Goal: Task Accomplishment & Management: Manage account settings

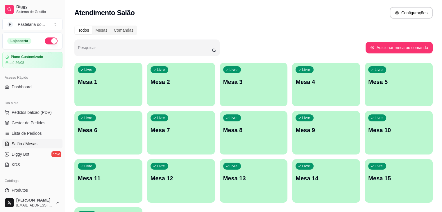
click at [147, 78] on div "Livre Mesa 2" at bounding box center [181, 81] width 68 height 37
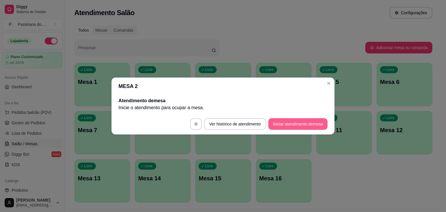
click at [280, 121] on button "Iniciar atendimento de mesa" at bounding box center [297, 124] width 59 height 12
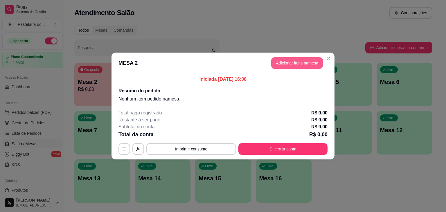
click at [303, 65] on button "Adicionar itens na mesa" at bounding box center [297, 63] width 52 height 12
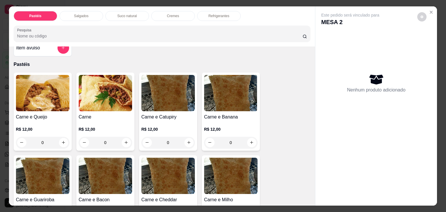
scroll to position [29, 0]
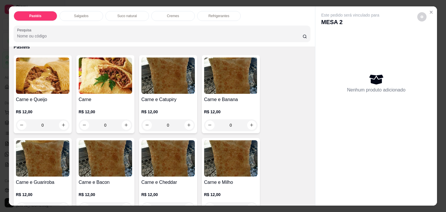
click at [61, 122] on div "0" at bounding box center [42, 125] width 53 height 12
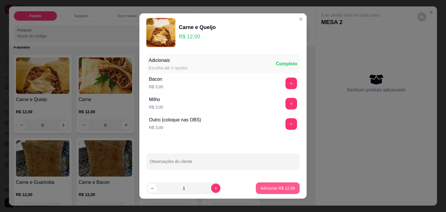
click at [287, 186] on p "Adicionar R$ 12,00" at bounding box center [277, 188] width 35 height 6
type input "1"
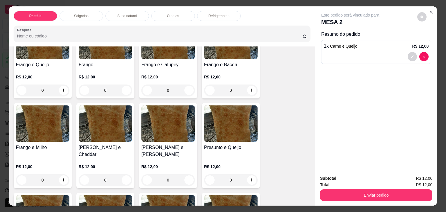
scroll to position [261, 0]
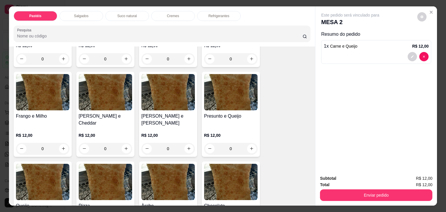
click at [251, 143] on div "0" at bounding box center [230, 149] width 53 height 12
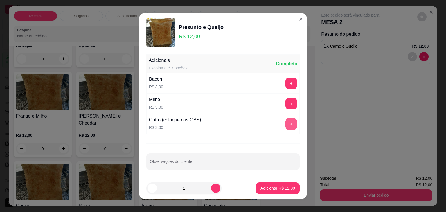
click at [285, 124] on button "+" at bounding box center [291, 124] width 12 height 12
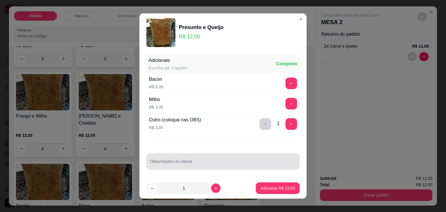
click at [259, 161] on input "Observações do cliente" at bounding box center [223, 164] width 146 height 6
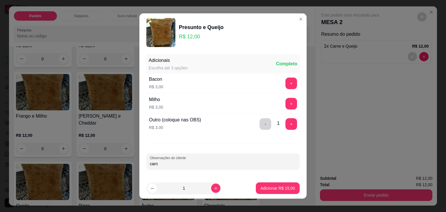
type input "carne"
click at [280, 191] on button "Adicionar R$ 15,00" at bounding box center [278, 188] width 44 height 12
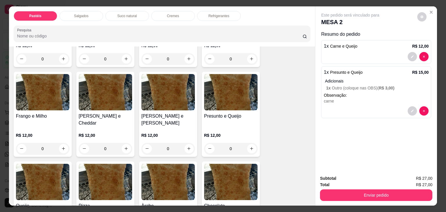
scroll to position [290, 0]
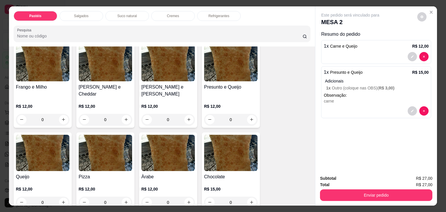
click at [249, 114] on div "0" at bounding box center [230, 120] width 53 height 12
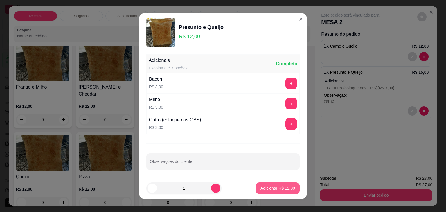
click at [272, 189] on p "Adicionar R$ 12,00" at bounding box center [277, 188] width 35 height 6
type input "1"
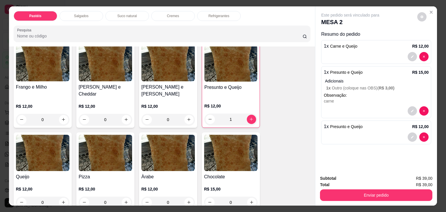
click at [208, 15] on p "Refrigerantes" at bounding box center [218, 16] width 21 height 5
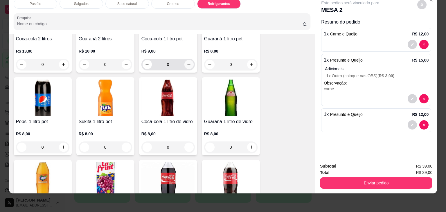
scroll to position [1517, 0]
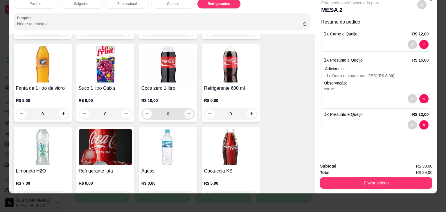
click at [187, 111] on icon "increase-product-quantity" at bounding box center [189, 113] width 4 height 4
type input "1"
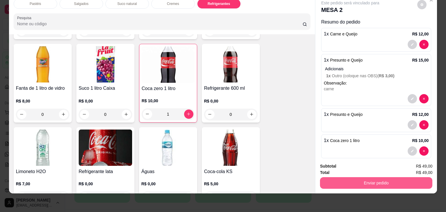
click at [404, 178] on button "Enviar pedido" at bounding box center [376, 183] width 112 height 12
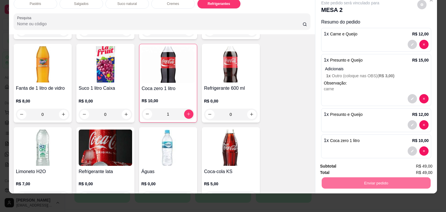
click at [360, 163] on button "Não registrar e enviar pedido" at bounding box center [356, 164] width 59 height 11
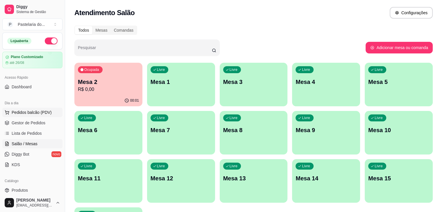
click at [44, 110] on span "Pedidos balcão (PDV)" at bounding box center [32, 112] width 40 height 6
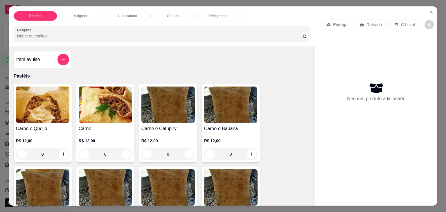
click at [60, 155] on div "0" at bounding box center [42, 154] width 53 height 12
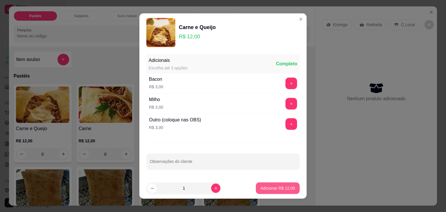
click at [260, 185] on p "Adicionar R$ 12,00" at bounding box center [277, 188] width 35 height 6
type input "1"
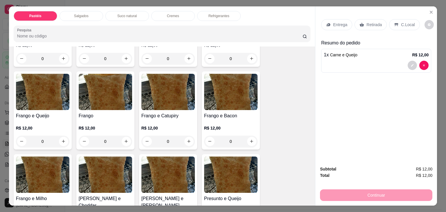
scroll to position [203, 0]
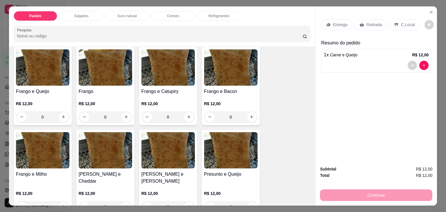
click at [123, 114] on div "0" at bounding box center [105, 117] width 53 height 12
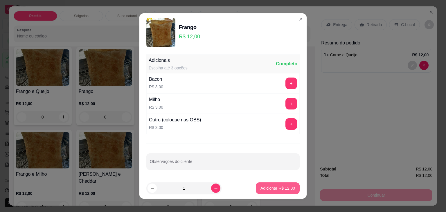
click at [265, 193] on button "Adicionar R$ 12,00" at bounding box center [278, 188] width 44 height 12
type input "1"
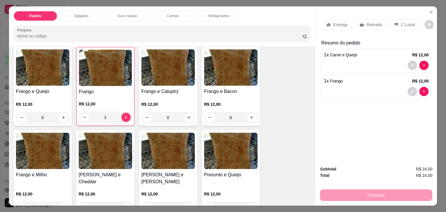
click at [377, 22] on p "Retirada" at bounding box center [373, 25] width 15 height 6
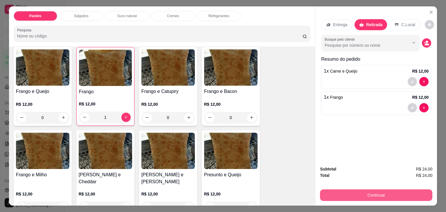
click at [382, 196] on button "Continuar" at bounding box center [376, 195] width 112 height 12
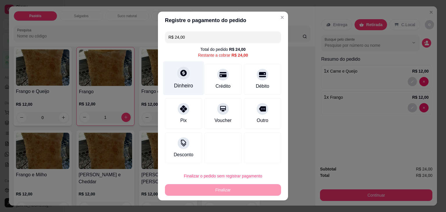
click at [185, 79] on div "Dinheiro" at bounding box center [183, 78] width 41 height 34
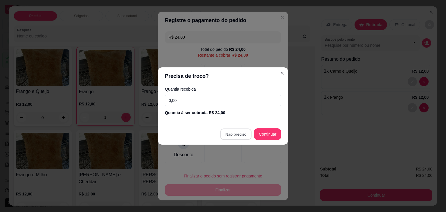
type input "R$ 0,00"
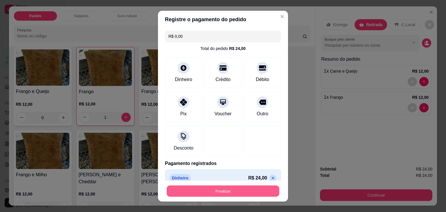
click at [232, 187] on button "Finalizar" at bounding box center [223, 190] width 113 height 11
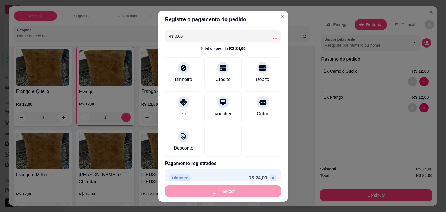
type input "0"
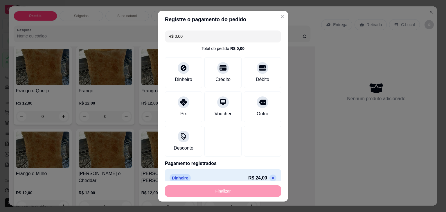
type input "-R$ 24,00"
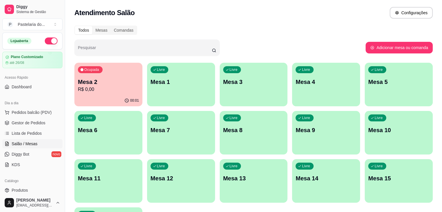
click at [99, 80] on p "Mesa 2" at bounding box center [108, 82] width 61 height 8
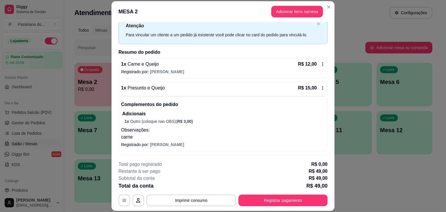
scroll to position [29, 0]
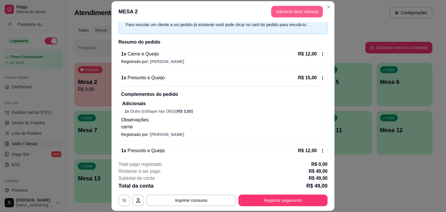
click at [291, 12] on button "Adicionar itens na mesa" at bounding box center [297, 12] width 52 height 12
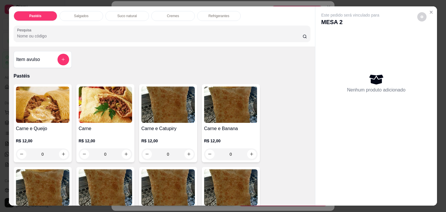
click at [70, 17] on div "Salgados" at bounding box center [82, 16] width 44 height 10
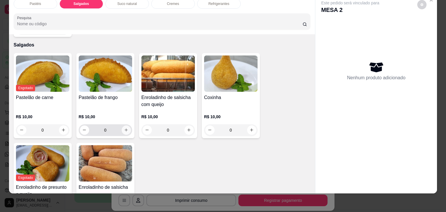
click at [126, 128] on icon "increase-product-quantity" at bounding box center [126, 130] width 4 height 4
type input "1"
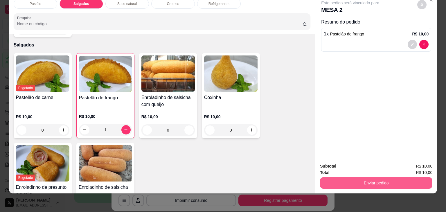
click at [391, 181] on button "Enviar pedido" at bounding box center [376, 183] width 112 height 12
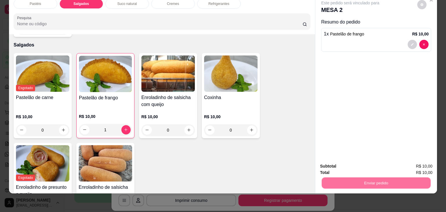
click at [358, 166] on button "Não registrar e enviar pedido" at bounding box center [357, 164] width 60 height 11
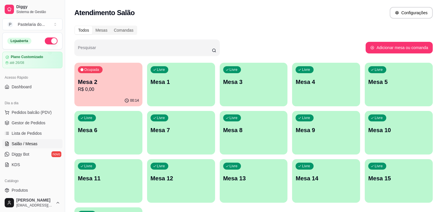
click at [107, 88] on p "R$ 0,00" at bounding box center [108, 89] width 61 height 7
click at [37, 131] on span "Lista de Pedidos" at bounding box center [27, 133] width 30 height 6
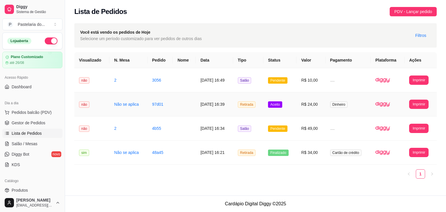
click at [365, 106] on td "Dinheiro" at bounding box center [347, 104] width 45 height 24
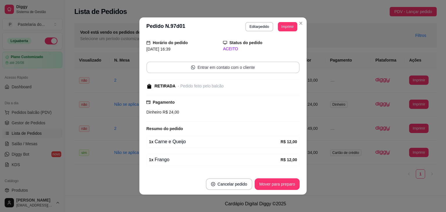
scroll to position [34, 0]
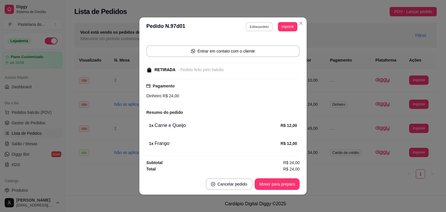
click at [253, 29] on button "Editar pedido" at bounding box center [259, 26] width 27 height 9
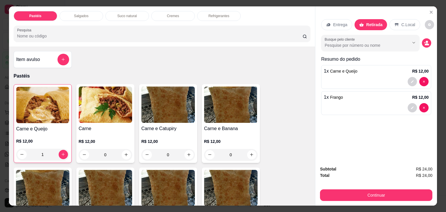
click at [230, 14] on div "Refrigerantes" at bounding box center [219, 16] width 44 height 10
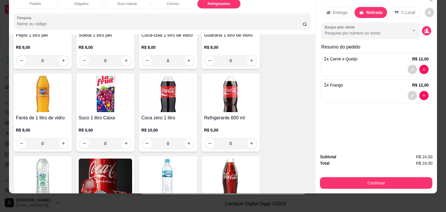
scroll to position [1604, 0]
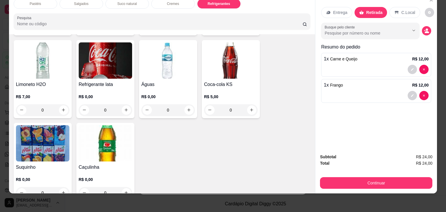
click at [123, 104] on div "0" at bounding box center [105, 110] width 53 height 12
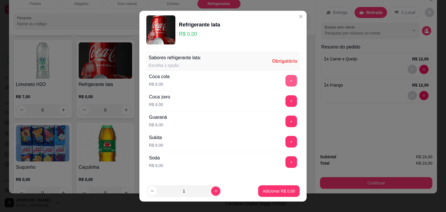
click at [285, 80] on button "+" at bounding box center [291, 81] width 12 height 12
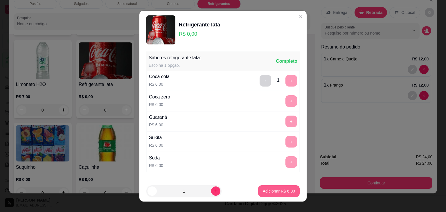
click at [271, 187] on button "Adicionar R$ 6,00" at bounding box center [279, 191] width 42 height 12
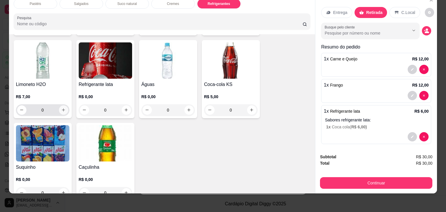
click at [64, 105] on button "increase-product-quantity" at bounding box center [63, 109] width 9 height 9
type input "1"
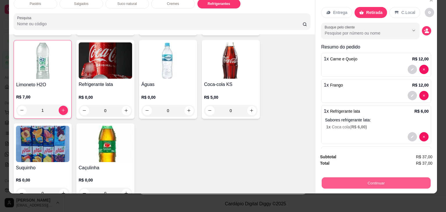
click at [396, 179] on button "Continuar" at bounding box center [376, 182] width 109 height 11
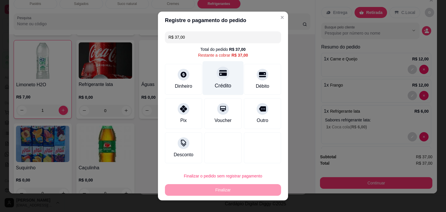
click at [213, 77] on div "Crédito" at bounding box center [223, 78] width 41 height 34
type input "R$ 0,00"
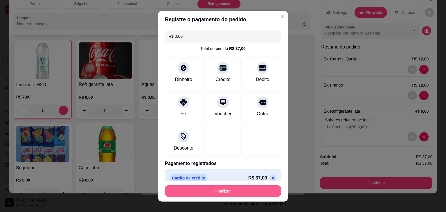
click at [238, 189] on button "Finalizar" at bounding box center [223, 191] width 116 height 12
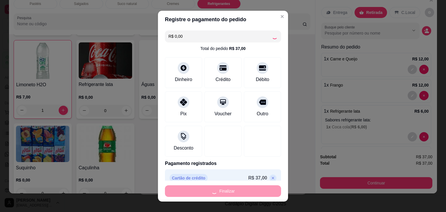
type input "0"
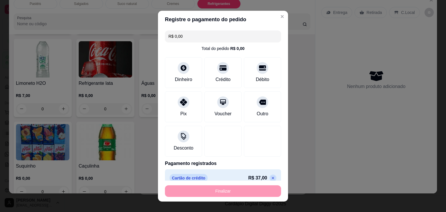
type input "-R$ 37,00"
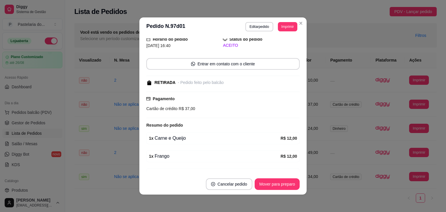
scroll to position [47, 0]
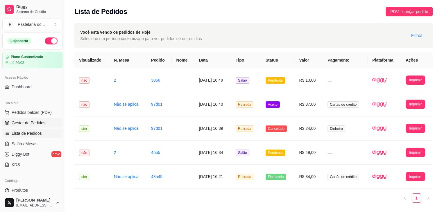
click at [42, 121] on span "Gestor de Pedidos" at bounding box center [29, 123] width 34 height 6
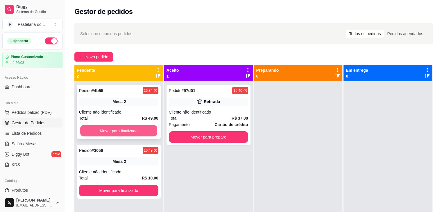
click at [132, 132] on button "Mover para finalizado" at bounding box center [118, 130] width 77 height 11
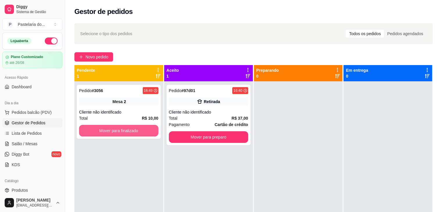
click at [132, 132] on button "Mover para finalizado" at bounding box center [118, 131] width 79 height 12
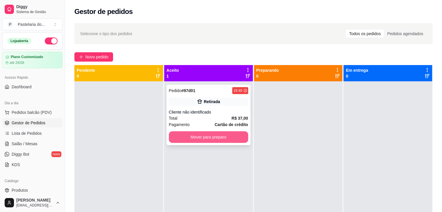
click at [193, 138] on button "Mover para preparo" at bounding box center [208, 137] width 79 height 12
click at [193, 138] on div "Mover para preparo" at bounding box center [208, 137] width 79 height 12
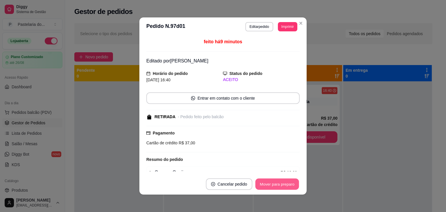
click at [271, 180] on button "Mover para preparo" at bounding box center [277, 184] width 44 height 11
click at [279, 186] on button "Mover para retirada disponível" at bounding box center [267, 184] width 62 height 11
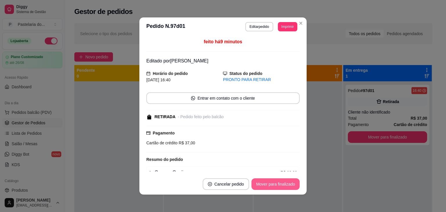
click at [279, 188] on button "Mover para finalizado" at bounding box center [275, 184] width 48 height 12
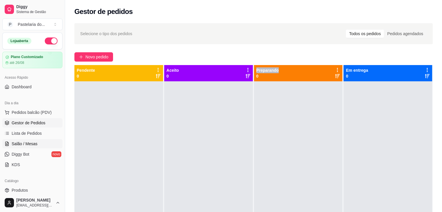
click at [38, 146] on link "Salão / Mesas" at bounding box center [32, 143] width 60 height 9
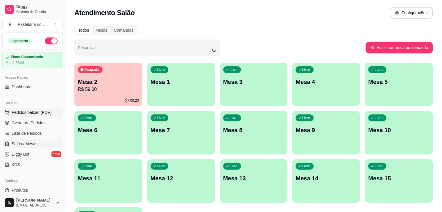
click at [47, 111] on span "Pedidos balcão (PDV)" at bounding box center [32, 112] width 40 height 6
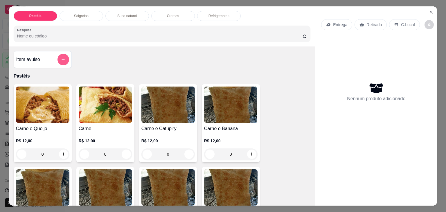
click at [62, 60] on button "add-separate-item" at bounding box center [63, 60] width 12 height 12
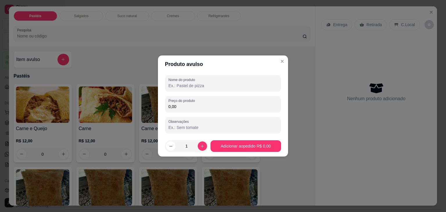
click at [212, 83] on input "Nome do produto" at bounding box center [222, 86] width 109 height 6
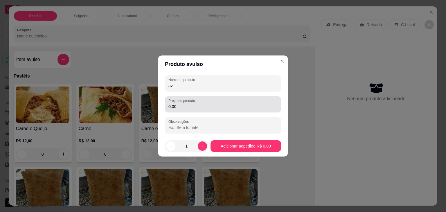
type input "av"
click at [203, 111] on div "Preço do produto 0,00" at bounding box center [223, 104] width 116 height 16
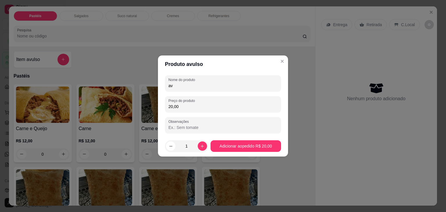
type input "20,00"
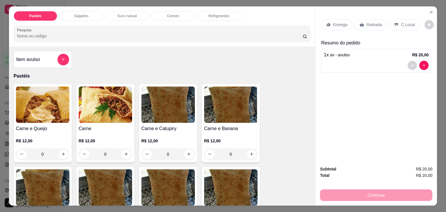
click at [359, 19] on div "Retirada" at bounding box center [370, 24] width 32 height 11
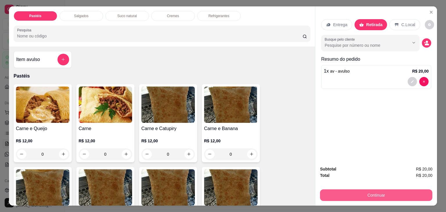
click at [356, 196] on button "Continuar" at bounding box center [376, 195] width 112 height 12
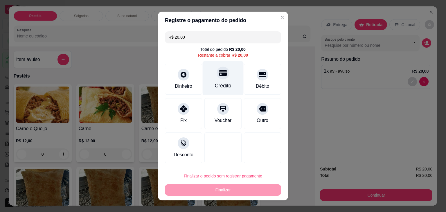
click at [219, 77] on icon at bounding box center [223, 73] width 8 height 8
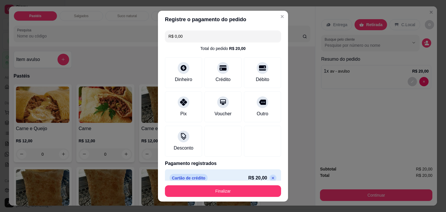
click at [249, 187] on button "Finalizar" at bounding box center [223, 191] width 116 height 12
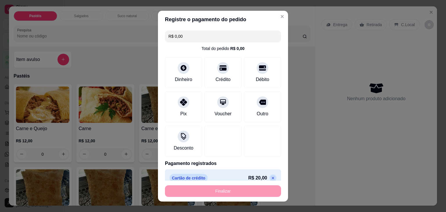
type input "-R$ 20,00"
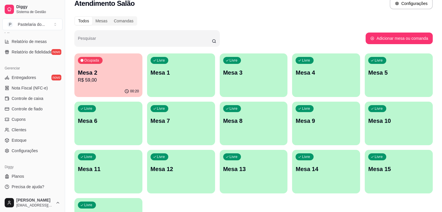
scroll to position [14, 0]
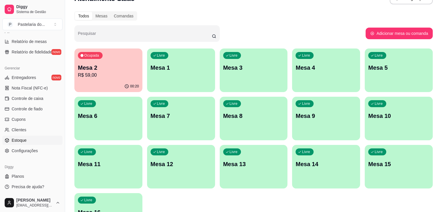
drag, startPoint x: 31, startPoint y: 125, endPoint x: 26, endPoint y: 141, distance: 16.7
click at [26, 141] on span "Estoque" at bounding box center [19, 140] width 15 height 6
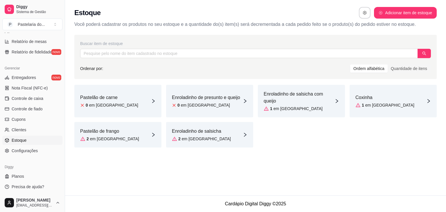
click at [92, 102] on article "em estoque" at bounding box center [113, 105] width 49 height 6
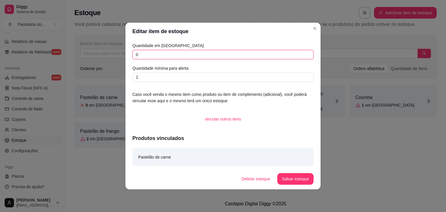
drag, startPoint x: 153, startPoint y: 56, endPoint x: 115, endPoint y: 55, distance: 38.3
click at [118, 55] on div "Editar item de estoque Quantidade em estoque 0 Quantidade mínima para alerta 2 …" at bounding box center [223, 106] width 446 height 212
click at [115, 55] on input "text" at bounding box center [249, 53] width 338 height 9
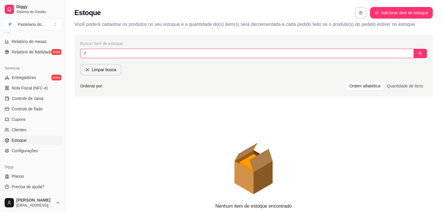
type input "7"
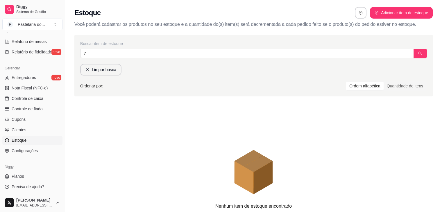
click at [314, 86] on div "Ordenar por: Ordem alfabética Quantidade de itens" at bounding box center [253, 85] width 346 height 9
drag, startPoint x: 314, startPoint y: 86, endPoint x: 206, endPoint y: 71, distance: 109.4
click at [314, 86] on div "Ordenar por: Ordem alfabética Quantidade de itens" at bounding box center [253, 85] width 346 height 9
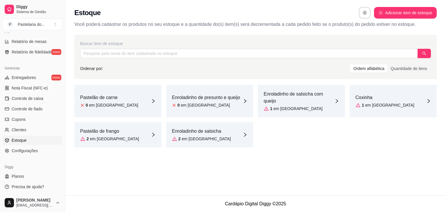
click at [121, 106] on div "Pastelão de carne 0 em estoque" at bounding box center [117, 101] width 87 height 33
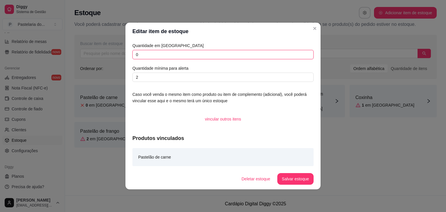
drag, startPoint x: 147, startPoint y: 55, endPoint x: 125, endPoint y: 56, distance: 22.7
click at [125, 56] on div "Editar item de estoque Quantidade em estoque 0 Quantidade mínima para alerta 2 …" at bounding box center [223, 106] width 446 height 212
type input "7"
click at [291, 177] on button "Salvar estoque" at bounding box center [295, 178] width 35 height 11
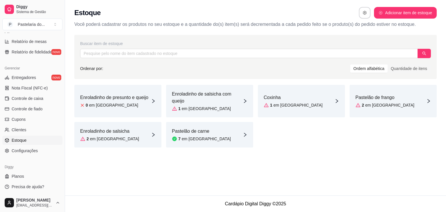
click at [114, 111] on div "Enroladinho de presunto e queijo 0 em estoque" at bounding box center [117, 101] width 87 height 33
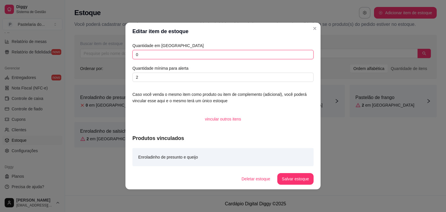
drag, startPoint x: 147, startPoint y: 52, endPoint x: 109, endPoint y: 53, distance: 38.1
click at [109, 53] on div "Editar item de estoque Quantidade em estoque 0 Quantidade mínima para alerta 2 …" at bounding box center [223, 106] width 446 height 212
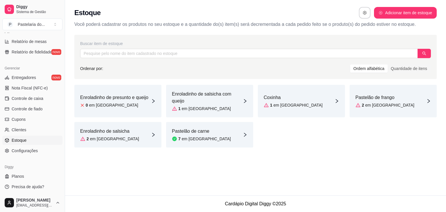
click at [96, 105] on article "em estoque" at bounding box center [113, 105] width 49 height 6
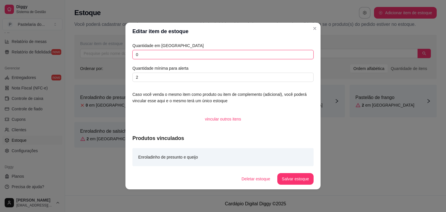
click at [161, 57] on input "0" at bounding box center [222, 54] width 181 height 9
drag, startPoint x: 157, startPoint y: 55, endPoint x: 112, endPoint y: 57, distance: 45.0
click at [153, 55] on input "0" at bounding box center [222, 54] width 181 height 9
drag, startPoint x: 112, startPoint y: 57, endPoint x: 107, endPoint y: 57, distance: 4.9
click at [107, 57] on div "Editar item de estoque Quantidade em estoque 0 Quantidade mínima para alerta 2 …" at bounding box center [223, 106] width 446 height 212
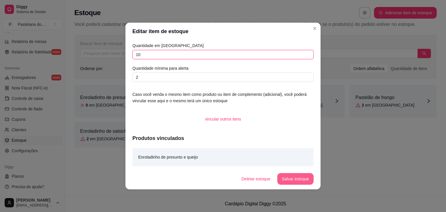
type input "10"
click at [302, 180] on button "Salvar estoque" at bounding box center [295, 179] width 36 height 12
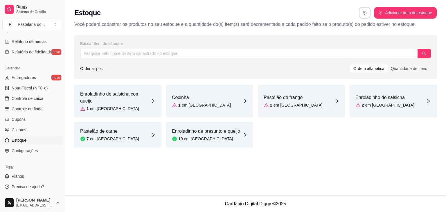
click at [120, 96] on article "Enroladinho de salsicha com queijo" at bounding box center [115, 98] width 71 height 14
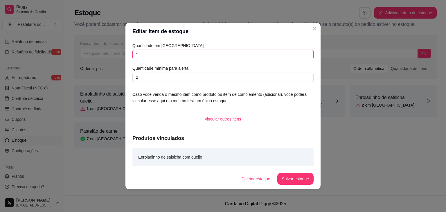
drag, startPoint x: 151, startPoint y: 54, endPoint x: 123, endPoint y: 54, distance: 28.2
click at [123, 54] on div "Editar item de estoque Quantidade em estoque 1 Quantidade mínima para alerta 2 …" at bounding box center [223, 106] width 446 height 212
type input "4"
click at [292, 178] on button "Salvar estoque" at bounding box center [295, 178] width 35 height 11
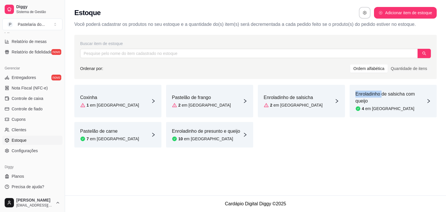
click at [334, 154] on div "Buscar item de estoque Ordenar por: Ordem alfabética Quantidade de itens Coxinh…" at bounding box center [255, 92] width 381 height 123
click at [144, 98] on div "Coxinha 1 em estoque" at bounding box center [117, 101] width 87 height 33
drag, startPoint x: 150, startPoint y: 56, endPoint x: 138, endPoint y: 56, distance: 12.5
click at [138, 56] on input "1" at bounding box center [222, 54] width 181 height 9
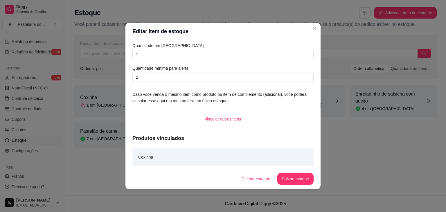
click at [117, 55] on div "Editar item de estoque Quantidade em estoque 1 Quantidade mínima para alerta 2 …" at bounding box center [223, 106] width 446 height 212
click at [148, 55] on input "1" at bounding box center [222, 54] width 181 height 9
type input "10"
click at [294, 180] on button "Salvar estoque" at bounding box center [295, 179] width 36 height 12
click at [294, 180] on div "Deletar estoque Salvar estoque" at bounding box center [275, 179] width 77 height 12
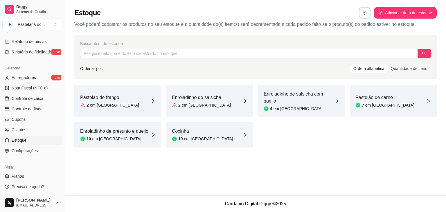
click at [197, 105] on article "em estoque" at bounding box center [206, 105] width 49 height 6
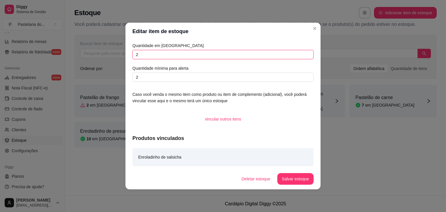
drag, startPoint x: 127, startPoint y: 54, endPoint x: 117, endPoint y: 56, distance: 9.8
click at [117, 56] on div "Editar item de estoque Quantidade em estoque 2 Quantidade mínima para alerta 2 …" at bounding box center [223, 106] width 446 height 212
type input "3"
click at [301, 176] on button "Salvar estoque" at bounding box center [295, 179] width 36 height 12
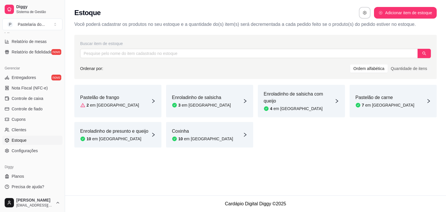
click at [134, 96] on div "Pastelão de frango 2 em estoque" at bounding box center [117, 101] width 87 height 33
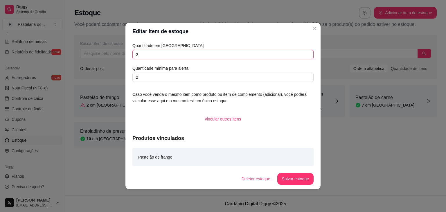
drag, startPoint x: 141, startPoint y: 51, endPoint x: 133, endPoint y: 53, distance: 7.5
click at [141, 51] on input "2" at bounding box center [222, 54] width 181 height 9
click at [133, 53] on input "2" at bounding box center [222, 54] width 181 height 9
drag, startPoint x: 145, startPoint y: 56, endPoint x: 130, endPoint y: 55, distance: 14.9
click at [130, 55] on div "Quantidade em estoque 2 Quantidade mínima para alerta 2 Caso você venda o mesmo…" at bounding box center [222, 104] width 195 height 128
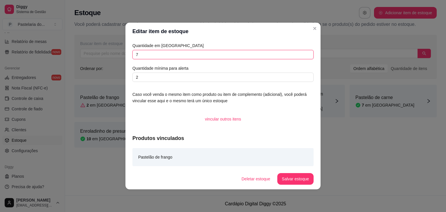
type input "7"
click at [303, 181] on button "Salvar estoque" at bounding box center [295, 178] width 35 height 11
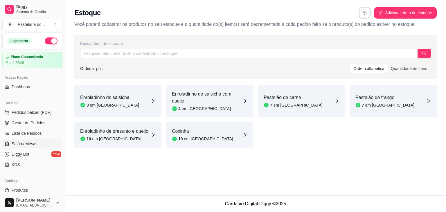
click at [30, 143] on span "Salão / Mesas" at bounding box center [25, 144] width 26 height 6
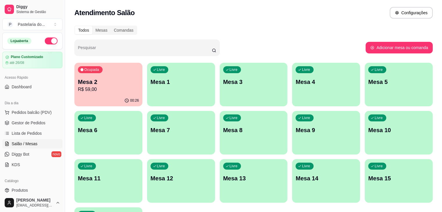
click at [96, 84] on p "Mesa 2" at bounding box center [108, 82] width 61 height 8
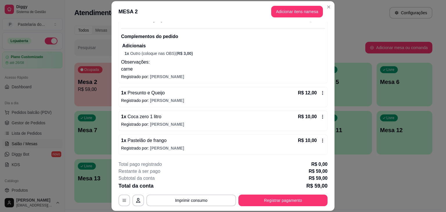
scroll to position [17, 0]
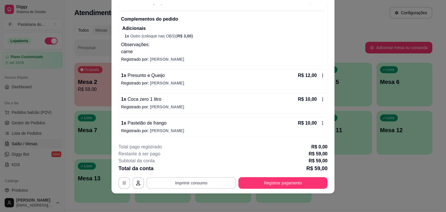
click at [170, 183] on button "Imprimir consumo" at bounding box center [191, 183] width 90 height 12
click at [278, 178] on button "Registrar pagamento" at bounding box center [282, 183] width 89 height 12
click at [278, 180] on button "Registrar pagamento" at bounding box center [283, 182] width 87 height 11
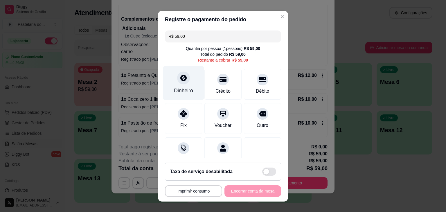
click at [173, 84] on div "Dinheiro" at bounding box center [183, 83] width 41 height 34
click at [261, 188] on div "**********" at bounding box center [223, 191] width 116 height 12
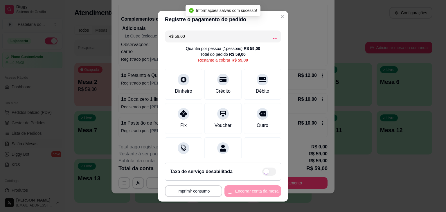
type input "R$ 0,00"
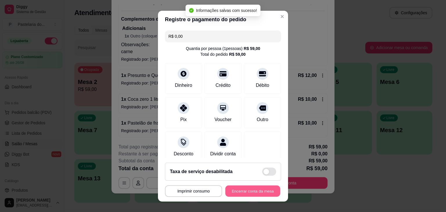
click at [262, 188] on button "Encerrar conta da mesa" at bounding box center [252, 190] width 55 height 11
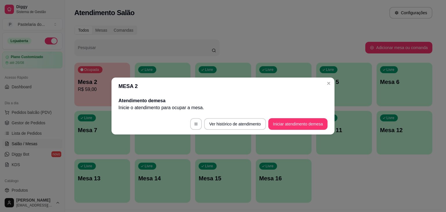
scroll to position [0, 0]
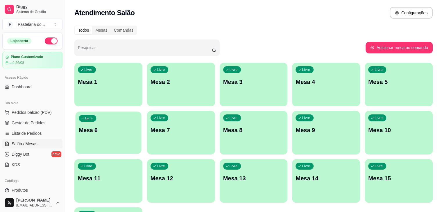
click at [141, 111] on div "Livre Mesa 6" at bounding box center [108, 128] width 66 height 35
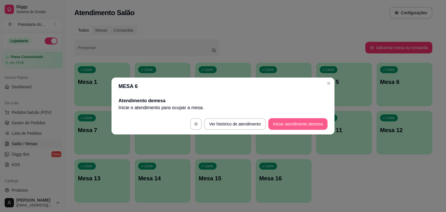
click at [291, 121] on button "Iniciar atendimento de mesa" at bounding box center [297, 124] width 59 height 12
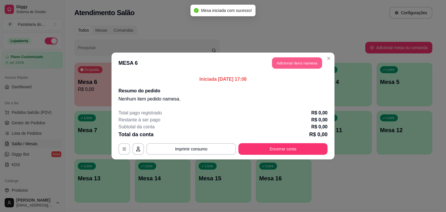
click at [287, 59] on button "Adicionar itens na mesa" at bounding box center [297, 62] width 50 height 11
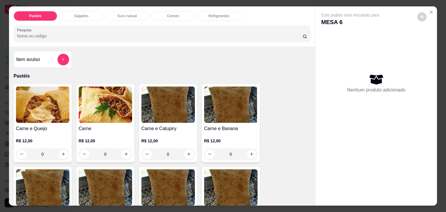
click at [93, 13] on div "Salgados" at bounding box center [82, 16] width 44 height 10
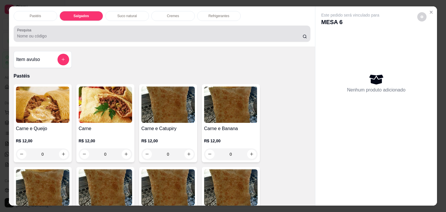
scroll to position [14, 0]
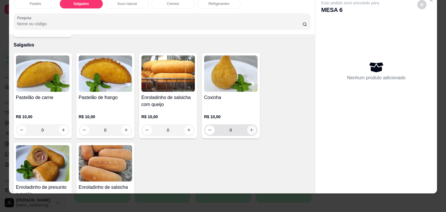
click at [252, 125] on button "increase-product-quantity" at bounding box center [251, 129] width 9 height 9
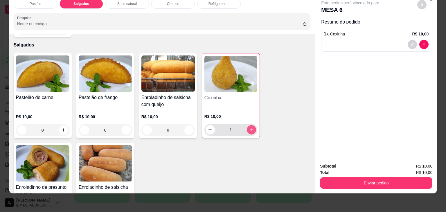
click at [249, 127] on icon "increase-product-quantity" at bounding box center [251, 129] width 4 height 4
type input "2"
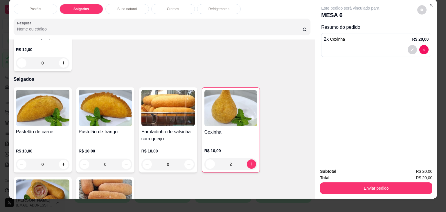
scroll to position [0, 0]
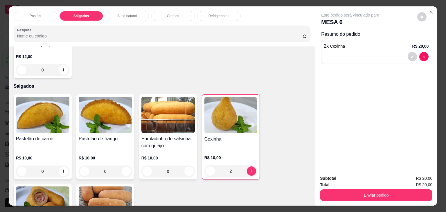
click at [231, 15] on div "Refrigerantes" at bounding box center [219, 16] width 44 height 10
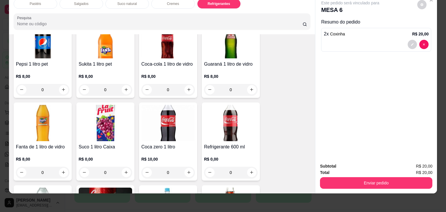
scroll to position [1603, 0]
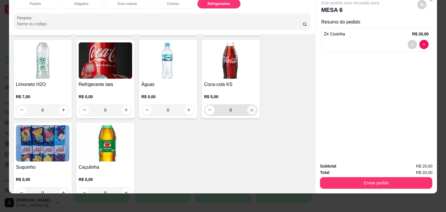
click at [250, 105] on button "increase-product-quantity" at bounding box center [251, 109] width 9 height 9
type input "1"
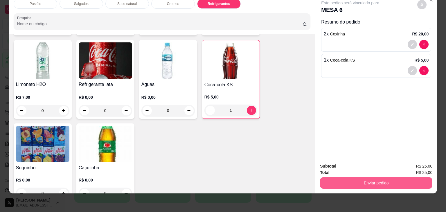
click at [363, 183] on button "Enviar pedido" at bounding box center [376, 183] width 112 height 12
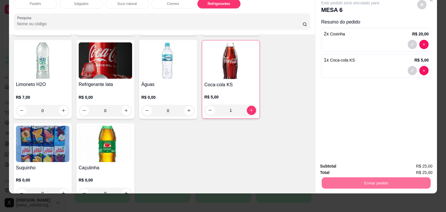
click at [366, 168] on button "Não registrar e enviar pedido" at bounding box center [356, 164] width 63 height 12
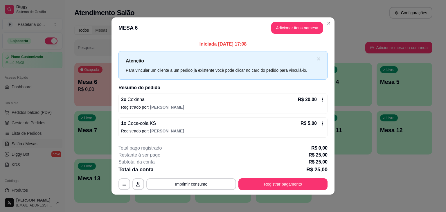
click at [434, 34] on div "Todos Mesas Comandas Pesquisar Adicionar mesa ou comanda Ocupada Mesa 6 R$ 0,00…" at bounding box center [253, 116] width 377 height 188
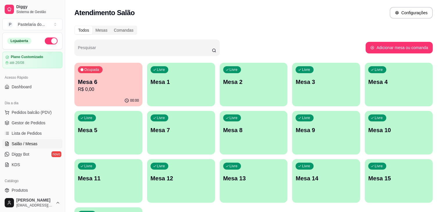
click at [121, 73] on div "Ocupada Mesa 6 R$ 0,00" at bounding box center [108, 79] width 68 height 32
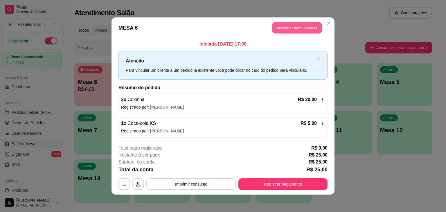
click at [295, 27] on button "Adicionar itens na mesa" at bounding box center [297, 27] width 50 height 11
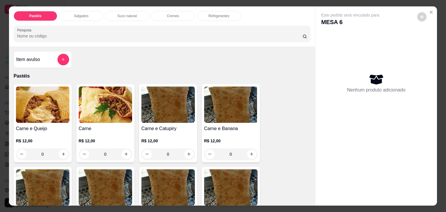
click at [80, 15] on p "Salgados" at bounding box center [81, 16] width 15 height 5
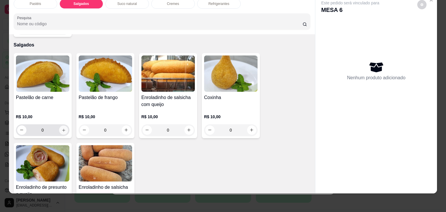
click at [63, 128] on icon "increase-product-quantity" at bounding box center [63, 130] width 4 height 4
type input "1"
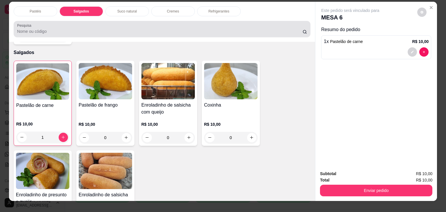
scroll to position [0, 0]
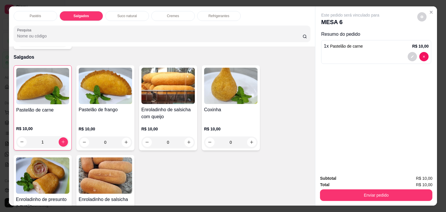
click at [224, 18] on div "Refrigerantes" at bounding box center [219, 16] width 44 height 10
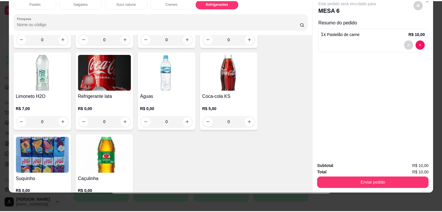
scroll to position [1608, 0]
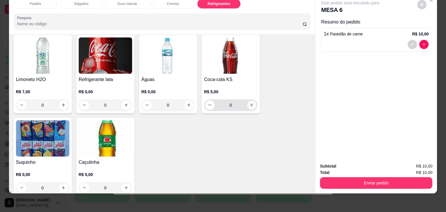
click at [248, 100] on button "increase-product-quantity" at bounding box center [251, 104] width 9 height 9
type input "1"
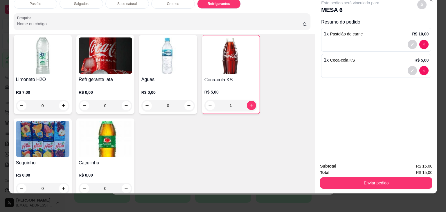
drag, startPoint x: 382, startPoint y: 172, endPoint x: 384, endPoint y: 177, distance: 5.2
click at [382, 176] on div "Enviar pedido" at bounding box center [376, 182] width 112 height 13
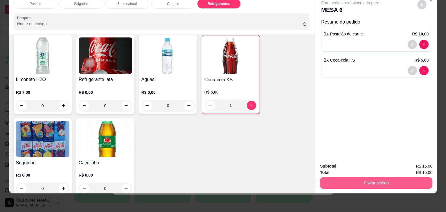
click at [384, 177] on button "Enviar pedido" at bounding box center [376, 183] width 112 height 12
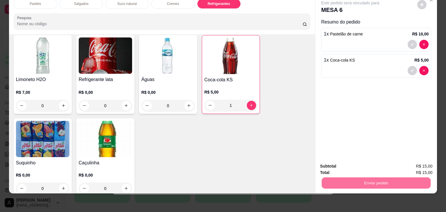
click at [367, 165] on button "Não registrar e enviar pedido" at bounding box center [357, 164] width 60 height 11
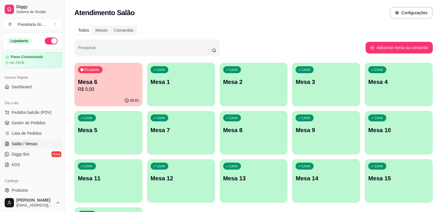
click at [94, 75] on div "Ocupada Mesa 6 R$ 0,00" at bounding box center [108, 79] width 68 height 32
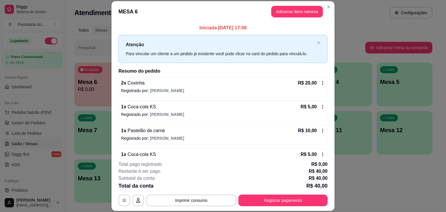
click at [275, 200] on button "Registrar pagamento" at bounding box center [282, 201] width 89 height 12
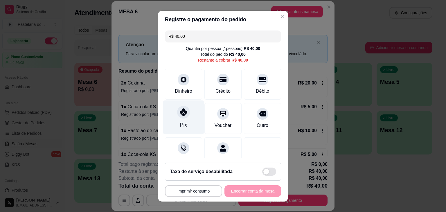
click at [182, 118] on div at bounding box center [183, 112] width 13 height 13
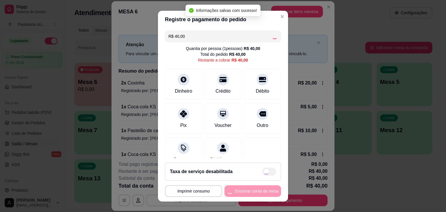
type input "R$ 0,00"
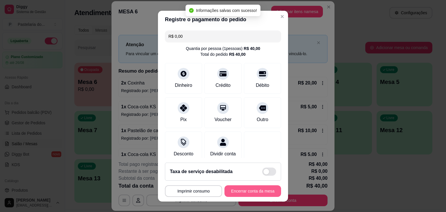
click at [266, 188] on button "Encerrar conta da mesa" at bounding box center [252, 191] width 57 height 12
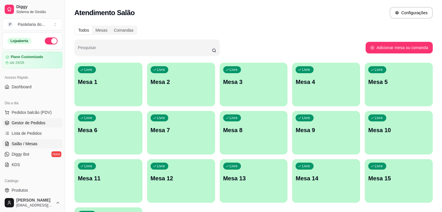
click at [41, 121] on span "Gestor de Pedidos" at bounding box center [29, 123] width 34 height 6
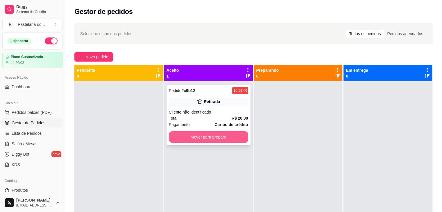
click at [201, 137] on button "Mover para preparo" at bounding box center [208, 137] width 79 height 12
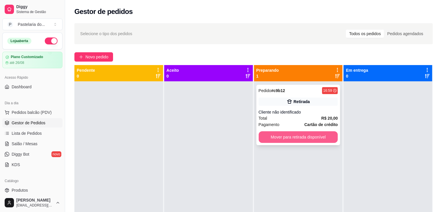
click at [285, 134] on button "Mover para retirada disponível" at bounding box center [297, 137] width 79 height 12
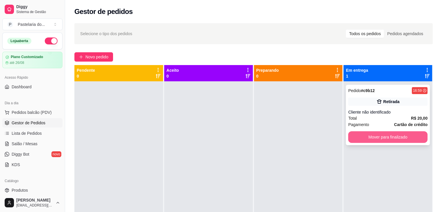
click at [402, 136] on button "Mover para finalizado" at bounding box center [387, 137] width 79 height 12
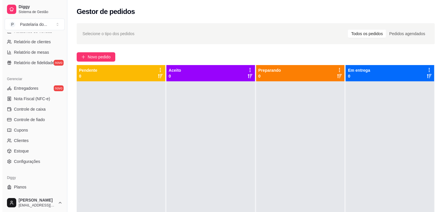
scroll to position [203, 0]
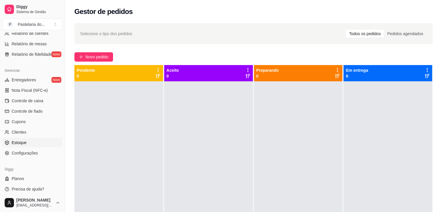
click at [30, 142] on link "Estoque" at bounding box center [32, 142] width 60 height 9
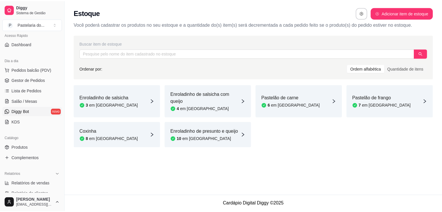
scroll to position [29, 0]
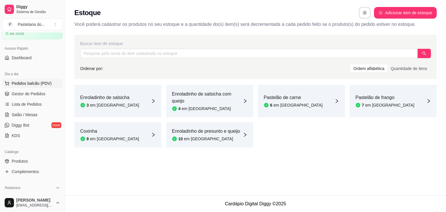
click at [25, 83] on span "Pedidos balcão (PDV)" at bounding box center [32, 83] width 40 height 6
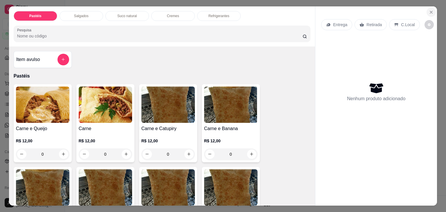
click at [429, 10] on icon "Close" at bounding box center [431, 12] width 5 height 5
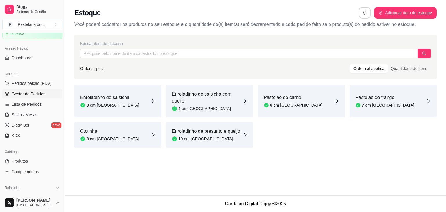
click at [17, 93] on span "Gestor de Pedidos" at bounding box center [29, 94] width 34 height 6
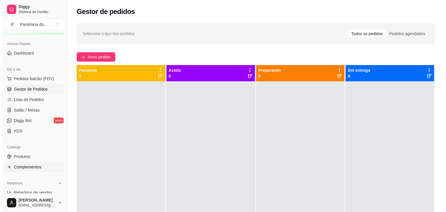
scroll to position [58, 0]
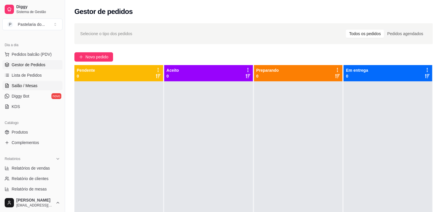
click at [30, 88] on link "Salão / Mesas" at bounding box center [32, 85] width 60 height 9
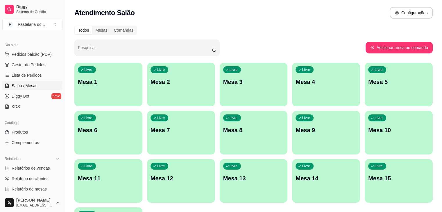
click at [116, 87] on div "Livre Mesa 1" at bounding box center [108, 81] width 68 height 37
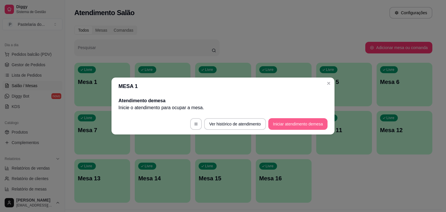
click at [297, 123] on button "Iniciar atendimento de mesa" at bounding box center [297, 124] width 59 height 12
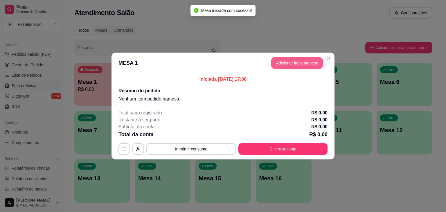
click at [289, 65] on button "Adicionar itens na mesa" at bounding box center [297, 63] width 52 height 12
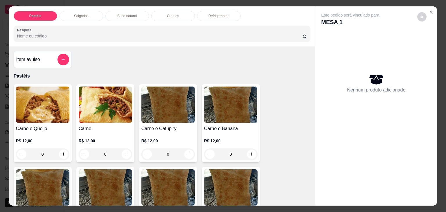
click at [67, 17] on div "Salgados" at bounding box center [82, 16] width 44 height 10
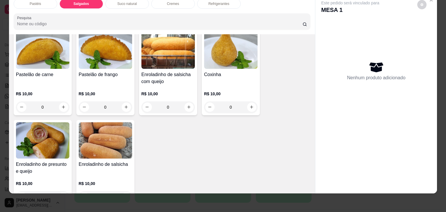
scroll to position [675, 0]
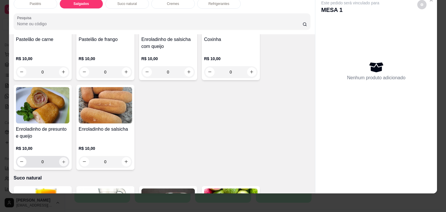
click at [62, 160] on icon "increase-product-quantity" at bounding box center [63, 162] width 4 height 4
type input "1"
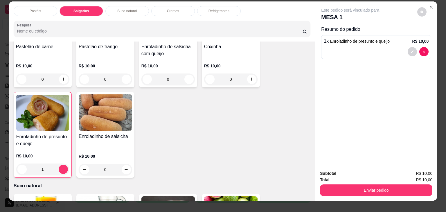
scroll to position [0, 0]
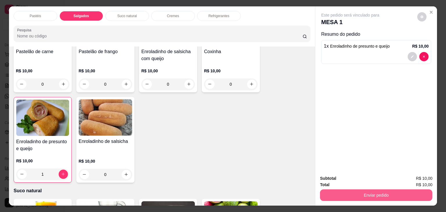
click at [352, 196] on button "Enviar pedido" at bounding box center [376, 195] width 112 height 12
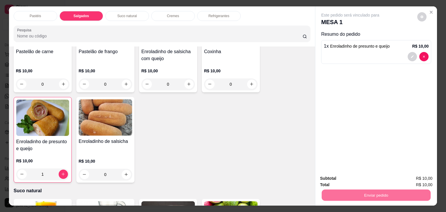
click at [359, 179] on button "Não registrar e enviar pedido" at bounding box center [356, 178] width 59 height 11
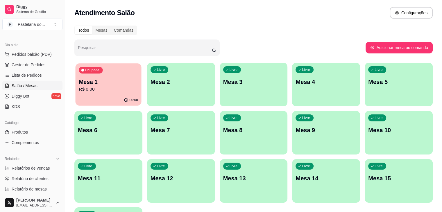
click at [114, 91] on p "R$ 0,00" at bounding box center [108, 89] width 59 height 7
click at [113, 91] on body "Diggy Sistema de Gestão P Pastelaria do ... Loja aberta Plano Customizado até 2…" at bounding box center [221, 106] width 442 height 212
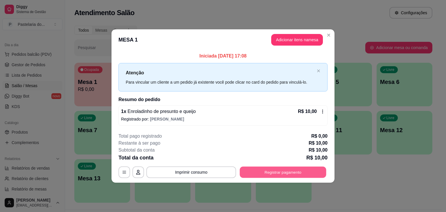
click at [293, 174] on button "Registrar pagamento" at bounding box center [283, 171] width 87 height 11
click at [261, 196] on div "**********" at bounding box center [223, 106] width 446 height 212
click at [270, 178] on footer "**********" at bounding box center [222, 155] width 223 height 55
click at [264, 172] on button "Registrar pagamento" at bounding box center [283, 171] width 87 height 11
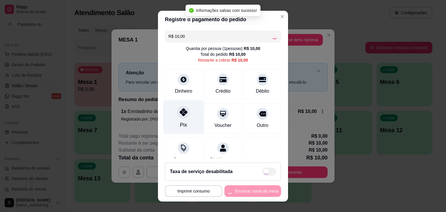
checkbox input "true"
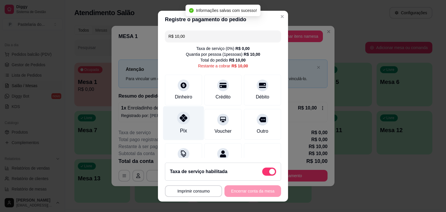
click at [180, 114] on icon at bounding box center [184, 118] width 8 height 8
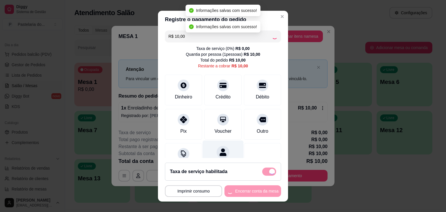
type input "R$ 0,00"
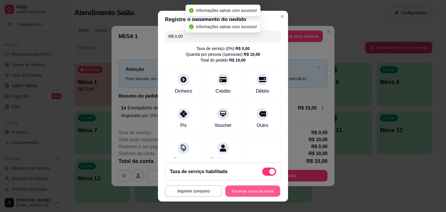
click at [245, 193] on button "Encerrar conta da mesa" at bounding box center [252, 190] width 55 height 11
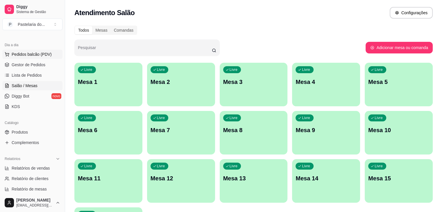
click at [23, 56] on span "Pedidos balcão (PDV)" at bounding box center [32, 54] width 40 height 6
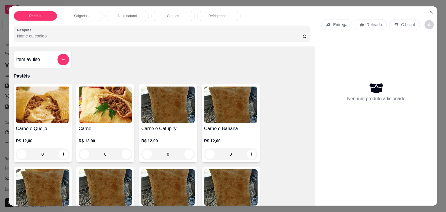
click at [75, 17] on div "Salgados" at bounding box center [82, 16] width 44 height 10
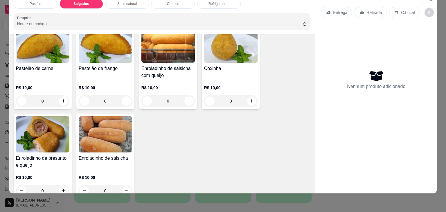
scroll to position [704, 0]
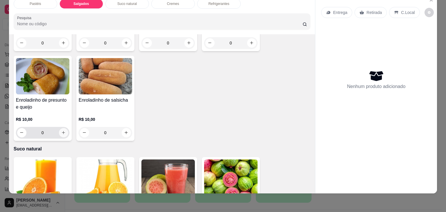
click at [61, 128] on button "increase-product-quantity" at bounding box center [63, 132] width 9 height 9
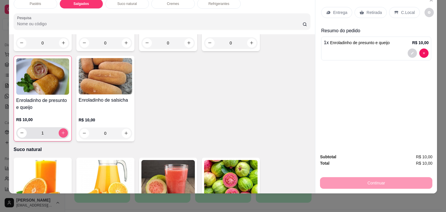
click at [61, 128] on button "increase-product-quantity" at bounding box center [63, 132] width 9 height 9
type input "3"
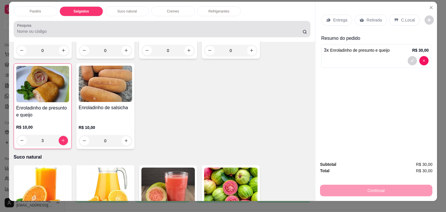
scroll to position [0, 0]
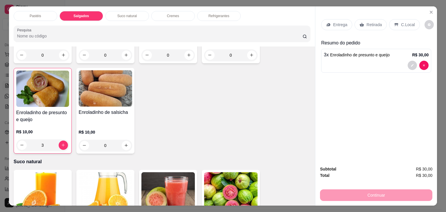
click at [221, 18] on div "Refrigerantes" at bounding box center [219, 16] width 44 height 10
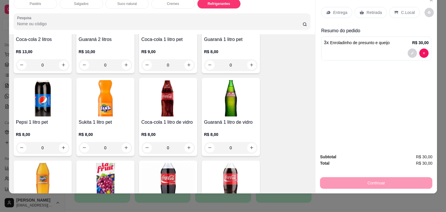
scroll to position [1516, 0]
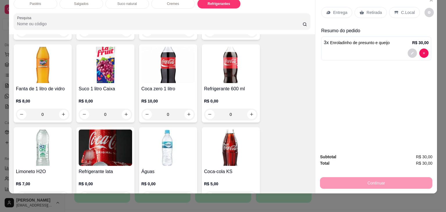
click at [251, 109] on div "0" at bounding box center [230, 115] width 53 height 12
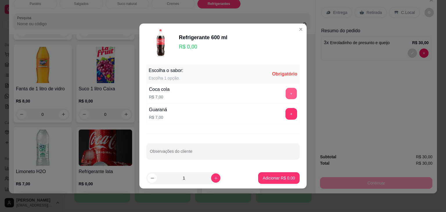
click at [290, 91] on button "+" at bounding box center [291, 93] width 11 height 11
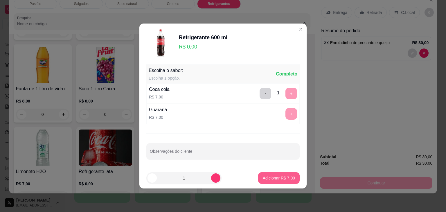
click at [273, 177] on p "Adicionar R$ 7,00" at bounding box center [279, 178] width 32 height 6
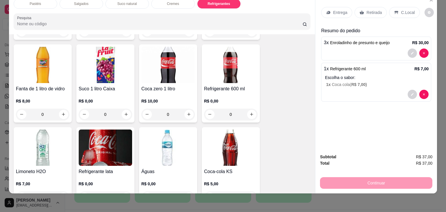
click at [368, 10] on p "Retirada" at bounding box center [373, 13] width 15 height 6
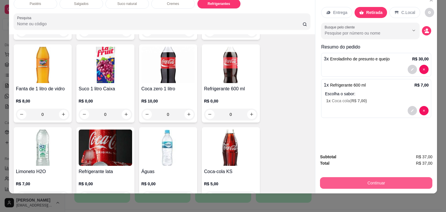
click at [379, 177] on button "Continuar" at bounding box center [376, 183] width 112 height 12
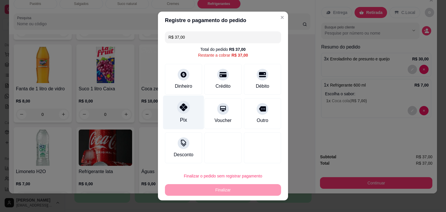
click at [170, 120] on div "Pix" at bounding box center [183, 113] width 41 height 34
type input "R$ 0,00"
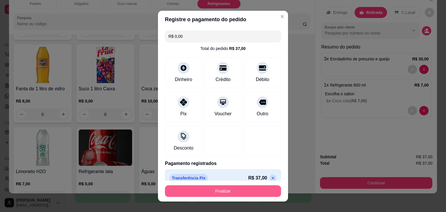
click at [243, 193] on button "Finalizar" at bounding box center [223, 191] width 116 height 12
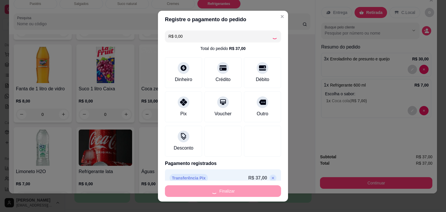
type input "0"
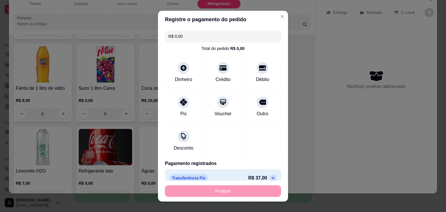
type input "-R$ 37,00"
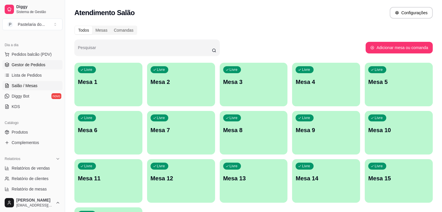
click at [31, 62] on span "Gestor de Pedidos" at bounding box center [29, 65] width 34 height 6
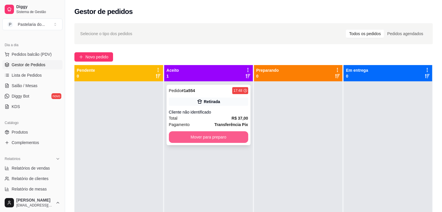
click at [184, 142] on button "Mover para preparo" at bounding box center [208, 137] width 79 height 12
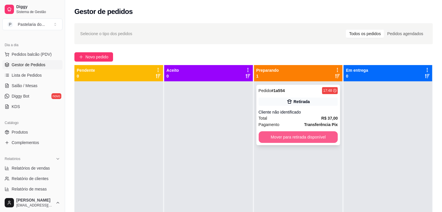
click at [278, 140] on button "Mover para retirada disponível" at bounding box center [297, 137] width 79 height 12
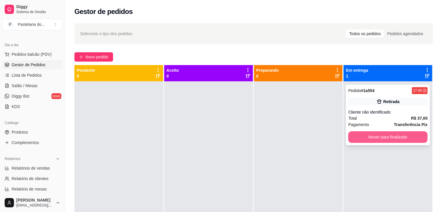
click at [374, 141] on button "Mover para finalizado" at bounding box center [387, 137] width 79 height 12
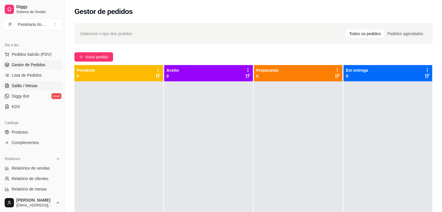
click at [35, 85] on span "Salão / Mesas" at bounding box center [25, 86] width 26 height 6
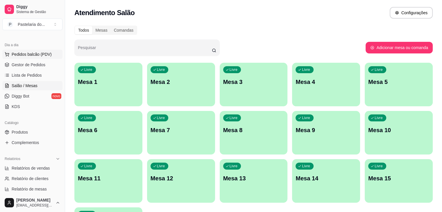
click at [37, 57] on button "Pedidos balcão (PDV)" at bounding box center [32, 54] width 60 height 9
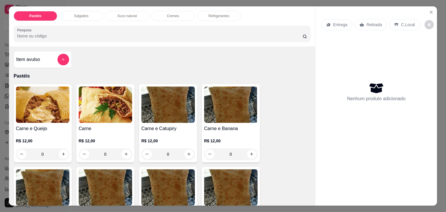
click at [79, 11] on div "Salgados" at bounding box center [82, 16] width 44 height 10
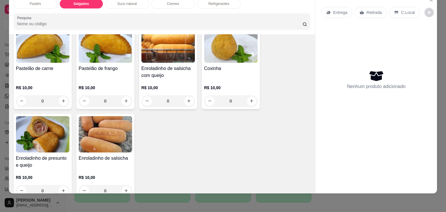
scroll to position [675, 0]
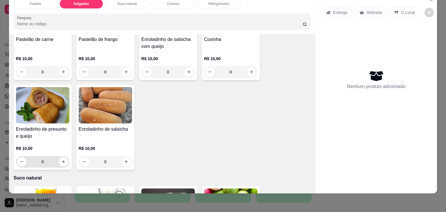
click at [62, 157] on button "increase-product-quantity" at bounding box center [63, 161] width 9 height 9
type input "1"
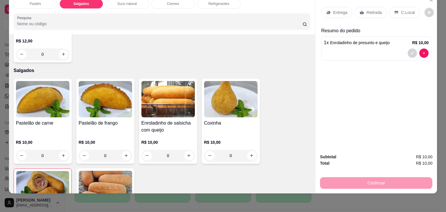
scroll to position [588, 0]
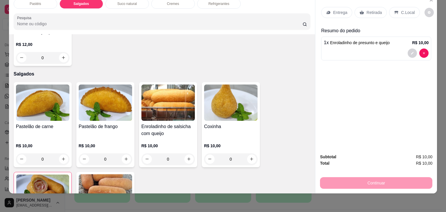
click at [224, 5] on div "Pastéis Salgados Suco natural Cremes Refrigerantes Pesquisa" at bounding box center [162, 14] width 306 height 40
click at [225, 3] on div "Refrigerantes" at bounding box center [219, 4] width 44 height 10
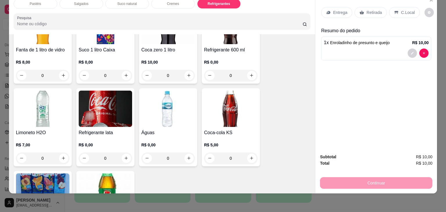
scroll to position [1545, 0]
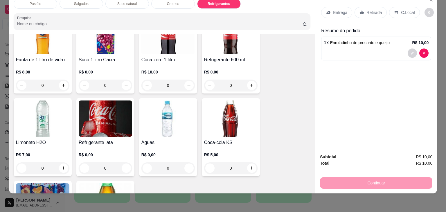
click at [124, 162] on div "0" at bounding box center [105, 168] width 53 height 12
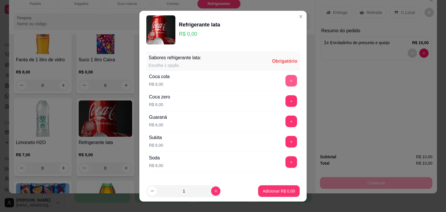
click at [285, 82] on button "+" at bounding box center [291, 81] width 12 height 12
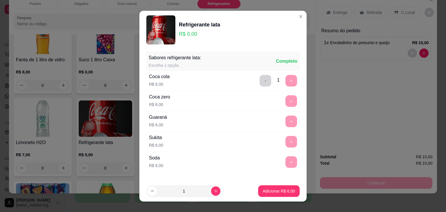
click at [273, 195] on button "Adicionar R$ 6,00" at bounding box center [279, 191] width 42 height 12
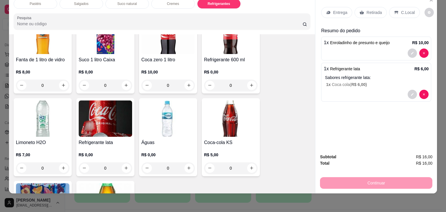
click at [366, 10] on p "Retirada" at bounding box center [373, 13] width 15 height 6
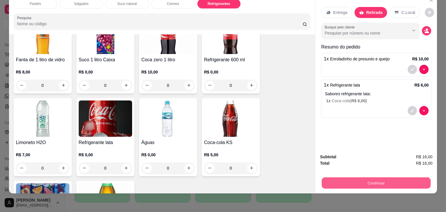
click at [363, 177] on button "Continuar" at bounding box center [376, 182] width 109 height 11
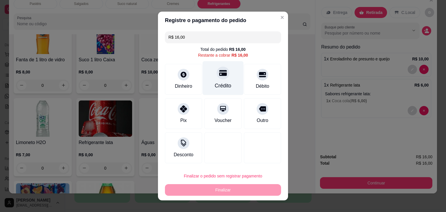
click at [204, 84] on div "Crédito" at bounding box center [223, 78] width 41 height 34
type input "R$ 0,00"
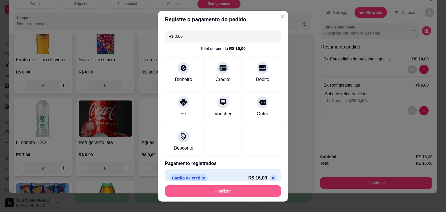
click at [232, 191] on button "Finalizar" at bounding box center [223, 191] width 116 height 12
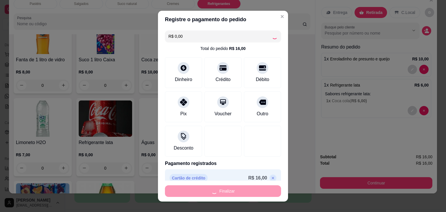
type input "0"
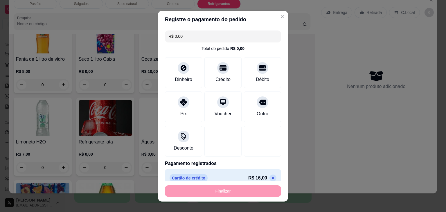
type input "-R$ 16,00"
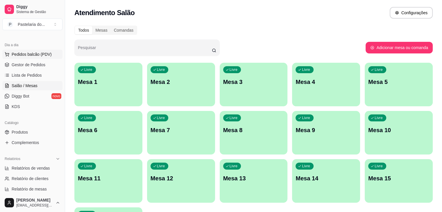
click at [21, 53] on span "Pedidos balcão (PDV)" at bounding box center [32, 54] width 40 height 6
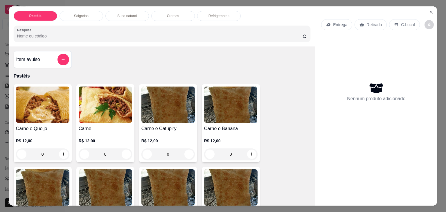
click at [89, 12] on div "Salgados" at bounding box center [82, 16] width 44 height 10
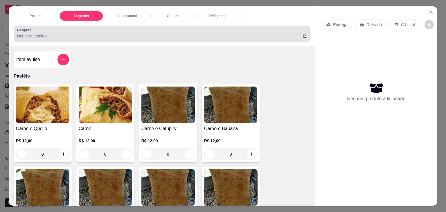
scroll to position [14, 0]
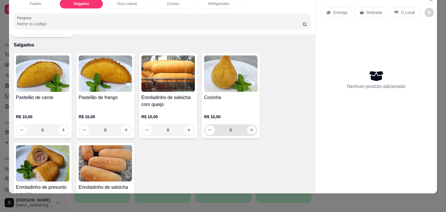
click at [250, 128] on icon "increase-product-quantity" at bounding box center [251, 130] width 4 height 4
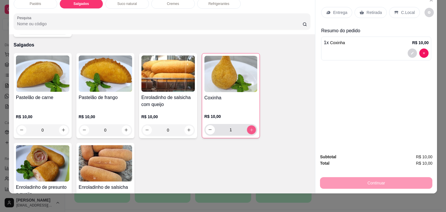
click at [250, 128] on icon "increase-product-quantity" at bounding box center [251, 130] width 4 height 4
click at [250, 127] on icon "increase-product-quantity" at bounding box center [251, 129] width 4 height 4
type input "3"
click at [369, 10] on p "Retirada" at bounding box center [373, 13] width 15 height 6
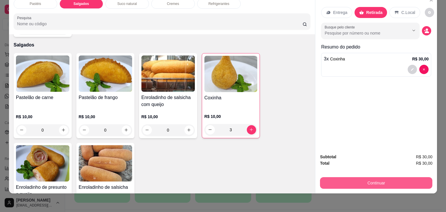
click at [350, 181] on button "Continuar" at bounding box center [376, 183] width 112 height 12
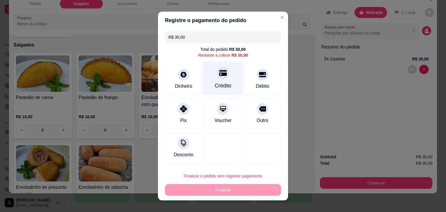
click at [220, 75] on icon at bounding box center [223, 73] width 8 height 6
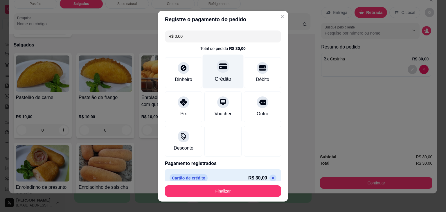
type input "R$ 0,00"
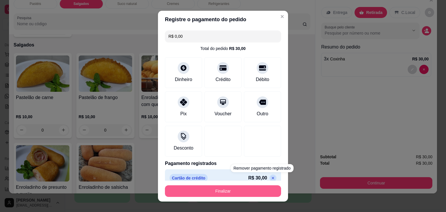
click at [258, 190] on button "Finalizar" at bounding box center [223, 191] width 116 height 12
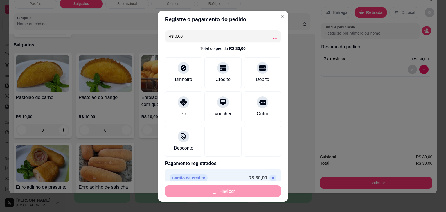
type input "0"
type input "-R$ 30,00"
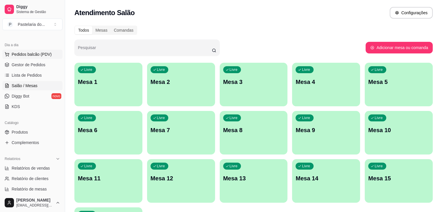
click at [35, 54] on span "Pedidos balcão (PDV)" at bounding box center [32, 54] width 40 height 6
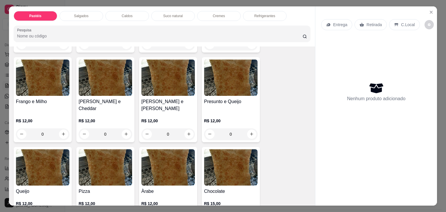
scroll to position [319, 0]
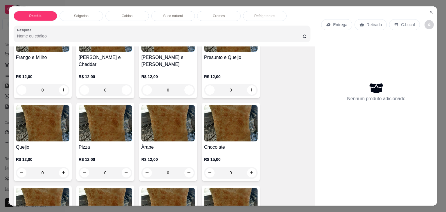
click at [62, 167] on div "0" at bounding box center [42, 173] width 53 height 12
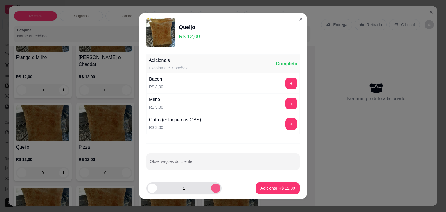
click at [211, 188] on button "increase-product-quantity" at bounding box center [215, 187] width 9 height 9
type input "2"
click at [280, 189] on p "Adicionar R$ 24,00" at bounding box center [277, 188] width 35 height 6
type input "2"
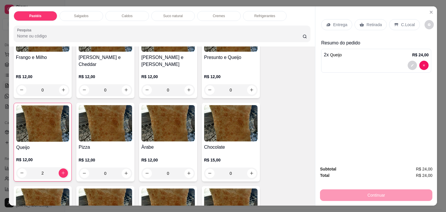
click at [375, 25] on div "Retirada" at bounding box center [370, 24] width 32 height 11
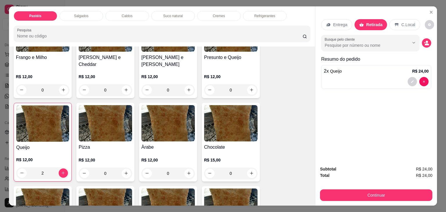
click at [368, 189] on button "Continuar" at bounding box center [376, 195] width 112 height 12
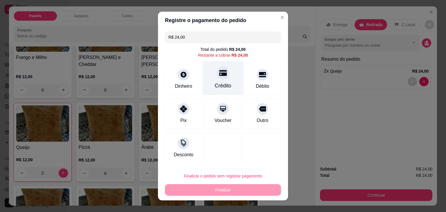
click at [219, 85] on div "Crédito" at bounding box center [223, 86] width 17 height 8
type input "R$ 0,00"
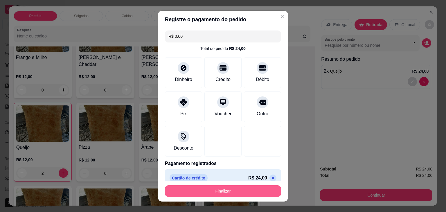
click at [247, 192] on button "Finalizar" at bounding box center [223, 191] width 116 height 12
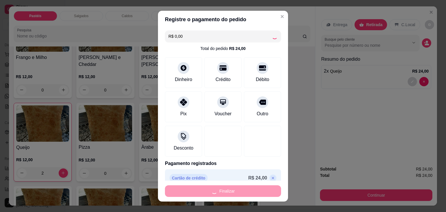
type input "0"
type input "-R$ 24,00"
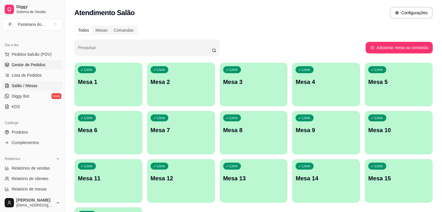
click at [38, 66] on span "Gestor de Pedidos" at bounding box center [29, 65] width 34 height 6
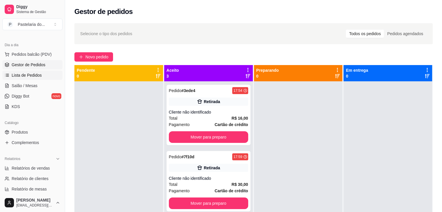
click at [25, 78] on link "Lista de Pedidos" at bounding box center [32, 75] width 60 height 9
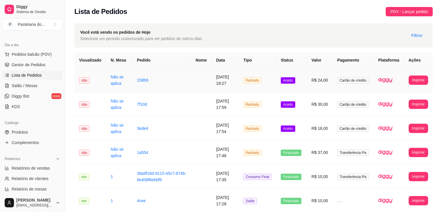
click at [339, 88] on td "Cartão de crédito" at bounding box center [352, 80] width 41 height 24
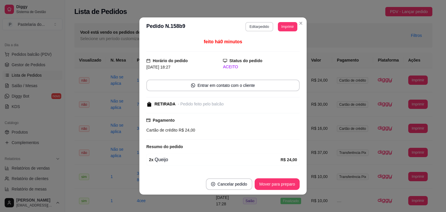
click at [264, 24] on button "Editar pedido" at bounding box center [259, 26] width 28 height 9
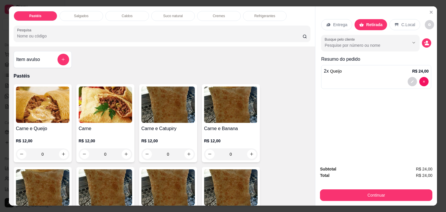
click at [75, 14] on p "Salgados" at bounding box center [81, 16] width 15 height 5
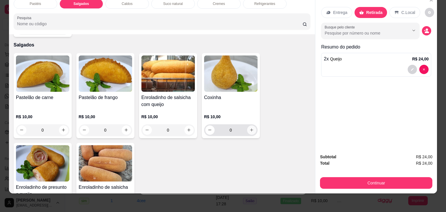
click at [247, 125] on button "increase-product-quantity" at bounding box center [251, 129] width 9 height 9
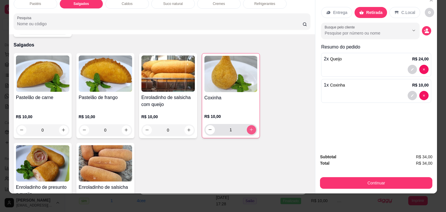
click at [252, 125] on button "increase-product-quantity" at bounding box center [251, 129] width 9 height 9
type input "2"
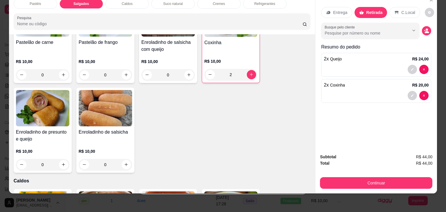
scroll to position [675, 0]
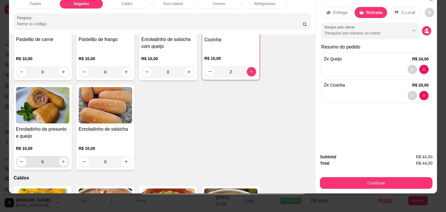
click at [61, 159] on icon "increase-product-quantity" at bounding box center [63, 161] width 4 height 4
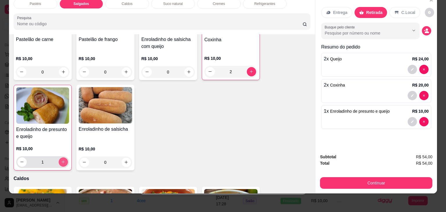
click at [61, 160] on icon "increase-product-quantity" at bounding box center [63, 162] width 4 height 4
type input "2"
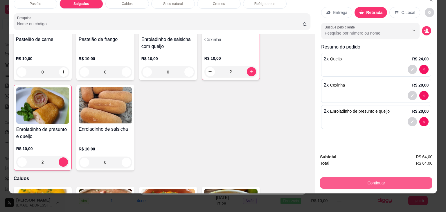
click at [376, 177] on button "Continuar" at bounding box center [376, 183] width 112 height 12
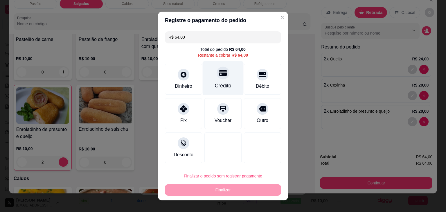
drag, startPoint x: 209, startPoint y: 81, endPoint x: 221, endPoint y: 111, distance: 32.0
click at [209, 81] on div "Crédito" at bounding box center [223, 78] width 41 height 34
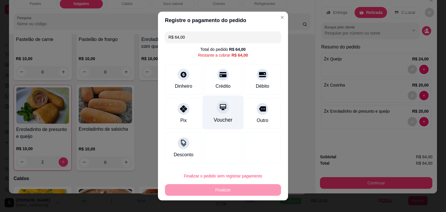
type input "R$ 0,00"
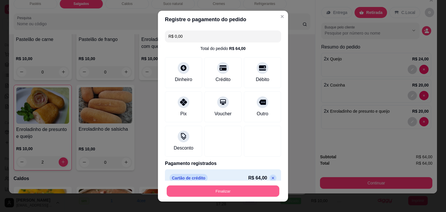
click at [234, 190] on button "Finalizar" at bounding box center [223, 190] width 113 height 11
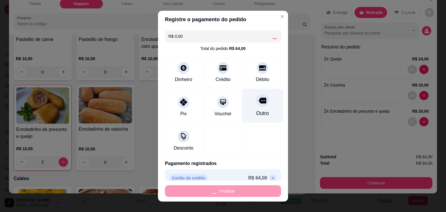
type input "0"
type input "-R$ 64,00"
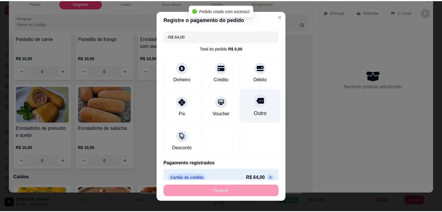
scroll to position [675, 0]
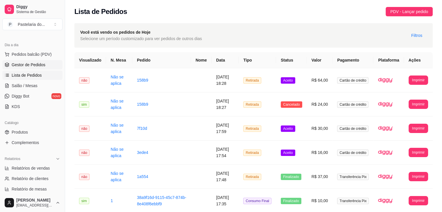
click at [35, 64] on span "Gestor de Pedidos" at bounding box center [29, 65] width 34 height 6
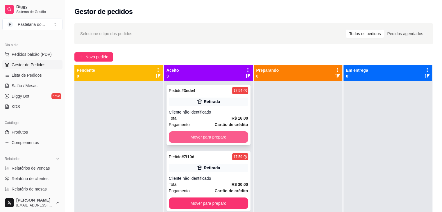
click at [223, 138] on button "Mover para preparo" at bounding box center [208, 137] width 79 height 12
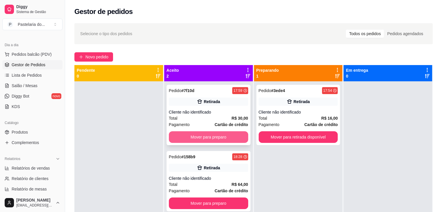
click at [226, 137] on button "Mover para preparo" at bounding box center [208, 137] width 79 height 12
click at [229, 137] on div "Mover para preparo" at bounding box center [208, 137] width 79 height 12
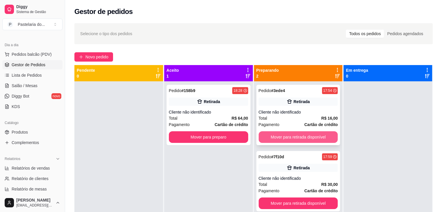
click at [318, 137] on button "Mover para retirada disponível" at bounding box center [297, 137] width 79 height 12
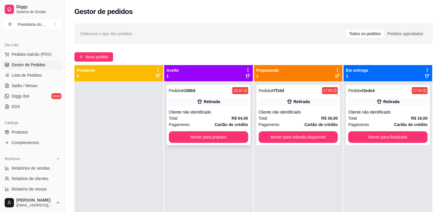
click at [228, 141] on button "Mover para preparo" at bounding box center [208, 137] width 79 height 12
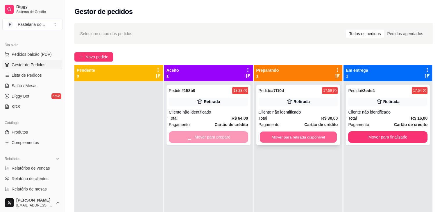
click at [287, 138] on button "Mover para retirada disponível" at bounding box center [298, 137] width 77 height 11
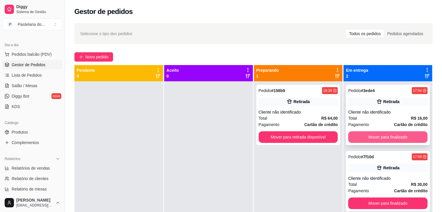
click at [364, 134] on button "Mover para finalizado" at bounding box center [387, 137] width 79 height 12
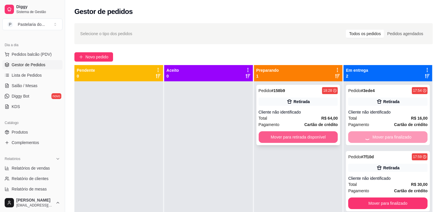
click at [302, 134] on button "Mover para retirada disponível" at bounding box center [297, 137] width 79 height 12
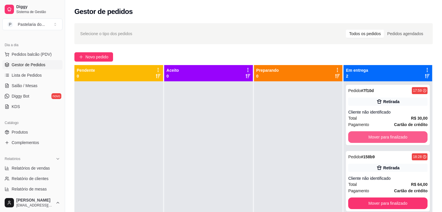
click at [388, 140] on button "Mover para finalizado" at bounding box center [387, 137] width 79 height 12
click at [388, 140] on div "Mover para finalizado" at bounding box center [387, 137] width 79 height 12
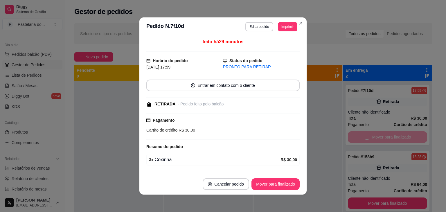
click at [303, 115] on div "feito há 29 minutos Horário do pedido 15/08/2025 17:59 Status do pedido PRONTO …" at bounding box center [222, 105] width 167 height 138
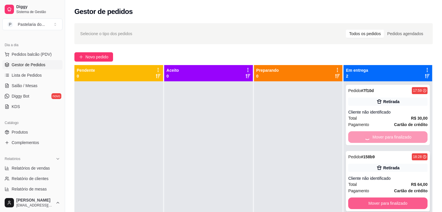
click at [382, 206] on div "Pedido # 7f10d 17:59 Retirada Cliente não identificado Total R$ 30,00 Pagamento…" at bounding box center [387, 187] width 89 height 212
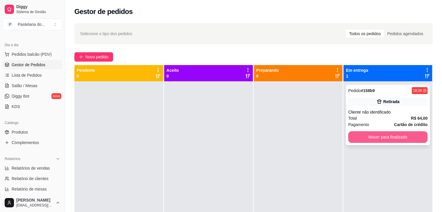
click at [368, 138] on button "Mover para finalizado" at bounding box center [387, 137] width 79 height 12
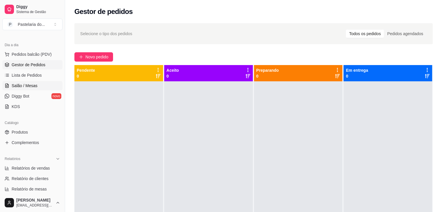
click at [33, 84] on span "Salão / Mesas" at bounding box center [25, 86] width 26 height 6
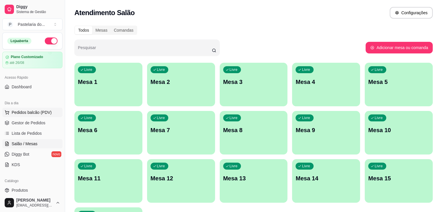
click at [43, 114] on span "Pedidos balcão (PDV)" at bounding box center [32, 112] width 40 height 6
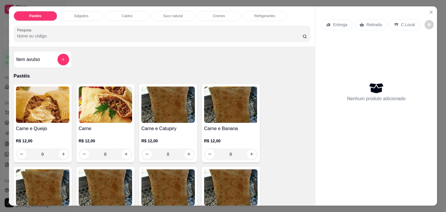
click at [74, 15] on p "Salgados" at bounding box center [81, 16] width 15 height 5
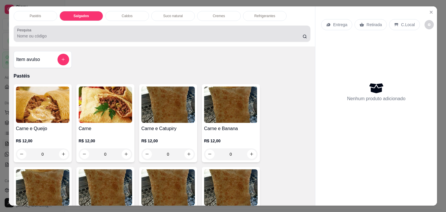
scroll to position [14, 0]
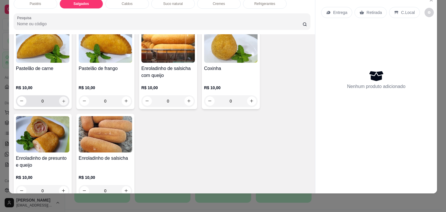
click at [64, 96] on button "increase-product-quantity" at bounding box center [63, 100] width 9 height 9
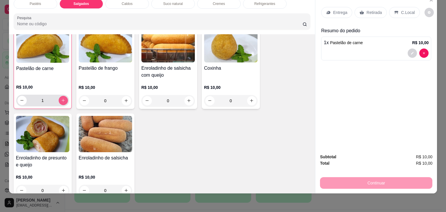
click at [65, 96] on button "increase-product-quantity" at bounding box center [63, 100] width 9 height 9
type input "2"
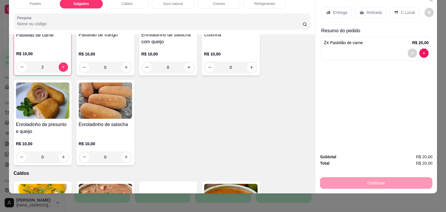
scroll to position [704, 0]
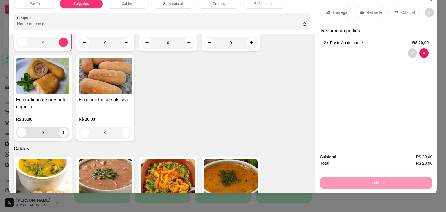
click at [63, 130] on icon "increase-product-quantity" at bounding box center [63, 132] width 4 height 4
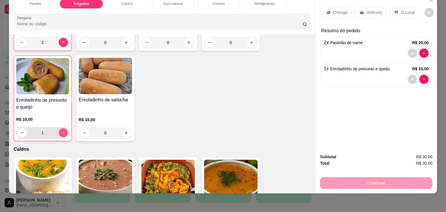
click at [63, 131] on icon "increase-product-quantity" at bounding box center [63, 133] width 4 height 4
type input "3"
click at [367, 10] on p "Retirada" at bounding box center [373, 13] width 15 height 6
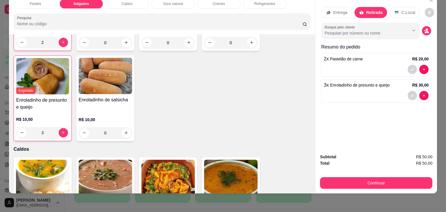
click at [376, 185] on div "Subtotal R$ 50,00 Total R$ 50,00 Continuar" at bounding box center [376, 171] width 122 height 44
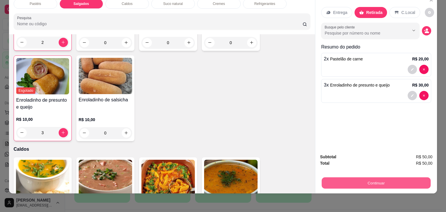
click at [377, 180] on button "Continuar" at bounding box center [376, 182] width 109 height 11
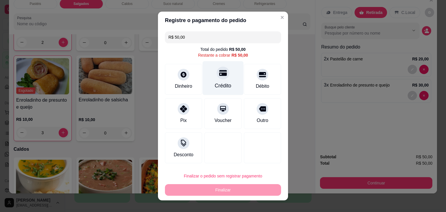
click at [231, 79] on div "Crédito" at bounding box center [223, 78] width 41 height 34
type input "R$ 0,00"
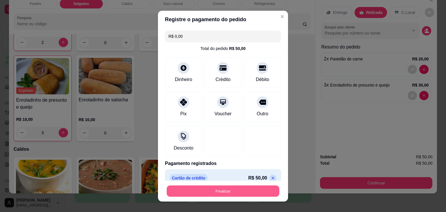
click at [240, 188] on button "Finalizar" at bounding box center [223, 190] width 113 height 11
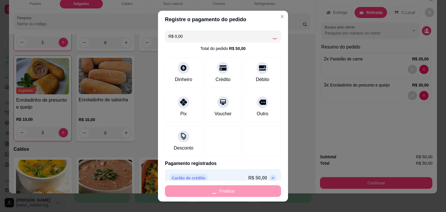
type input "0"
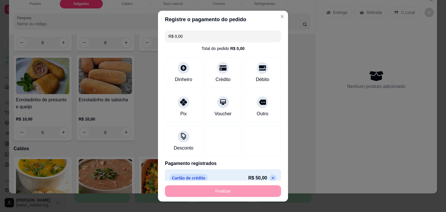
type input "-R$ 50,00"
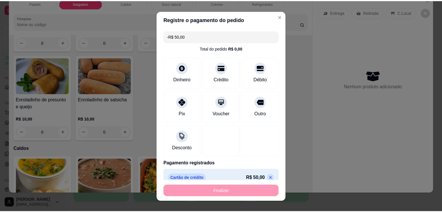
scroll to position [704, 0]
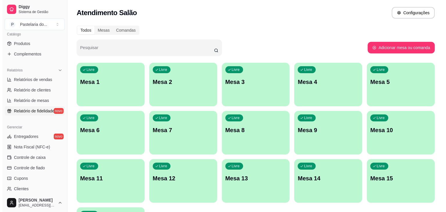
scroll to position [174, 0]
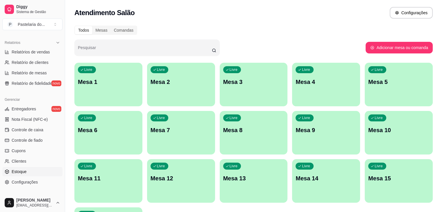
click at [18, 170] on span "Estoque" at bounding box center [19, 172] width 15 height 6
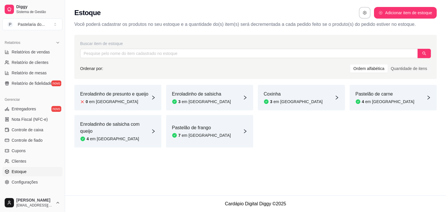
click at [132, 97] on article "Enroladinho de presunto e queijo" at bounding box center [114, 94] width 68 height 7
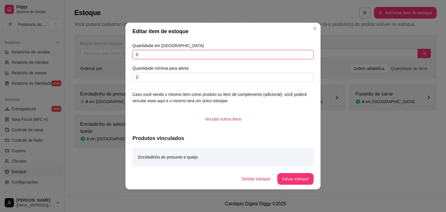
drag, startPoint x: 144, startPoint y: 55, endPoint x: 131, endPoint y: 53, distance: 13.3
click at [131, 53] on div "Quantidade em estoque 0 Quantidade mínima para alerta 2 Caso você venda o mesmo…" at bounding box center [222, 104] width 195 height 128
type input "1"
click at [298, 179] on button "Salvar estoque" at bounding box center [295, 179] width 36 height 12
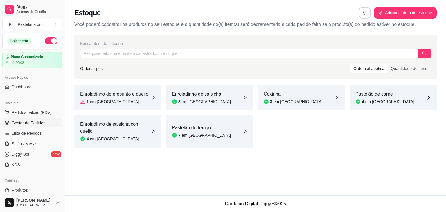
click at [32, 124] on span "Gestor de Pedidos" at bounding box center [29, 123] width 34 height 6
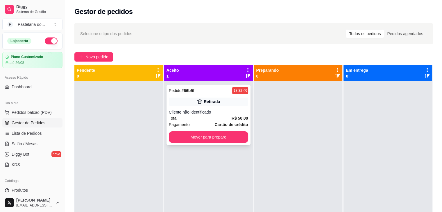
click at [188, 122] on div "Pagamento Cartão de crédito" at bounding box center [208, 124] width 79 height 6
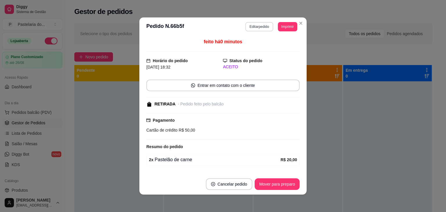
click at [254, 26] on button "Editar pedido" at bounding box center [259, 26] width 28 height 9
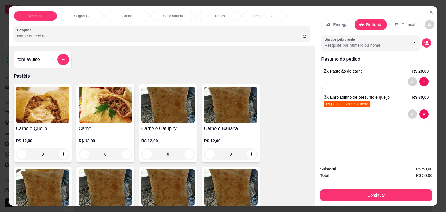
click at [372, 97] on span "Enroladinho de presunto e queijo" at bounding box center [360, 97] width 60 height 5
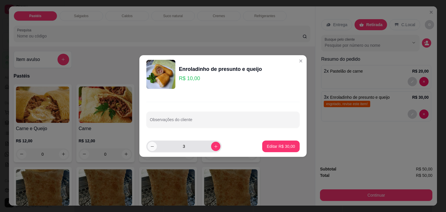
click at [153, 148] on button "decrease-product-quantity" at bounding box center [151, 146] width 9 height 9
click at [288, 145] on p "Editar R$ 20,00" at bounding box center [281, 146] width 28 height 6
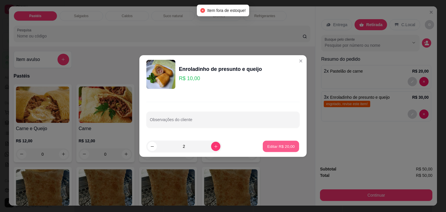
click at [279, 147] on p "Editar R$ 20,00" at bounding box center [280, 146] width 27 height 6
click at [148, 147] on button "decrease-product-quantity" at bounding box center [151, 146] width 9 height 9
type input "1"
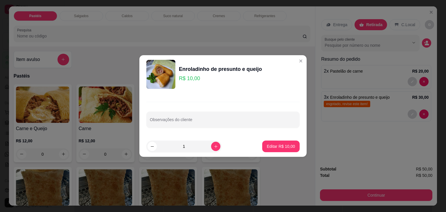
click at [283, 148] on p "Editar R$ 10,00" at bounding box center [281, 146] width 28 height 6
type input "1"
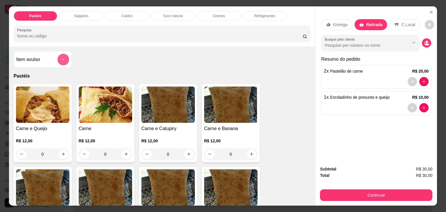
click at [61, 58] on icon "add-separate-item" at bounding box center [63, 59] width 4 height 4
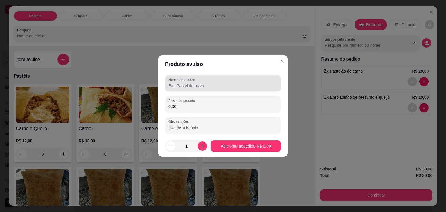
click at [236, 84] on input "Nome do produto" at bounding box center [222, 86] width 109 height 6
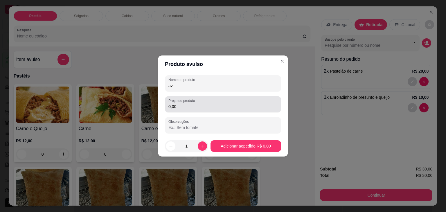
type input "av"
click at [229, 107] on input "0,00" at bounding box center [222, 107] width 109 height 6
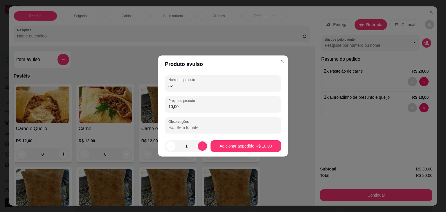
type input "10,00"
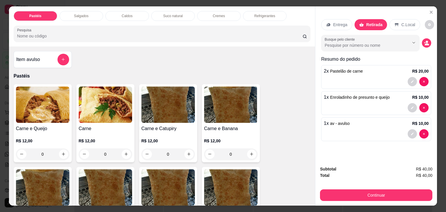
click at [374, 194] on button "Continuar" at bounding box center [376, 195] width 112 height 12
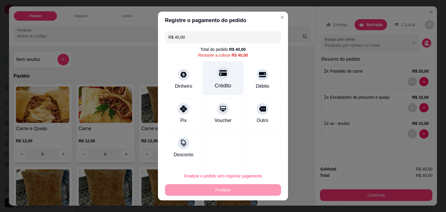
click at [223, 83] on div "Crédito" at bounding box center [223, 86] width 17 height 8
type input "R$ 0,00"
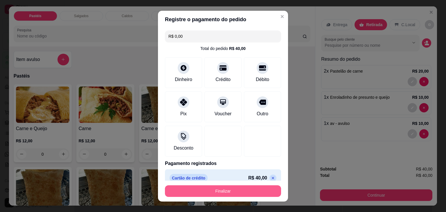
click at [266, 188] on button "Finalizar" at bounding box center [223, 191] width 116 height 12
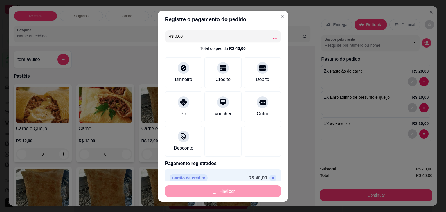
type input "0"
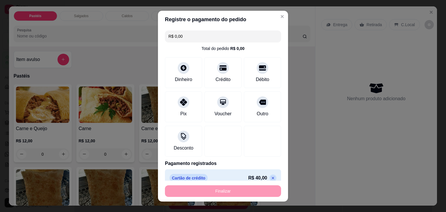
type input "-R$ 40,00"
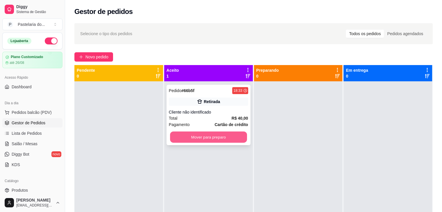
click at [230, 133] on button "Mover para preparo" at bounding box center [208, 137] width 77 height 11
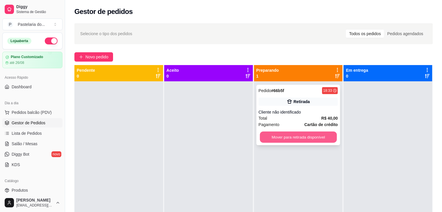
click at [313, 142] on button "Mover para retirada disponível" at bounding box center [298, 137] width 77 height 11
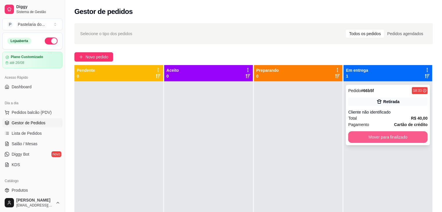
click at [362, 139] on button "Mover para finalizado" at bounding box center [387, 137] width 79 height 12
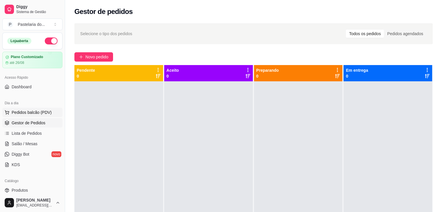
click at [41, 114] on span "Pedidos balcão (PDV)" at bounding box center [32, 112] width 40 height 6
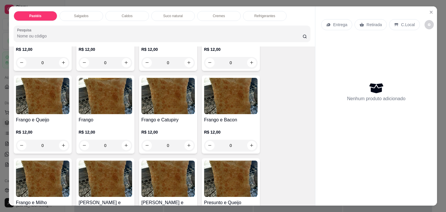
scroll to position [232, 0]
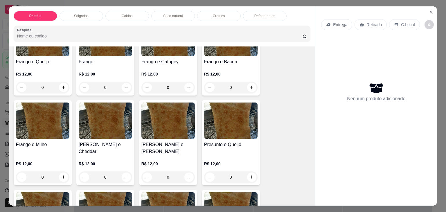
click at [181, 171] on div "0" at bounding box center [167, 177] width 53 height 12
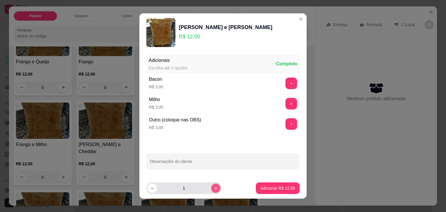
click at [211, 185] on button "increase-product-quantity" at bounding box center [215, 187] width 9 height 9
click at [214, 186] on icon "increase-product-quantity" at bounding box center [216, 188] width 4 height 4
type input "3"
click at [260, 186] on p "Adicionar R$ 36,00" at bounding box center [277, 188] width 35 height 6
type input "3"
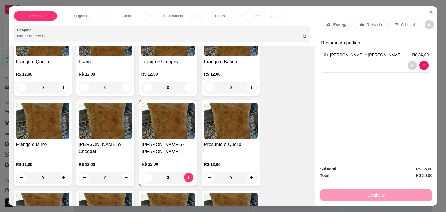
click at [362, 21] on div "Retirada" at bounding box center [370, 24] width 32 height 11
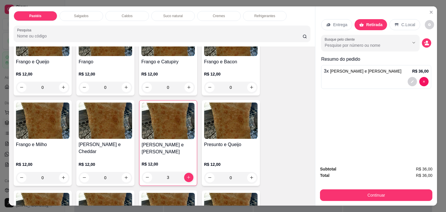
click at [372, 191] on button "Continuar" at bounding box center [376, 195] width 112 height 12
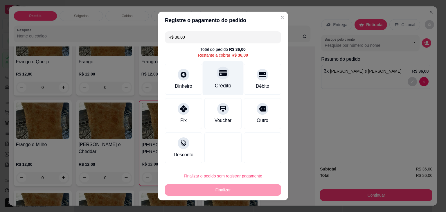
click at [217, 83] on div "Crédito" at bounding box center [223, 86] width 17 height 8
type input "R$ 0,00"
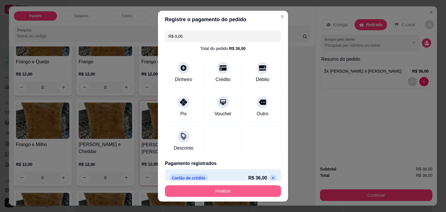
click at [222, 185] on button "Finalizar" at bounding box center [223, 191] width 116 height 12
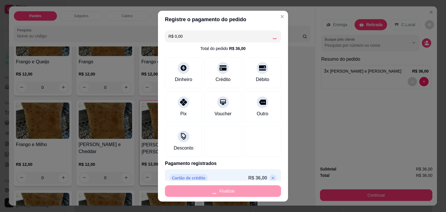
type input "0"
type input "-R$ 36,00"
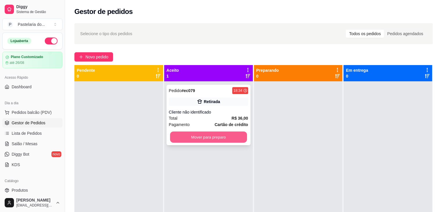
click at [191, 134] on button "Mover para preparo" at bounding box center [208, 137] width 77 height 11
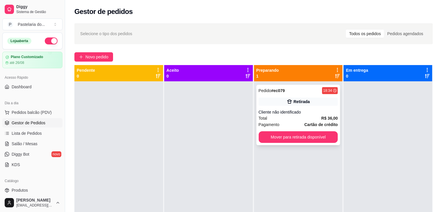
click at [288, 136] on button "Mover para retirada disponível" at bounding box center [297, 137] width 79 height 12
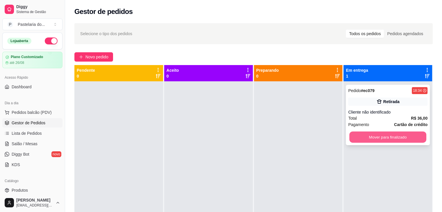
click at [360, 137] on button "Mover para finalizado" at bounding box center [387, 137] width 77 height 11
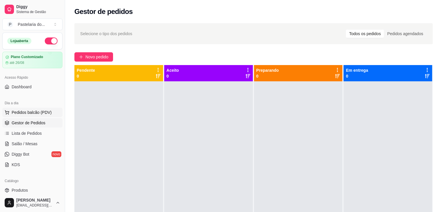
click at [25, 109] on button "Pedidos balcão (PDV)" at bounding box center [32, 112] width 60 height 9
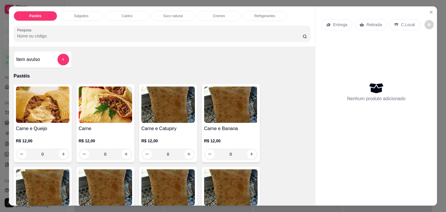
click at [82, 14] on p "Salgados" at bounding box center [81, 16] width 15 height 5
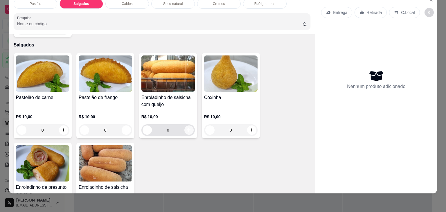
click at [188, 128] on icon "increase-product-quantity" at bounding box center [189, 130] width 4 height 4
type input "2"
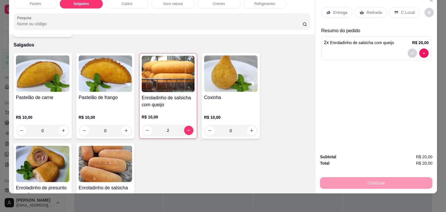
drag, startPoint x: 373, startPoint y: 9, endPoint x: 372, endPoint y: 12, distance: 3.0
click at [373, 10] on p "Retirada" at bounding box center [373, 13] width 15 height 6
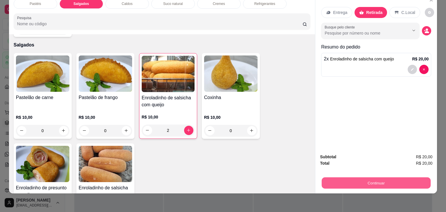
click at [419, 180] on button "Continuar" at bounding box center [376, 182] width 109 height 11
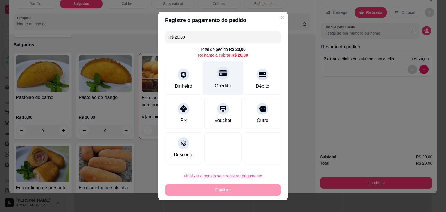
click at [220, 80] on div "Crédito" at bounding box center [223, 78] width 41 height 34
type input "R$ 0,00"
click at [220, 82] on div "Crédito" at bounding box center [223, 86] width 17 height 8
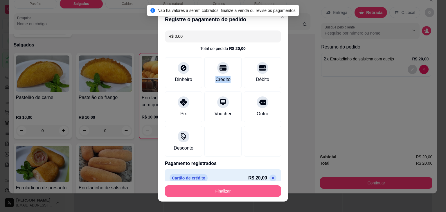
click at [226, 190] on button "Finalizar" at bounding box center [223, 191] width 116 height 12
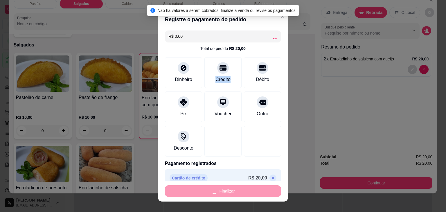
type input "0"
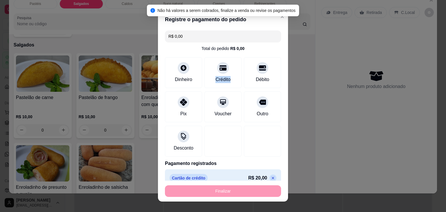
type input "-R$ 20,00"
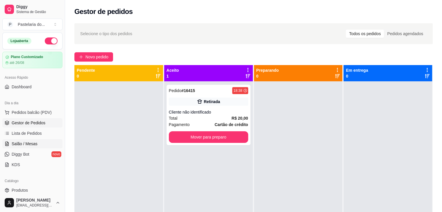
click at [19, 143] on span "Salão / Mesas" at bounding box center [25, 144] width 26 height 6
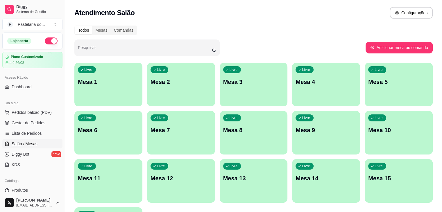
click at [157, 81] on p "Mesa 2" at bounding box center [180, 82] width 61 height 8
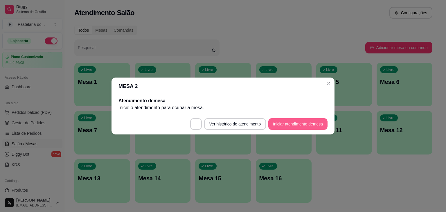
click at [280, 123] on button "Iniciar atendimento de mesa" at bounding box center [297, 124] width 59 height 12
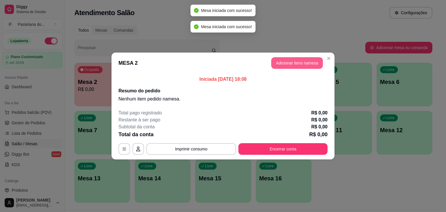
click at [303, 63] on button "Adicionar itens na mesa" at bounding box center [297, 63] width 52 height 12
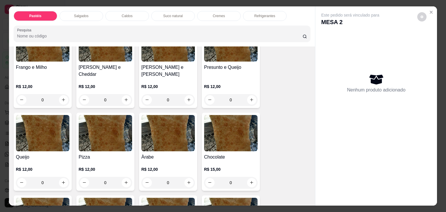
scroll to position [319, 0]
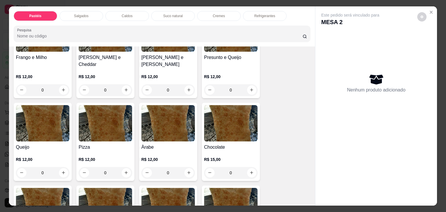
click at [188, 167] on div "0" at bounding box center [167, 173] width 53 height 12
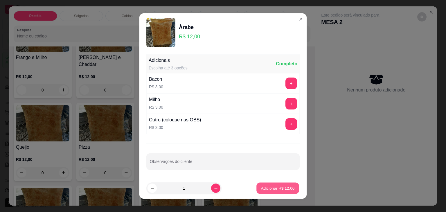
click at [261, 187] on p "Adicionar R$ 12,00" at bounding box center [278, 188] width 34 height 6
type input "1"
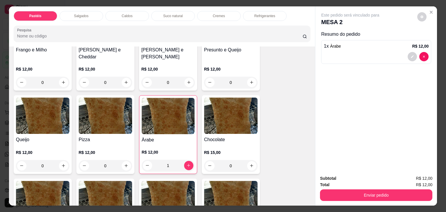
scroll to position [290, 0]
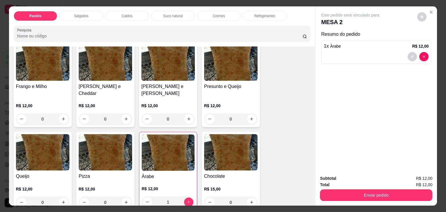
click at [250, 113] on div "0" at bounding box center [230, 119] width 53 height 12
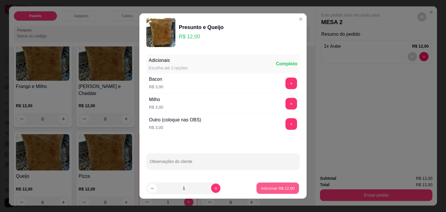
click at [259, 184] on button "Adicionar R$ 12,00" at bounding box center [277, 188] width 43 height 11
type input "1"
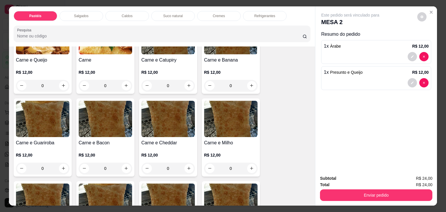
scroll to position [29, 0]
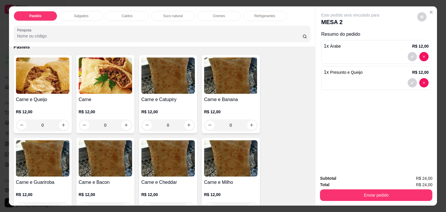
click at [61, 121] on div "0" at bounding box center [42, 125] width 53 height 12
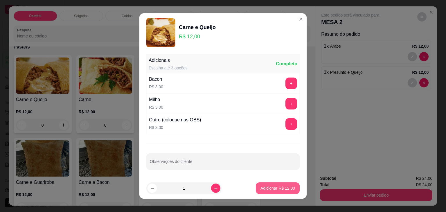
click at [271, 188] on p "Adicionar R$ 12,00" at bounding box center [277, 188] width 35 height 6
type input "1"
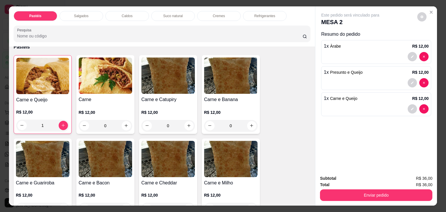
click at [272, 14] on p "Refrigerantes" at bounding box center [264, 16] width 21 height 5
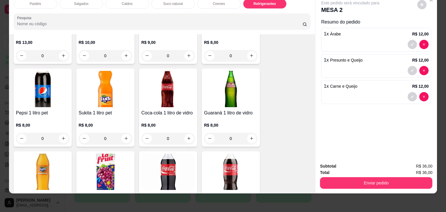
scroll to position [1636, 0]
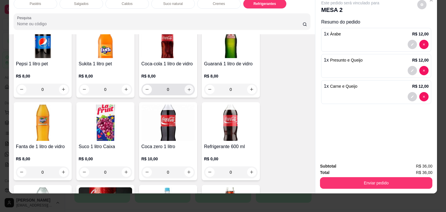
click at [187, 85] on button "increase-product-quantity" at bounding box center [188, 89] width 9 height 9
type input "1"
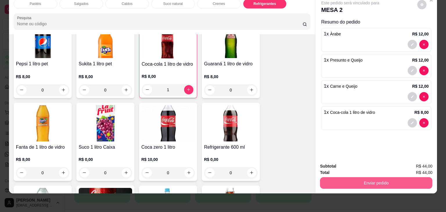
click at [363, 177] on button "Enviar pedido" at bounding box center [376, 183] width 112 height 12
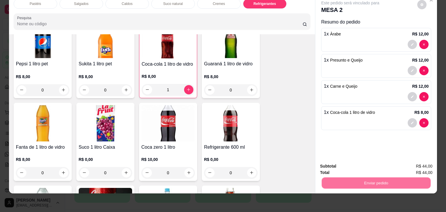
click at [355, 165] on button "Não registrar e enviar pedido" at bounding box center [357, 164] width 60 height 11
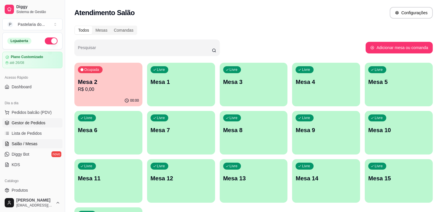
click at [34, 123] on span "Gestor de Pedidos" at bounding box center [29, 123] width 34 height 6
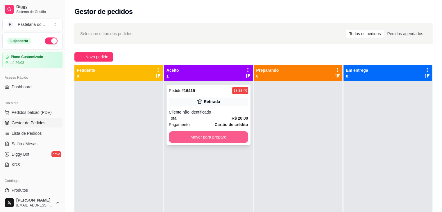
click at [239, 137] on button "Mover para preparo" at bounding box center [208, 137] width 79 height 12
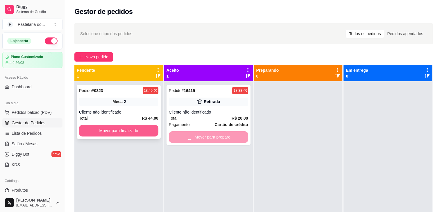
click at [151, 133] on button "Mover para finalizado" at bounding box center [118, 131] width 79 height 12
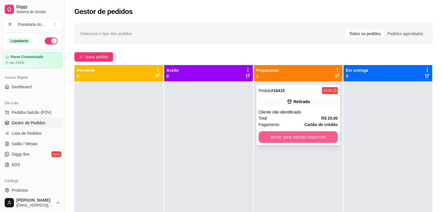
click at [277, 136] on button "Mover para retirada disponível" at bounding box center [297, 137] width 79 height 12
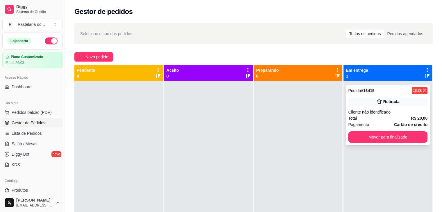
click at [374, 140] on button "Mover para finalizado" at bounding box center [387, 137] width 79 height 12
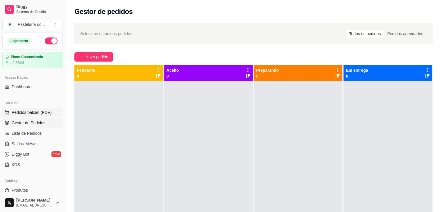
click at [28, 113] on span "Pedidos balcão (PDV)" at bounding box center [32, 112] width 40 height 6
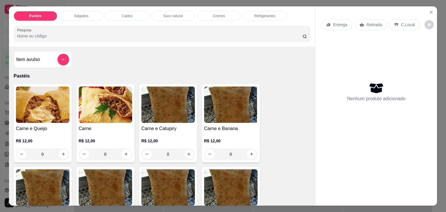
click at [3, 37] on div "Pastéis Salgados Caldos Suco natural Cremes Refrigerantes Pesquisa Item avulso …" at bounding box center [223, 106] width 446 height 212
click at [427, 10] on button "Close" at bounding box center [431, 12] width 9 height 9
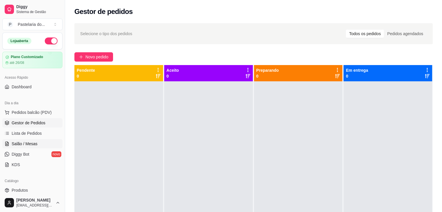
click at [26, 142] on span "Salão / Mesas" at bounding box center [25, 144] width 26 height 6
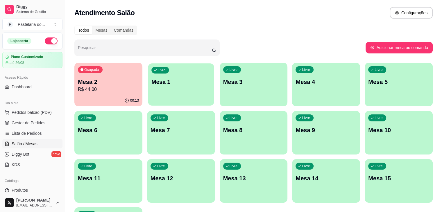
click at [159, 79] on p "Mesa 1" at bounding box center [180, 82] width 59 height 8
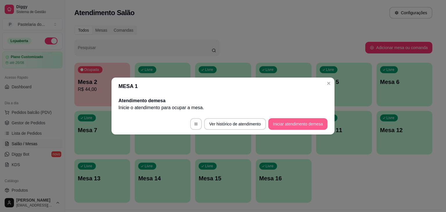
click at [288, 123] on button "Iniciar atendimento de mesa" at bounding box center [297, 124] width 59 height 12
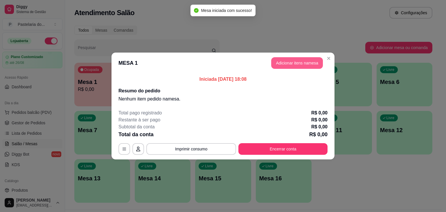
click at [294, 60] on button "Adicionar itens na mesa" at bounding box center [297, 63] width 52 height 12
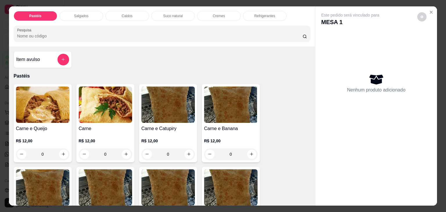
click at [125, 14] on p "Caldos" at bounding box center [127, 16] width 11 height 5
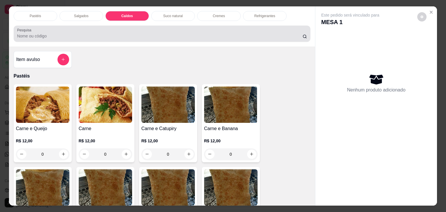
scroll to position [14, 0]
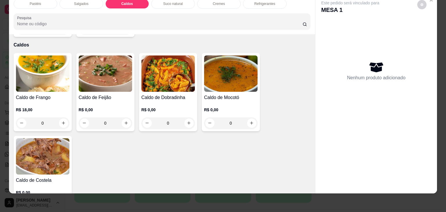
click at [61, 117] on div "0" at bounding box center [42, 123] width 53 height 12
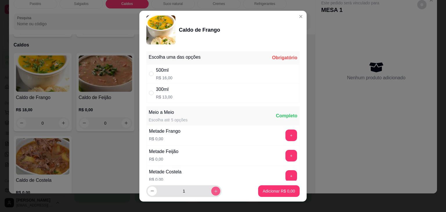
click at [214, 190] on icon "increase-product-quantity" at bounding box center [216, 191] width 4 height 4
type input "2"
click at [190, 73] on div "500ml R$ 16,00" at bounding box center [222, 73] width 153 height 19
radio input "true"
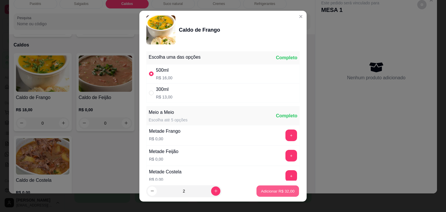
click at [274, 189] on p "Adicionar R$ 32,00" at bounding box center [278, 191] width 34 height 6
type input "2"
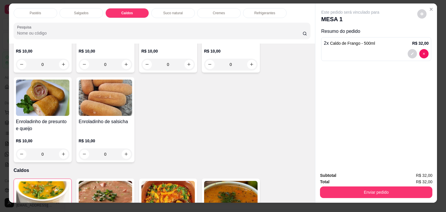
scroll to position [0, 0]
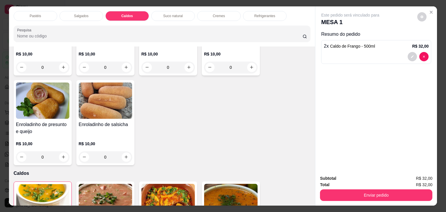
click at [82, 14] on p "Salgados" at bounding box center [81, 16] width 15 height 5
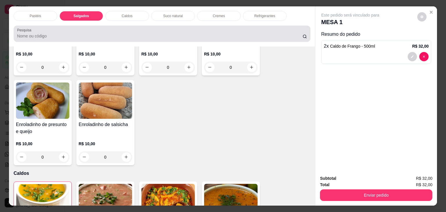
scroll to position [14, 0]
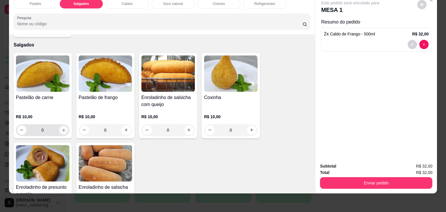
click at [62, 128] on icon "increase-product-quantity" at bounding box center [63, 130] width 4 height 4
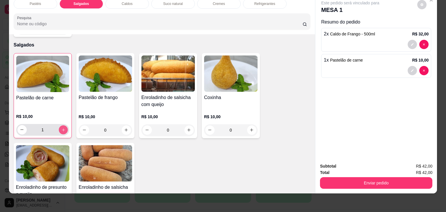
click at [62, 128] on icon "increase-product-quantity" at bounding box center [63, 129] width 3 height 3
type input "2"
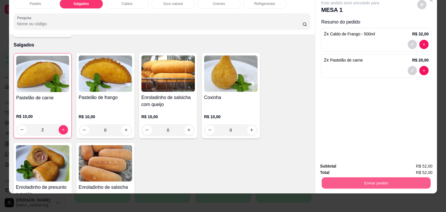
click at [371, 177] on button "Enviar pedido" at bounding box center [376, 182] width 109 height 11
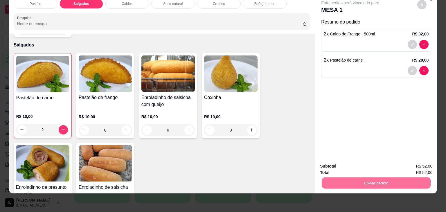
click at [344, 166] on button "Não registrar e enviar pedido" at bounding box center [357, 164] width 60 height 11
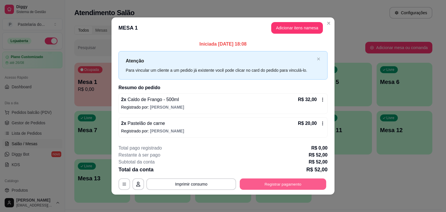
click at [289, 186] on button "Registrar pagamento" at bounding box center [283, 183] width 87 height 11
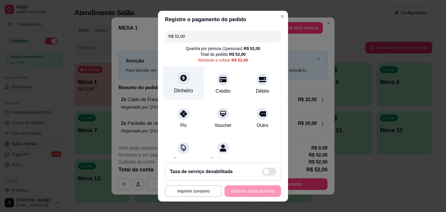
click at [187, 90] on div "Dinheiro" at bounding box center [183, 91] width 19 height 8
type input "R$ 0,00"
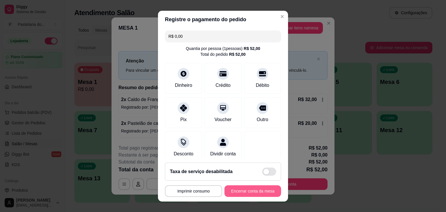
click at [253, 192] on button "Encerrar conta da mesa" at bounding box center [252, 191] width 57 height 12
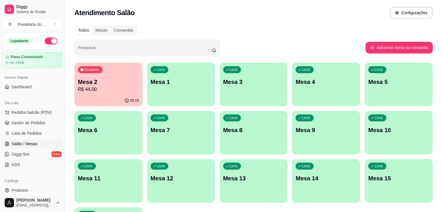
click at [295, 126] on p "Mesa 9" at bounding box center [325, 130] width 61 height 8
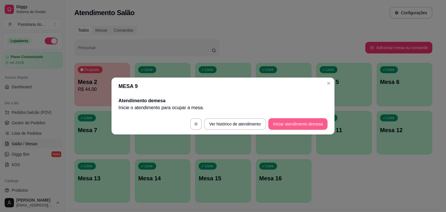
click at [313, 138] on div "MESA 9 Atendimento de mesa Inicie o atendimento para ocupar a mesa . Ver histór…" at bounding box center [223, 106] width 446 height 212
click at [312, 125] on button "Iniciar atendimento de mesa" at bounding box center [297, 124] width 59 height 12
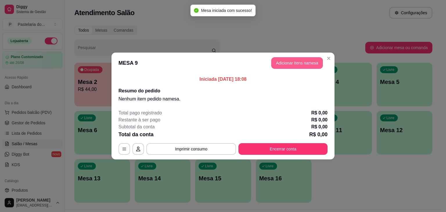
click at [277, 63] on button "Adicionar itens na mesa" at bounding box center [297, 63] width 52 height 12
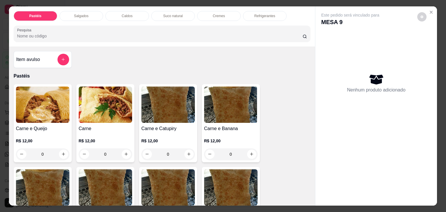
click at [82, 14] on p "Salgados" at bounding box center [81, 16] width 15 height 5
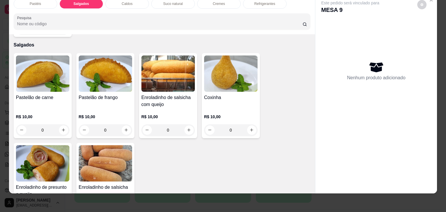
scroll to position [646, 0]
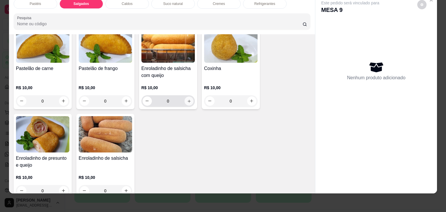
click at [187, 99] on icon "increase-product-quantity" at bounding box center [189, 101] width 4 height 4
type input "1"
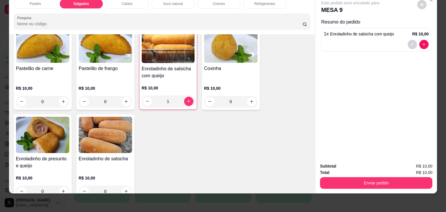
scroll to position [704, 0]
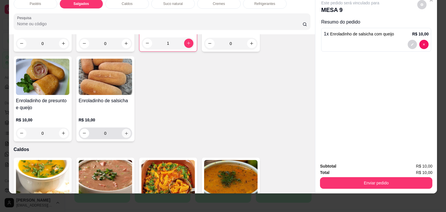
click at [124, 131] on icon "increase-product-quantity" at bounding box center [126, 133] width 4 height 4
type input "1"
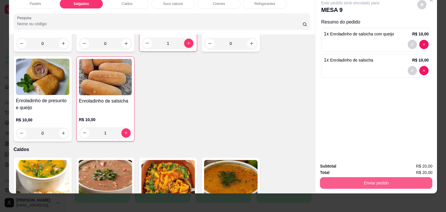
click at [413, 179] on button "Enviar pedido" at bounding box center [376, 183] width 112 height 12
click at [413, 179] on button "Enviar pedido" at bounding box center [376, 182] width 109 height 11
click at [412, 179] on button "Enviar pedido" at bounding box center [376, 183] width 112 height 12
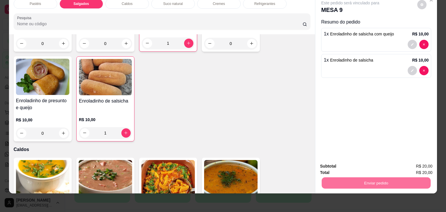
click at [362, 162] on button "Não registrar e enviar pedido" at bounding box center [356, 164] width 59 height 11
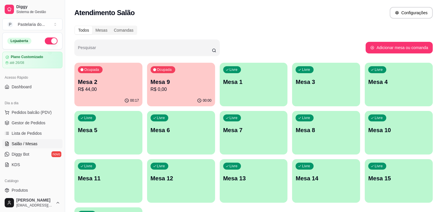
click at [102, 89] on p "R$ 44,00" at bounding box center [108, 89] width 61 height 7
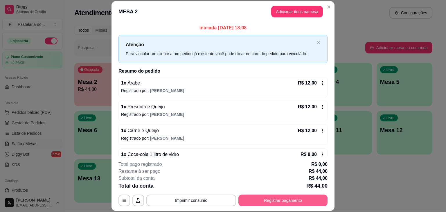
click at [281, 201] on button "Registrar pagamento" at bounding box center [282, 201] width 89 height 12
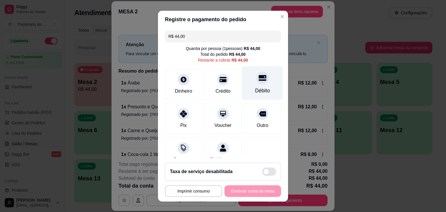
click at [255, 89] on div "Débito" at bounding box center [262, 91] width 15 height 8
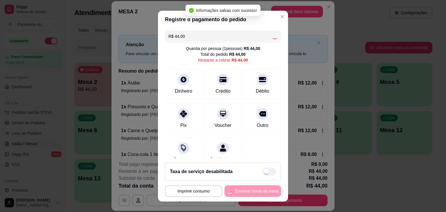
type input "R$ 0,00"
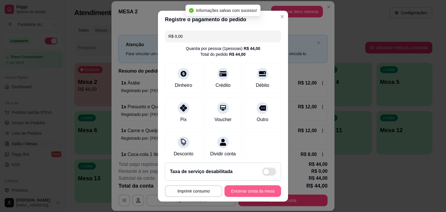
click at [263, 191] on button "Encerrar conta da mesa" at bounding box center [252, 191] width 57 height 12
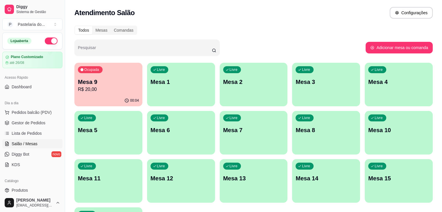
click at [333, 26] on div "Todos Mesas Comandas" at bounding box center [253, 30] width 358 height 9
click at [36, 114] on span "Pedidos balcão (PDV)" at bounding box center [32, 112] width 40 height 6
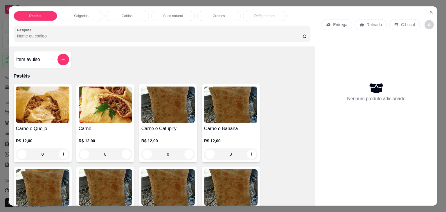
click at [122, 152] on div "0" at bounding box center [105, 154] width 53 height 12
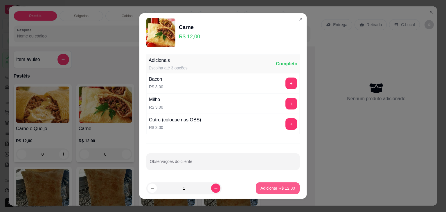
click at [273, 187] on p "Adicionar R$ 12,00" at bounding box center [277, 188] width 35 height 6
type input "1"
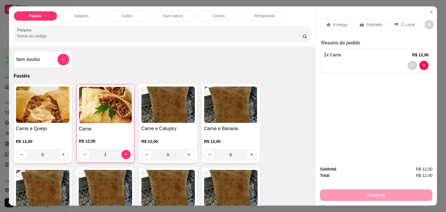
click at [118, 15] on div "Caldos" at bounding box center [127, 16] width 44 height 10
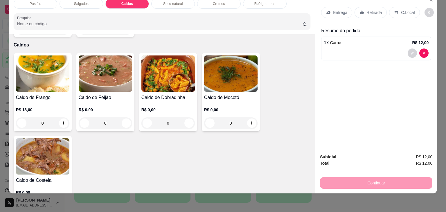
click at [60, 117] on div "0" at bounding box center [42, 123] width 53 height 12
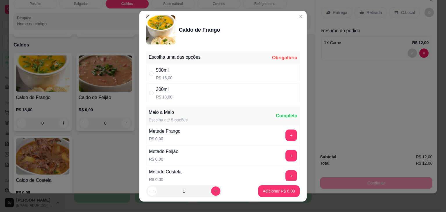
click at [152, 94] on div "" at bounding box center [152, 93] width 7 height 6
radio input "true"
click at [214, 192] on icon "increase-product-quantity" at bounding box center [216, 191] width 4 height 4
type input "2"
click at [267, 189] on p "Adicionar R$ 26,00" at bounding box center [277, 191] width 35 height 6
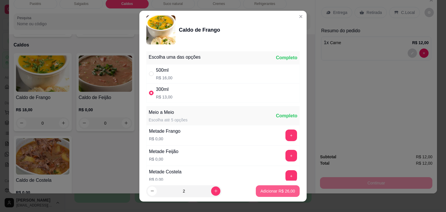
type input "2"
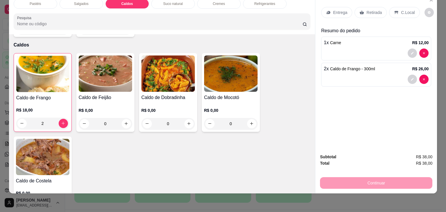
click at [366, 12] on div "Retirada" at bounding box center [370, 12] width 32 height 11
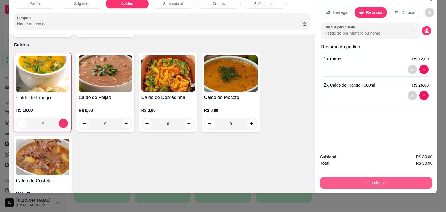
click at [380, 177] on button "Continuar" at bounding box center [376, 183] width 112 height 12
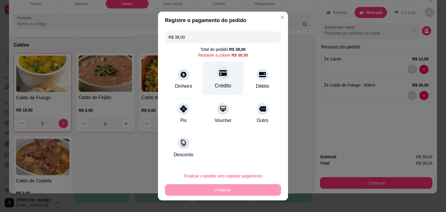
click at [228, 83] on div "Crédito" at bounding box center [223, 78] width 41 height 34
type input "R$ 0,00"
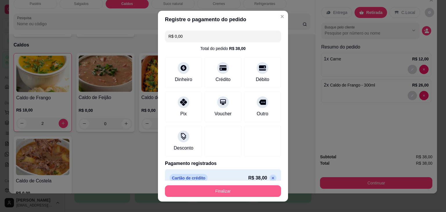
click at [231, 195] on button "Finalizar" at bounding box center [223, 191] width 116 height 12
click at [231, 195] on div "Finalizar" at bounding box center [223, 191] width 116 height 12
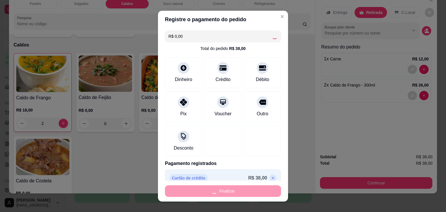
type input "0"
type input "-R$ 38,00"
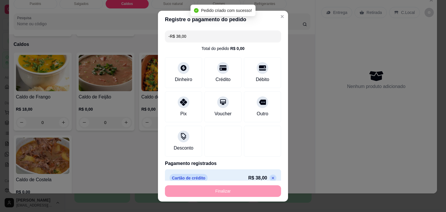
scroll to position [808, 0]
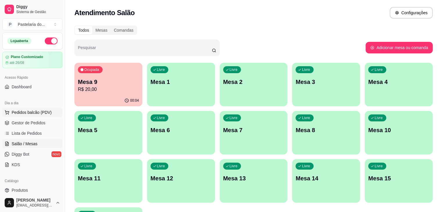
click at [36, 115] on span "Pedidos balcão (PDV)" at bounding box center [32, 112] width 40 height 6
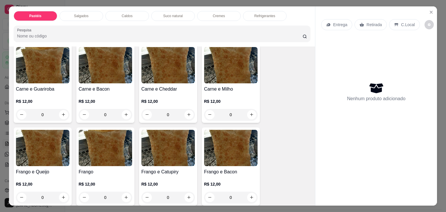
scroll to position [145, 0]
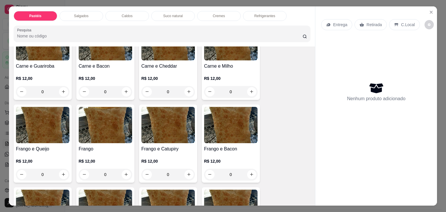
click at [64, 172] on div "0" at bounding box center [42, 175] width 53 height 12
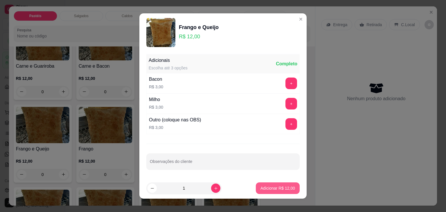
click at [281, 188] on p "Adicionar R$ 12,00" at bounding box center [277, 188] width 35 height 6
type input "1"
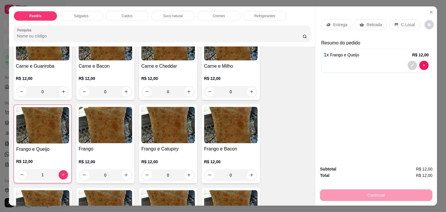
click at [126, 172] on div "0" at bounding box center [105, 175] width 53 height 12
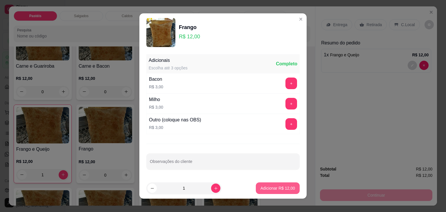
click at [268, 186] on p "Adicionar R$ 12,00" at bounding box center [277, 188] width 35 height 6
type input "1"
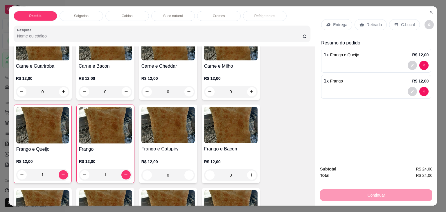
click at [87, 14] on div "Salgados" at bounding box center [82, 16] width 44 height 10
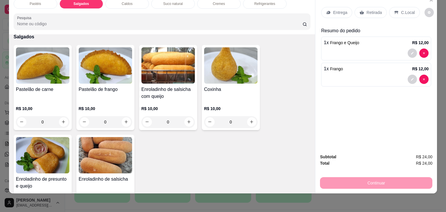
scroll to position [646, 0]
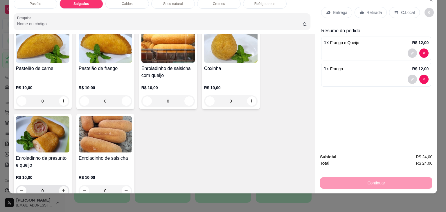
click at [60, 186] on button "increase-product-quantity" at bounding box center [63, 190] width 9 height 9
type input "1"
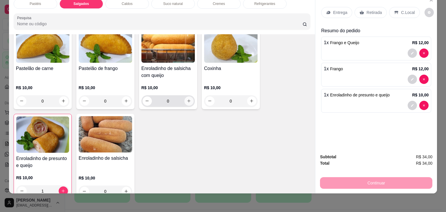
click at [187, 99] on icon "increase-product-quantity" at bounding box center [189, 101] width 4 height 4
type input "1"
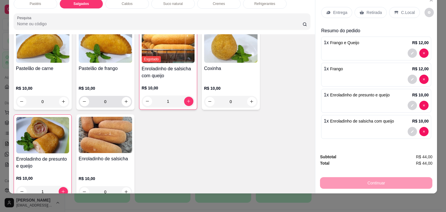
click at [125, 97] on button "increase-product-quantity" at bounding box center [126, 101] width 9 height 9
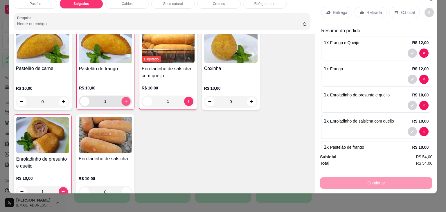
click at [125, 97] on button "increase-product-quantity" at bounding box center [125, 101] width 9 height 9
type input "2"
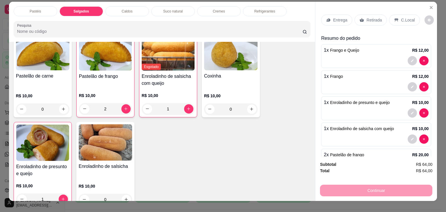
scroll to position [0, 0]
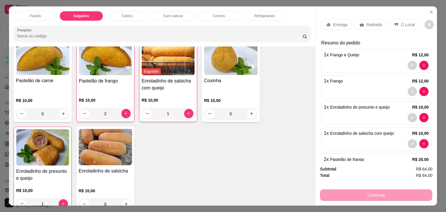
click at [375, 22] on p "Retirada" at bounding box center [373, 25] width 15 height 6
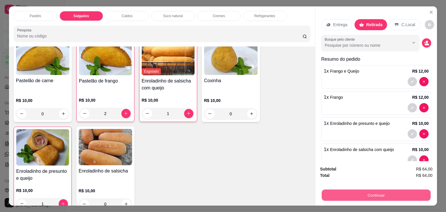
click at [375, 193] on button "Continuar" at bounding box center [376, 195] width 109 height 11
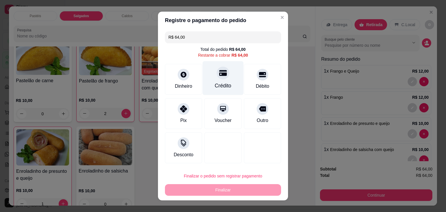
click at [213, 81] on div "Crédito" at bounding box center [223, 78] width 41 height 34
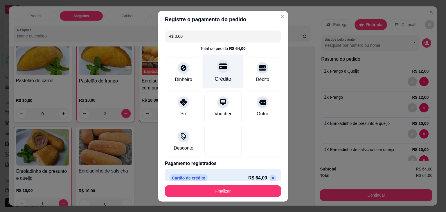
type input "R$ 0,00"
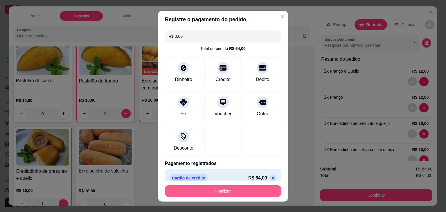
click at [252, 189] on button "Finalizar" at bounding box center [223, 191] width 116 height 12
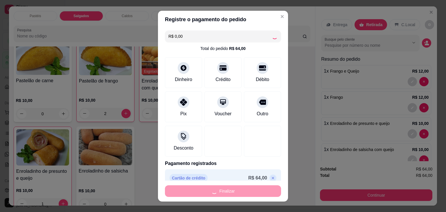
type input "0"
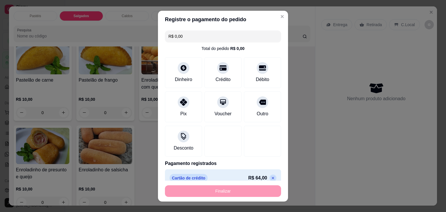
type input "-R$ 64,00"
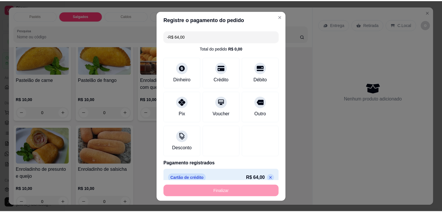
scroll to position [646, 0]
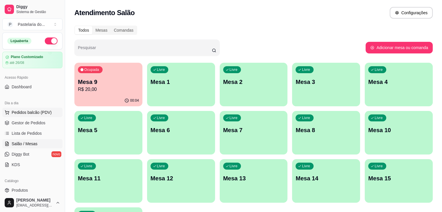
click at [22, 111] on span "Pedidos balcão (PDV)" at bounding box center [32, 112] width 40 height 6
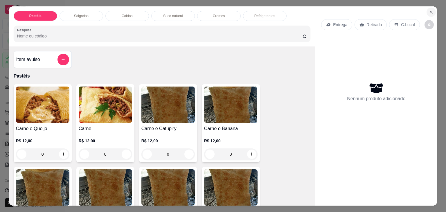
click at [430, 10] on icon "Close" at bounding box center [431, 12] width 5 height 5
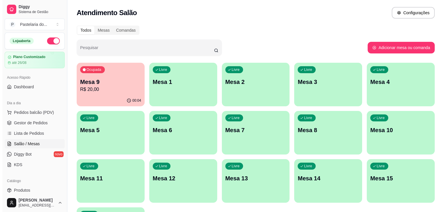
scroll to position [1, 0]
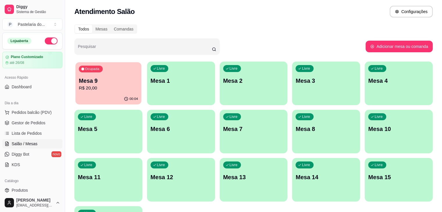
click at [96, 93] on div "00:04" at bounding box center [108, 98] width 66 height 11
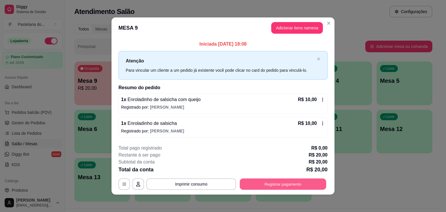
click at [269, 182] on button "Registrar pagamento" at bounding box center [283, 183] width 87 height 11
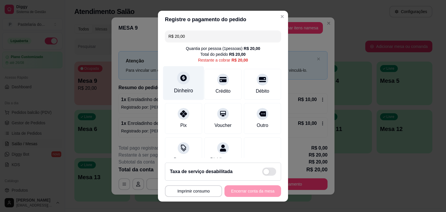
click at [181, 88] on div "Dinheiro" at bounding box center [183, 91] width 19 height 8
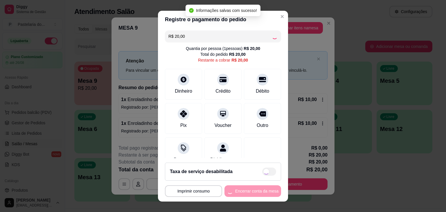
type input "R$ 0,00"
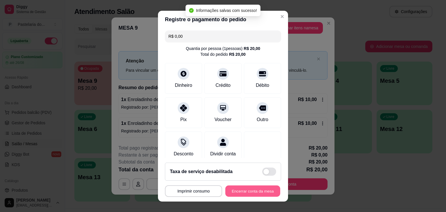
click at [244, 189] on button "Encerrar conta da mesa" at bounding box center [252, 190] width 55 height 11
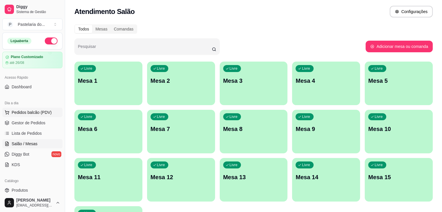
click at [18, 113] on span "Pedidos balcão (PDV)" at bounding box center [32, 112] width 40 height 6
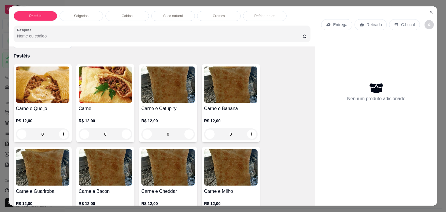
scroll to position [29, 0]
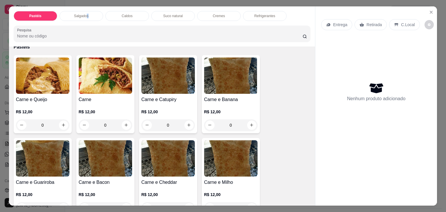
click at [85, 11] on div "Salgados" at bounding box center [82, 16] width 44 height 10
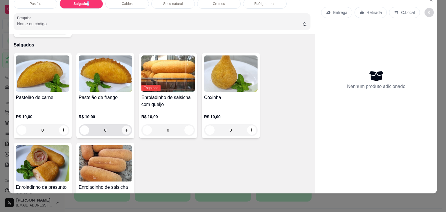
click at [122, 125] on button "increase-product-quantity" at bounding box center [126, 129] width 9 height 9
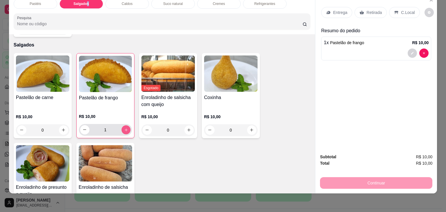
click at [124, 128] on icon "increase-product-quantity" at bounding box center [126, 130] width 4 height 4
type input "2"
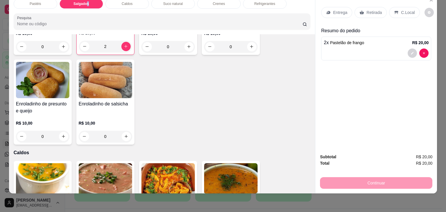
scroll to position [704, 0]
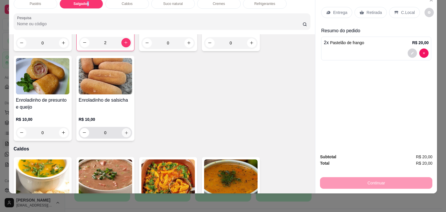
click at [124, 131] on icon "increase-product-quantity" at bounding box center [126, 133] width 4 height 4
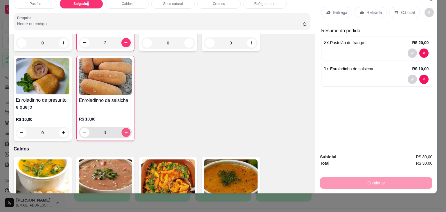
click at [124, 130] on icon "increase-product-quantity" at bounding box center [126, 132] width 4 height 4
type input "2"
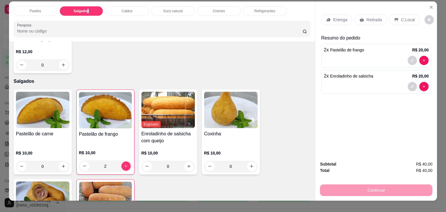
scroll to position [0, 0]
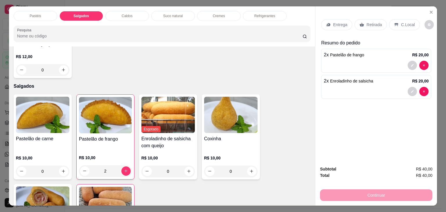
click at [261, 14] on p "Refrigerantes" at bounding box center [264, 16] width 21 height 5
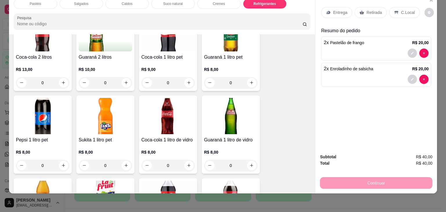
scroll to position [1523, 0]
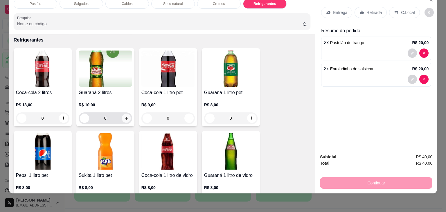
click at [124, 114] on button "increase-product-quantity" at bounding box center [126, 118] width 9 height 9
type input "1"
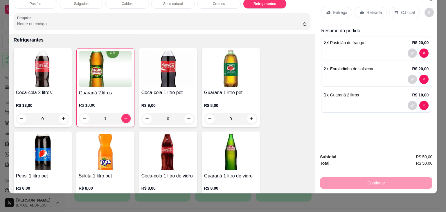
click at [371, 10] on p "Retirada" at bounding box center [373, 13] width 15 height 6
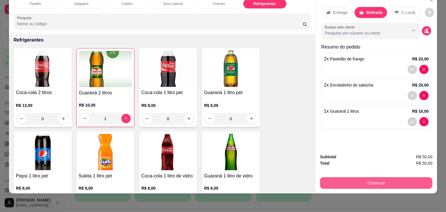
click at [348, 177] on button "Continuar" at bounding box center [376, 183] width 112 height 12
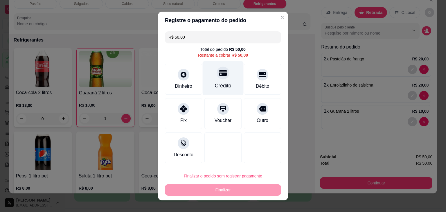
click at [219, 84] on div "Crédito" at bounding box center [223, 86] width 17 height 8
type input "R$ 0,00"
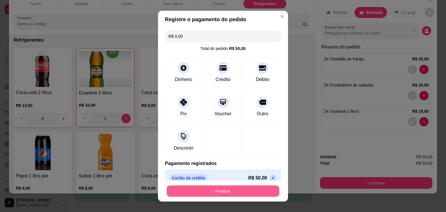
click at [239, 193] on button "Finalizar" at bounding box center [223, 190] width 113 height 11
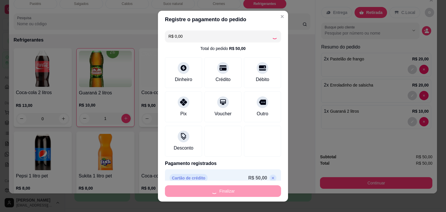
type input "0"
type input "-R$ 50,00"
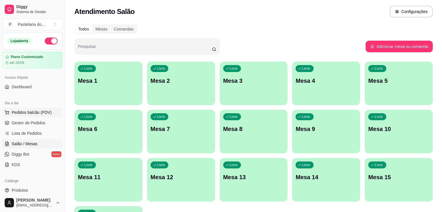
click at [32, 112] on span "Pedidos balcão (PDV)" at bounding box center [32, 112] width 40 height 6
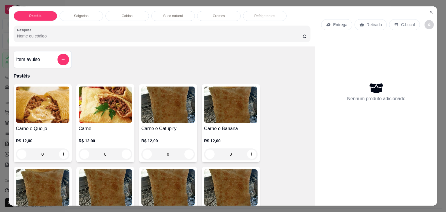
click at [74, 14] on p "Salgados" at bounding box center [81, 16] width 15 height 5
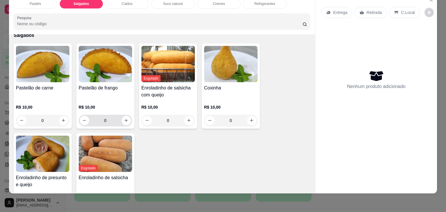
scroll to position [617, 0]
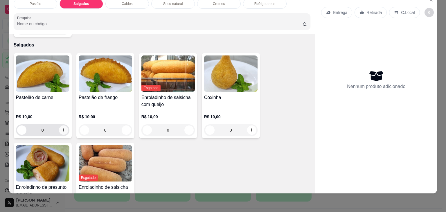
click at [61, 128] on icon "increase-product-quantity" at bounding box center [63, 130] width 4 height 4
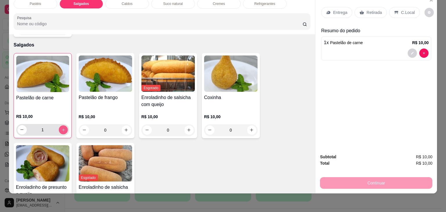
click at [61, 128] on icon "increase-product-quantity" at bounding box center [63, 130] width 4 height 4
type input "2"
click at [371, 10] on p "Retirada" at bounding box center [373, 13] width 15 height 6
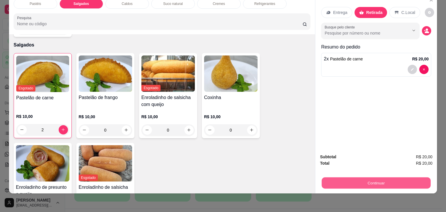
click at [394, 181] on button "Continuar" at bounding box center [376, 182] width 109 height 11
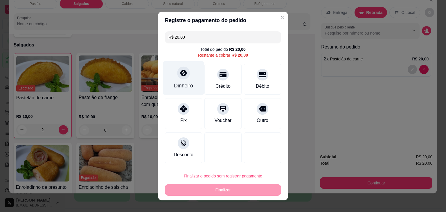
click at [173, 78] on div "Dinheiro" at bounding box center [183, 78] width 41 height 34
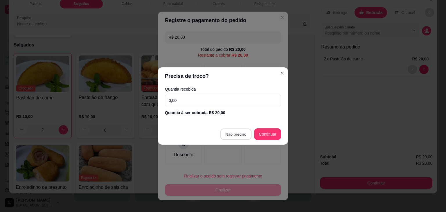
type input "R$ 0,00"
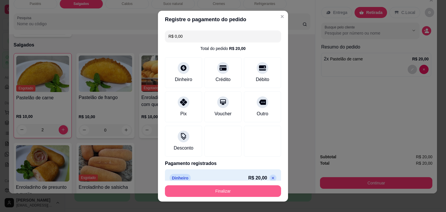
click at [249, 194] on button "Finalizar" at bounding box center [223, 191] width 116 height 12
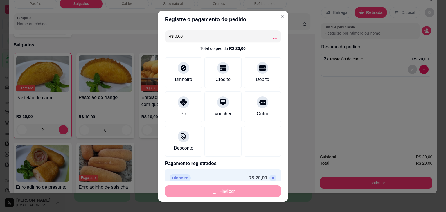
type input "0"
type input "-R$ 20,00"
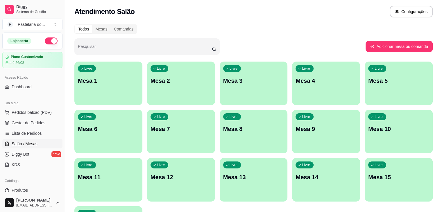
click at [48, 106] on div "Dia a dia" at bounding box center [32, 102] width 60 height 9
click at [48, 112] on span "Pedidos balcão (PDV)" at bounding box center [32, 112] width 40 height 6
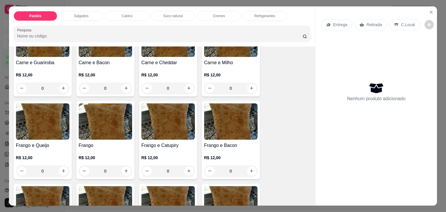
scroll to position [174, 0]
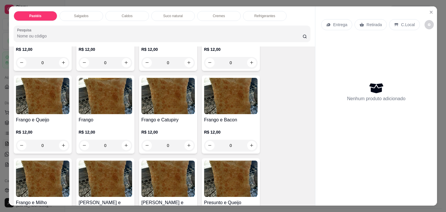
click at [126, 143] on div "0" at bounding box center [105, 146] width 53 height 12
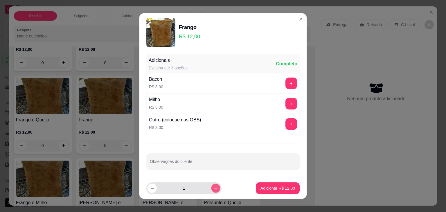
click at [211, 191] on button "increase-product-quantity" at bounding box center [215, 187] width 9 height 9
type input "2"
click at [264, 187] on p "Adicionar R$ 24,00" at bounding box center [277, 188] width 35 height 6
type input "2"
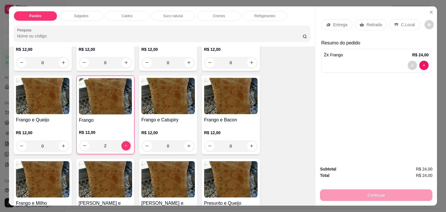
click at [371, 22] on p "Retirada" at bounding box center [373, 25] width 15 height 6
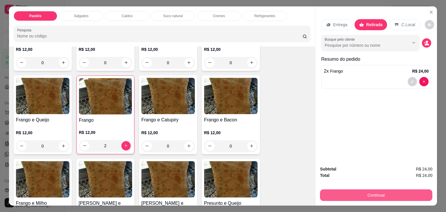
click at [382, 194] on button "Continuar" at bounding box center [376, 195] width 112 height 12
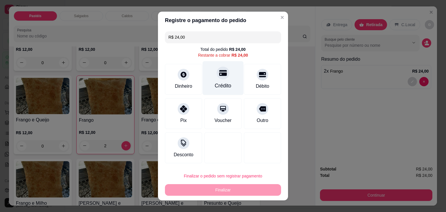
click at [226, 78] on div "Crédito" at bounding box center [223, 78] width 41 height 34
type input "R$ 0,00"
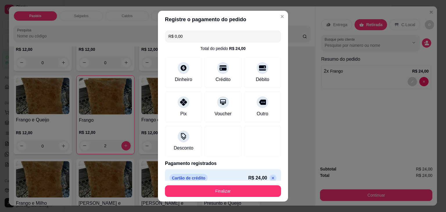
click at [237, 186] on button "Finalizar" at bounding box center [223, 191] width 116 height 12
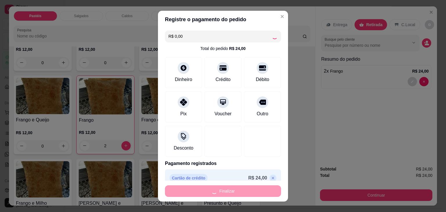
type input "0"
type input "-R$ 24,00"
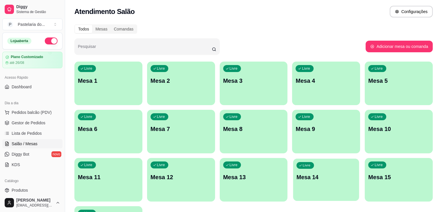
click at [296, 174] on p "Mesa 14" at bounding box center [325, 177] width 59 height 8
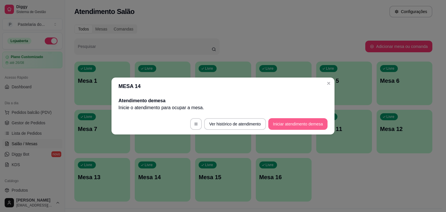
click at [296, 125] on button "Iniciar atendimento de mesa" at bounding box center [297, 124] width 59 height 12
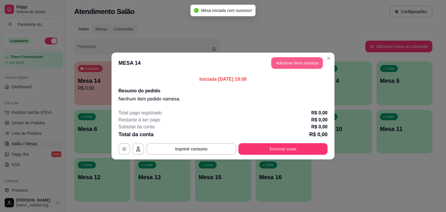
click at [316, 64] on button "Adicionar itens na mesa" at bounding box center [297, 63] width 52 height 12
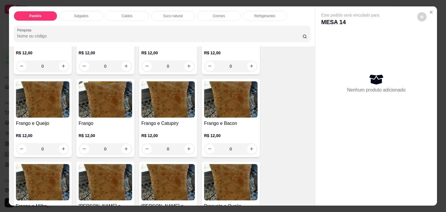
scroll to position [203, 0]
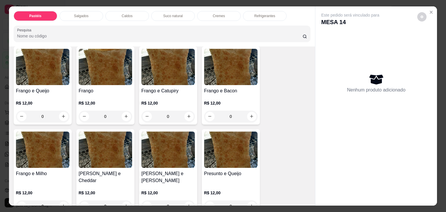
click at [186, 114] on div "0" at bounding box center [167, 117] width 53 height 12
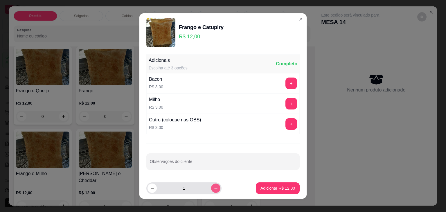
click at [214, 187] on icon "increase-product-quantity" at bounding box center [216, 188] width 4 height 4
type input "2"
click at [269, 189] on p "Adicionar R$ 24,00" at bounding box center [277, 188] width 35 height 6
type input "2"
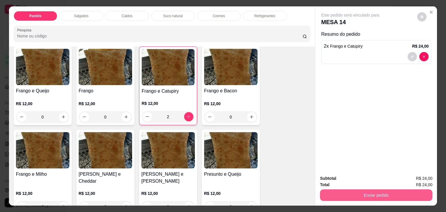
click at [387, 192] on button "Enviar pedido" at bounding box center [376, 195] width 112 height 12
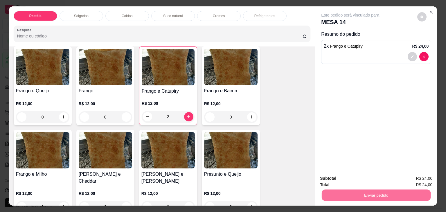
click at [379, 180] on button "Não registrar e enviar pedido" at bounding box center [357, 178] width 60 height 11
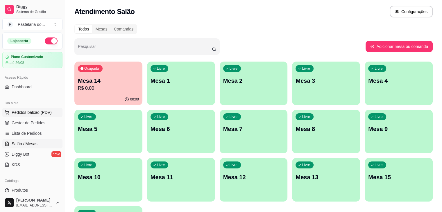
click at [31, 116] on button "Pedidos balcão (PDV)" at bounding box center [32, 112] width 60 height 9
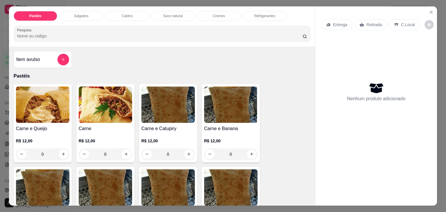
click at [118, 18] on div "Caldos" at bounding box center [127, 16] width 44 height 10
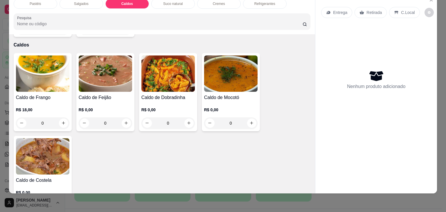
click at [58, 117] on div "0" at bounding box center [42, 123] width 53 height 12
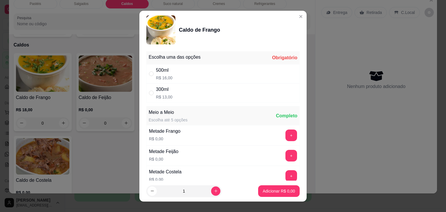
click at [185, 66] on div "500ml R$ 16,00" at bounding box center [222, 73] width 153 height 19
radio input "true"
click at [272, 196] on button "Adicionar R$ 16,00" at bounding box center [278, 191] width 44 height 12
type input "1"
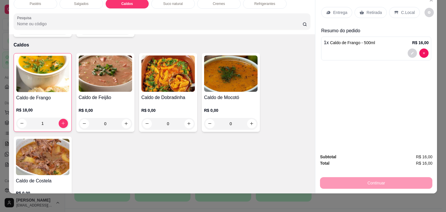
scroll to position [837, 0]
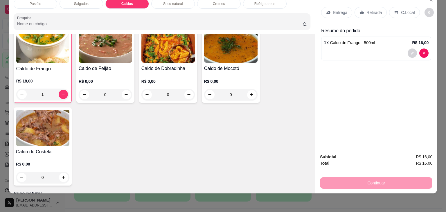
click at [58, 172] on div "0" at bounding box center [42, 178] width 53 height 12
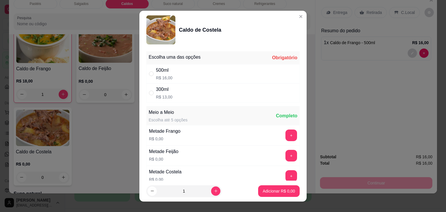
click at [146, 73] on div "500ml R$ 16,00" at bounding box center [222, 73] width 153 height 19
radio input "true"
click at [279, 190] on p "Adicionar R$ 16,00" at bounding box center [278, 191] width 34 height 6
type input "1"
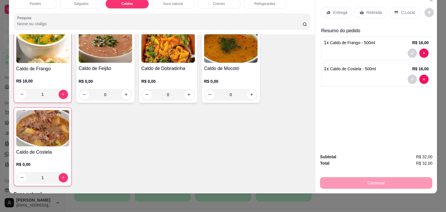
click at [371, 10] on p "Retirada" at bounding box center [373, 13] width 15 height 6
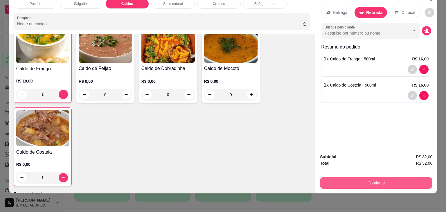
click at [384, 181] on button "Continuar" at bounding box center [376, 183] width 112 height 12
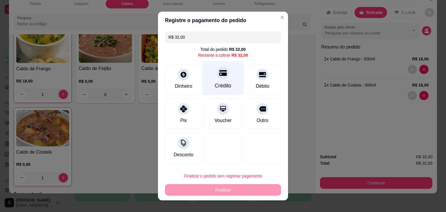
click at [224, 92] on div "Crédito" at bounding box center [223, 78] width 41 height 34
type input "R$ 0,00"
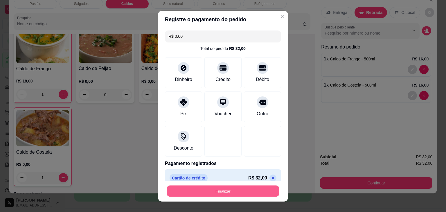
click at [249, 192] on button "Finalizar" at bounding box center [223, 190] width 113 height 11
click at [249, 192] on div "Finalizar" at bounding box center [223, 191] width 116 height 12
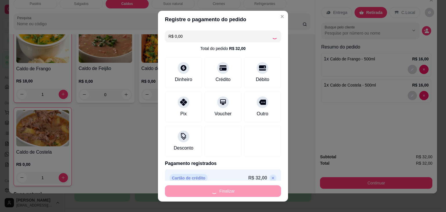
type input "0"
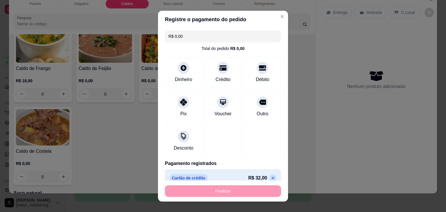
type input "-R$ 32,00"
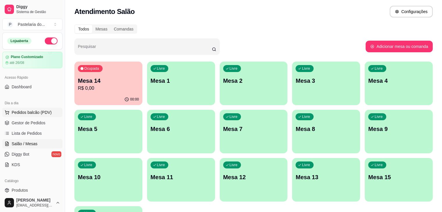
click at [15, 111] on span "Pedidos balcão (PDV)" at bounding box center [32, 112] width 40 height 6
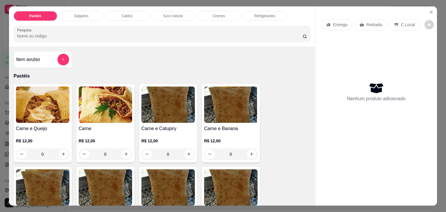
click at [125, 14] on p "Caldos" at bounding box center [127, 16] width 11 height 5
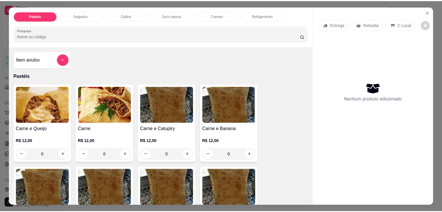
scroll to position [14, 0]
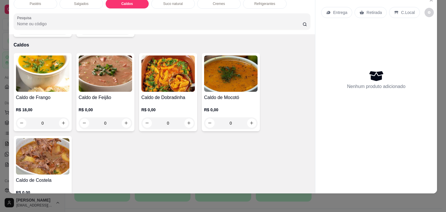
click at [62, 117] on div "0" at bounding box center [42, 123] width 53 height 12
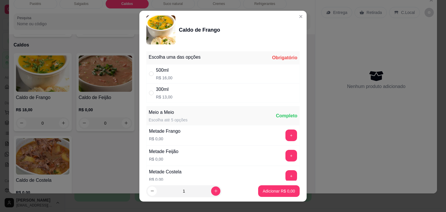
click at [165, 77] on p "R$ 16,00" at bounding box center [164, 78] width 17 height 6
radio input "true"
click at [211, 191] on button "increase-product-quantity" at bounding box center [215, 190] width 9 height 9
type input "2"
click at [268, 189] on p "Adicionar R$ 32,00" at bounding box center [277, 191] width 35 height 6
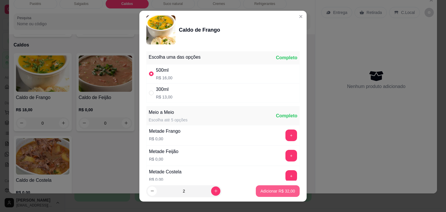
type input "2"
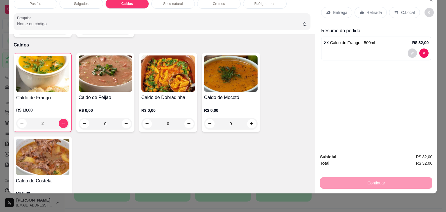
click at [364, 7] on div "Retirada" at bounding box center [370, 12] width 32 height 11
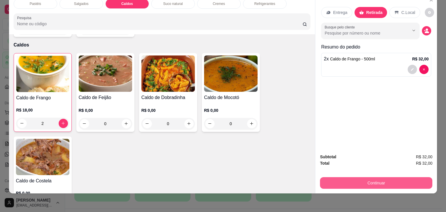
click at [363, 177] on button "Continuar" at bounding box center [376, 183] width 112 height 12
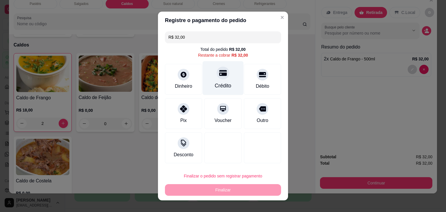
click at [222, 84] on div "Crédito" at bounding box center [223, 86] width 17 height 8
type input "R$ 0,00"
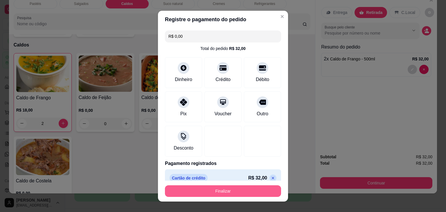
click at [221, 189] on button "Finalizar" at bounding box center [223, 191] width 116 height 12
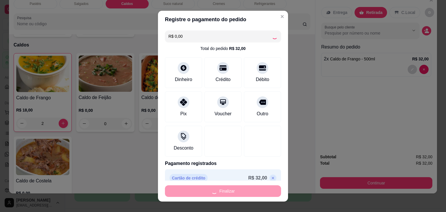
type input "0"
type input "-R$ 32,00"
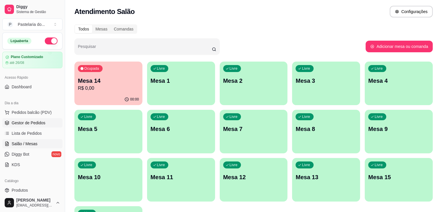
click at [31, 120] on span "Gestor de Pedidos" at bounding box center [29, 123] width 34 height 6
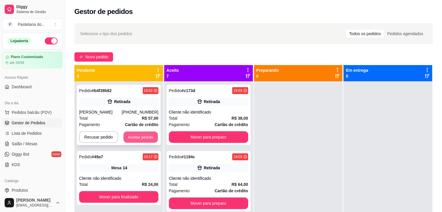
click at [135, 142] on button "Aceitar pedido" at bounding box center [140, 137] width 34 height 11
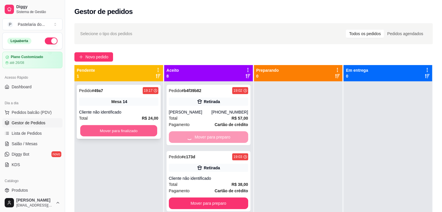
click at [143, 126] on button "Mover para finalizado" at bounding box center [118, 130] width 77 height 11
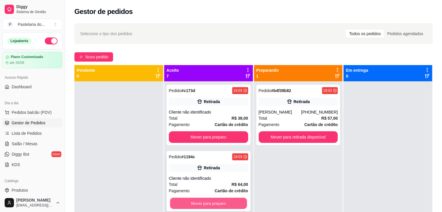
click at [209, 204] on button "Mover para preparo" at bounding box center [208, 203] width 77 height 11
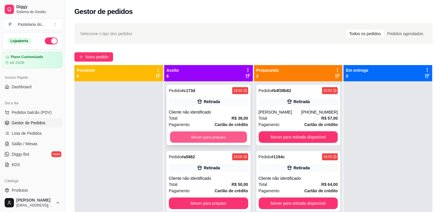
click at [208, 140] on button "Mover para preparo" at bounding box center [208, 137] width 77 height 11
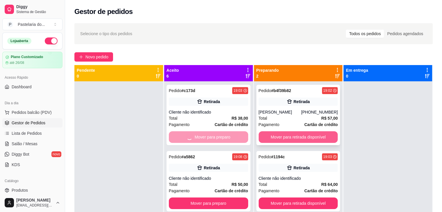
click at [297, 136] on button "Mover para retirada disponível" at bounding box center [297, 137] width 79 height 12
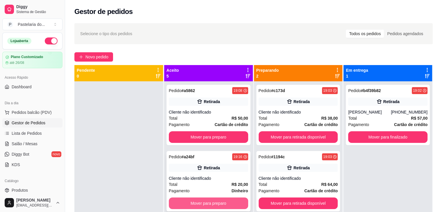
click at [226, 203] on button "Mover para preparo" at bounding box center [208, 203] width 79 height 12
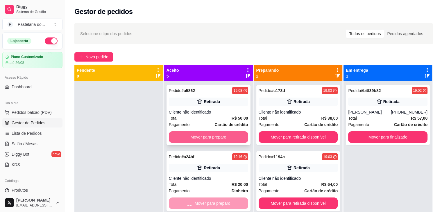
click at [218, 139] on button "Mover para preparo" at bounding box center [208, 137] width 79 height 12
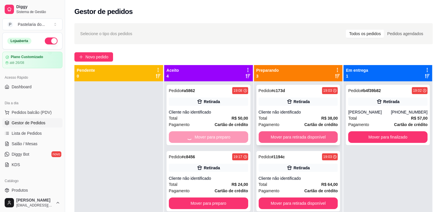
click at [283, 136] on button "Mover para retirada disponível" at bounding box center [297, 137] width 79 height 12
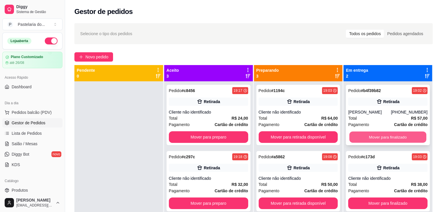
click at [371, 135] on button "Mover para finalizado" at bounding box center [387, 137] width 77 height 11
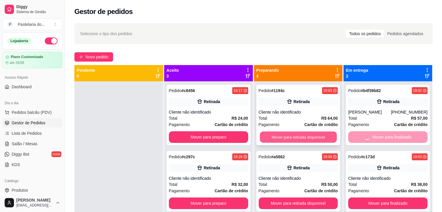
click at [310, 139] on button "Mover para retirada disponível" at bounding box center [298, 137] width 77 height 11
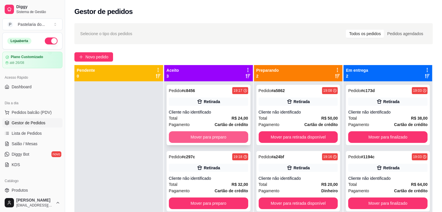
click at [226, 140] on button "Mover para preparo" at bounding box center [208, 137] width 79 height 12
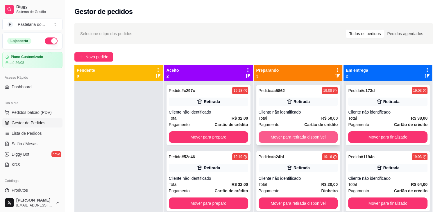
click at [289, 139] on button "Mover para retirada disponível" at bounding box center [297, 137] width 79 height 12
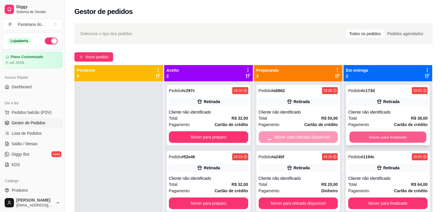
click at [373, 140] on button "Mover para finalizado" at bounding box center [387, 137] width 77 height 11
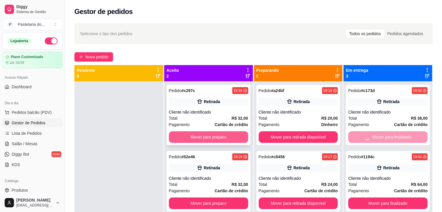
click at [218, 140] on button "Mover para preparo" at bounding box center [208, 137] width 79 height 12
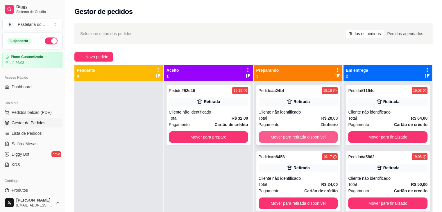
click at [271, 139] on button "Mover para retirada disponível" at bounding box center [297, 137] width 79 height 12
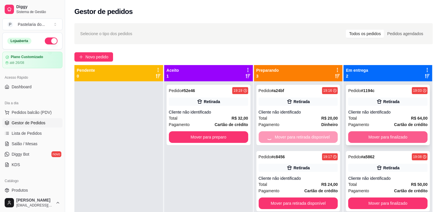
click at [404, 134] on button "Mover para finalizado" at bounding box center [387, 137] width 79 height 12
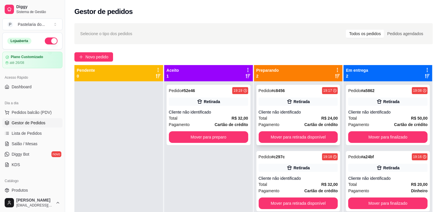
click at [290, 141] on button "Mover para retirada disponível" at bounding box center [297, 137] width 79 height 12
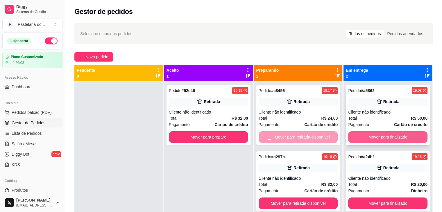
click at [391, 133] on button "Mover para finalizado" at bounding box center [387, 137] width 79 height 12
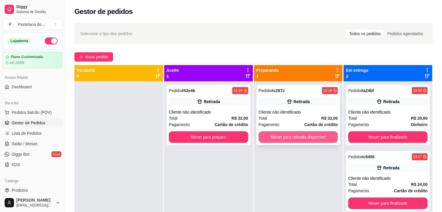
click at [299, 136] on button "Mover para retirada disponível" at bounding box center [297, 137] width 79 height 12
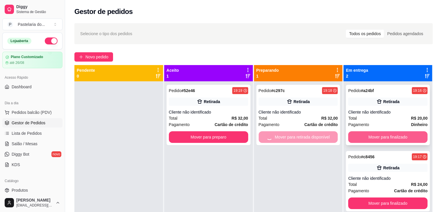
click at [375, 137] on button "Mover para finalizado" at bounding box center [387, 137] width 79 height 12
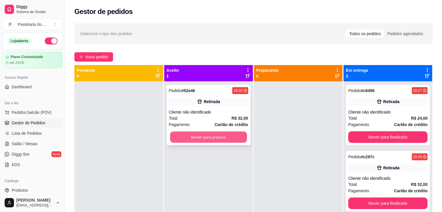
click at [229, 139] on button "Mover para preparo" at bounding box center [208, 137] width 77 height 11
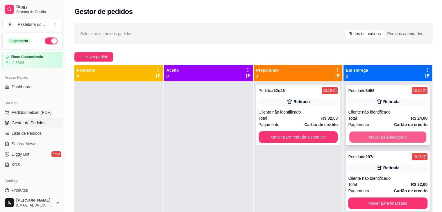
click at [391, 137] on button "Mover para finalizado" at bounding box center [387, 137] width 77 height 11
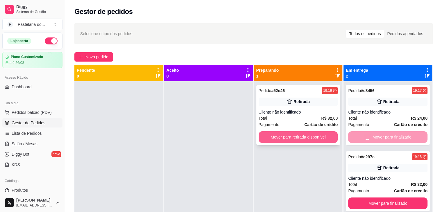
click at [316, 137] on button "Mover para retirada disponível" at bounding box center [297, 137] width 79 height 12
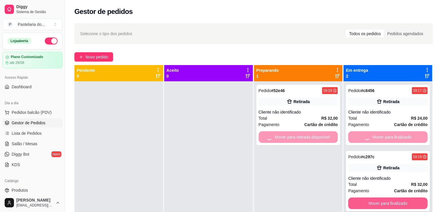
click at [371, 202] on button "Mover para finalizado" at bounding box center [387, 203] width 79 height 12
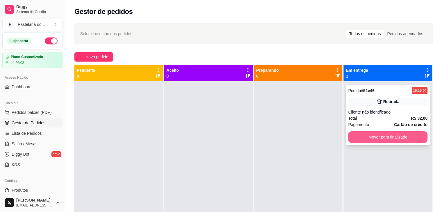
click at [394, 136] on button "Mover para finalizado" at bounding box center [387, 137] width 79 height 12
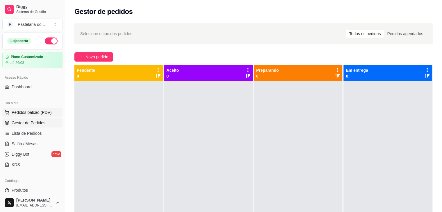
click at [21, 112] on span "Pedidos balcão (PDV)" at bounding box center [32, 112] width 40 height 6
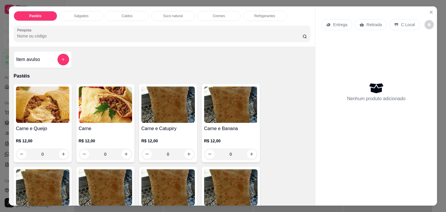
click at [120, 19] on div "Pastéis Salgados Caldos Suco natural Cremes Refrigerantes Pesquisa" at bounding box center [162, 26] width 306 height 40
click at [119, 15] on div "Caldos" at bounding box center [127, 16] width 44 height 10
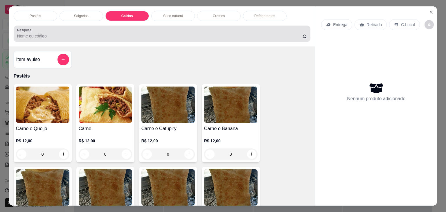
scroll to position [14, 0]
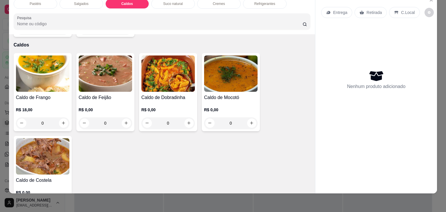
click at [61, 117] on div "0" at bounding box center [42, 123] width 53 height 12
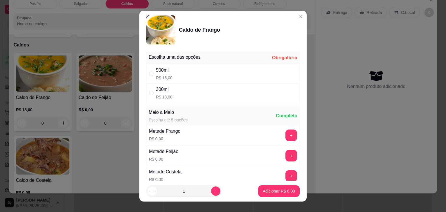
click at [159, 97] on p "R$ 13,00" at bounding box center [164, 97] width 17 height 6
radio input "true"
click at [267, 188] on p "Adicionar R$ 13,00" at bounding box center [277, 191] width 35 height 6
type input "1"
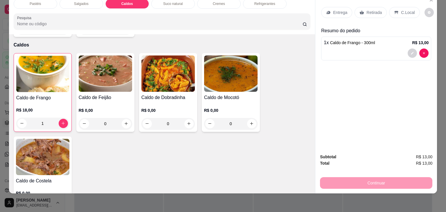
click at [250, 118] on div "0" at bounding box center [230, 124] width 53 height 12
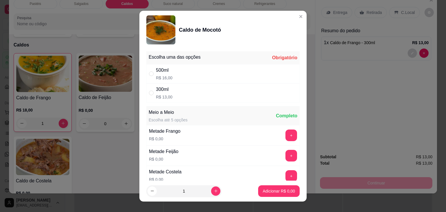
click at [161, 77] on p "R$ 16,00" at bounding box center [164, 78] width 17 height 6
radio input "true"
click at [278, 190] on p "Adicionar R$ 16,00" at bounding box center [277, 191] width 35 height 6
type input "1"
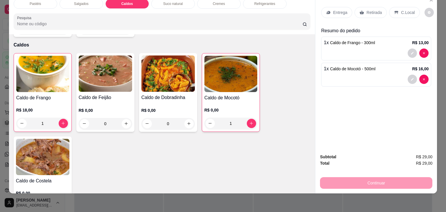
click at [366, 10] on p "Retirada" at bounding box center [373, 13] width 15 height 6
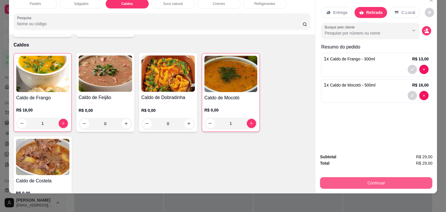
click at [363, 177] on button "Continuar" at bounding box center [376, 183] width 112 height 12
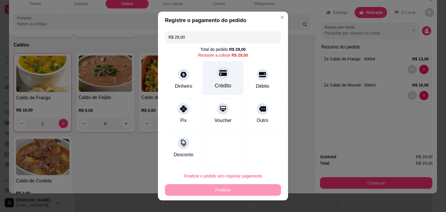
click at [219, 71] on icon at bounding box center [223, 73] width 8 height 6
type input "R$ 0,00"
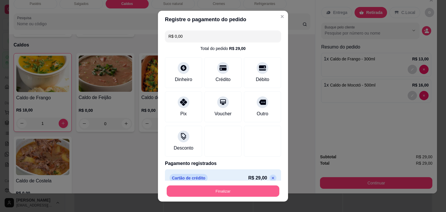
click at [250, 190] on button "Finalizar" at bounding box center [223, 190] width 113 height 11
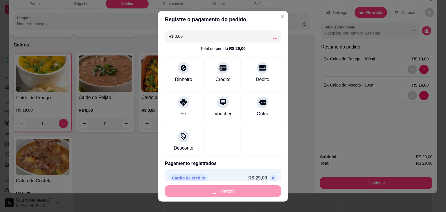
type input "0"
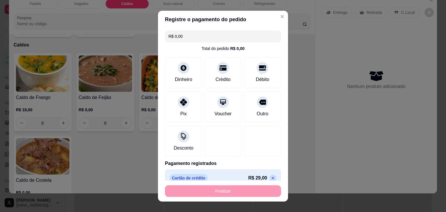
type input "-R$ 29,00"
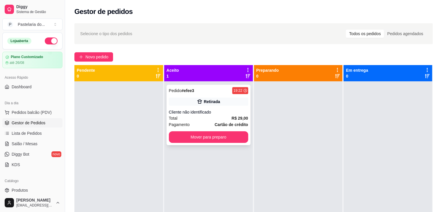
click at [197, 109] on div "Cliente não identificado" at bounding box center [208, 112] width 79 height 6
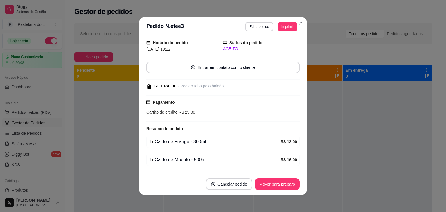
scroll to position [34, 0]
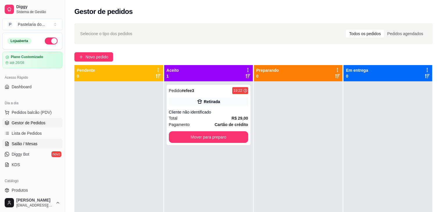
click at [34, 146] on span "Salão / Mesas" at bounding box center [25, 144] width 26 height 6
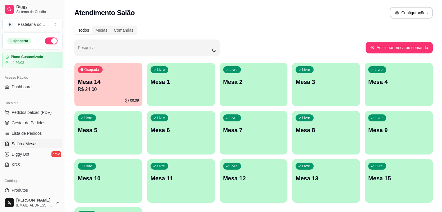
click at [122, 97] on div "00:09" at bounding box center [108, 100] width 68 height 11
click at [161, 76] on div "Livre Mesa 1" at bounding box center [181, 81] width 68 height 37
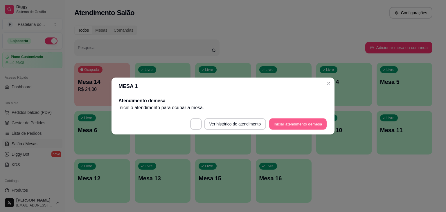
click at [297, 124] on button "Iniciar atendimento de mesa" at bounding box center [297, 123] width 57 height 11
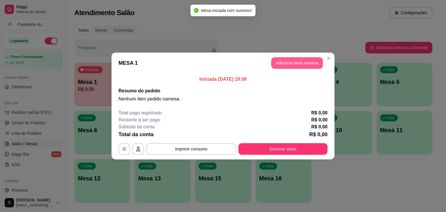
click at [313, 61] on button "Adicionar itens na mesa" at bounding box center [297, 63] width 52 height 12
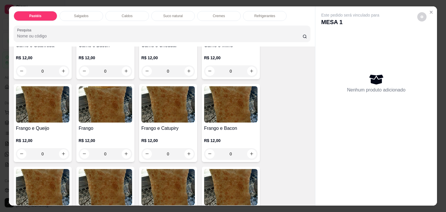
scroll to position [174, 0]
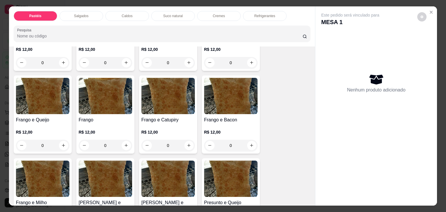
click at [187, 141] on div "0" at bounding box center [167, 146] width 53 height 12
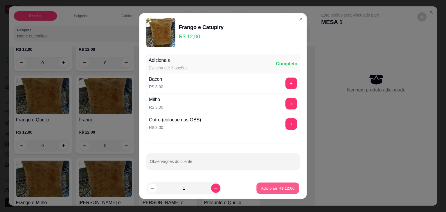
click at [269, 186] on p "Adicionar R$ 12,00" at bounding box center [278, 188] width 34 height 6
type input "1"
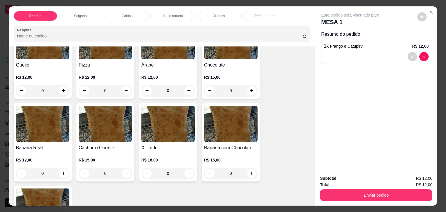
scroll to position [465, 0]
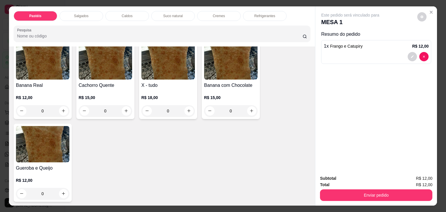
click at [188, 105] on div "0" at bounding box center [167, 111] width 53 height 12
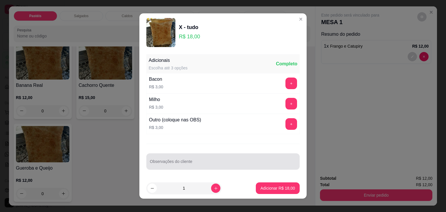
click at [234, 160] on div at bounding box center [223, 162] width 146 height 12
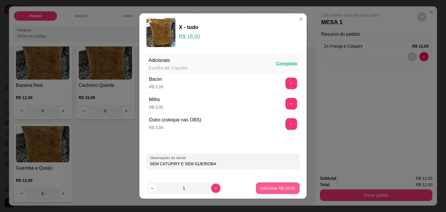
type input "SEM CATUPIRY E SEM GUEIROBA"
click at [263, 189] on p "Adicionar R$ 18,00" at bounding box center [277, 188] width 35 height 6
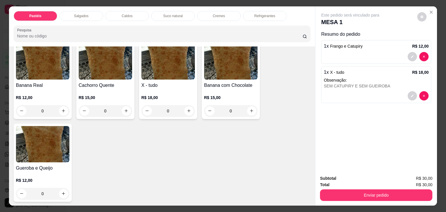
click at [163, 14] on p "Suco natural" at bounding box center [172, 16] width 19 height 5
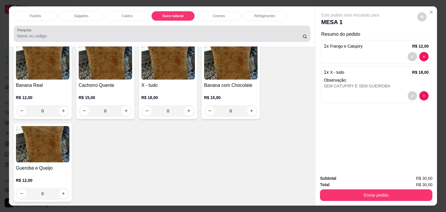
scroll to position [14, 0]
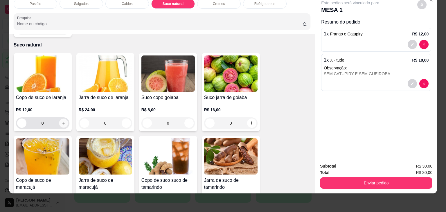
click at [65, 118] on button "increase-product-quantity" at bounding box center [63, 122] width 9 height 9
type input "1"
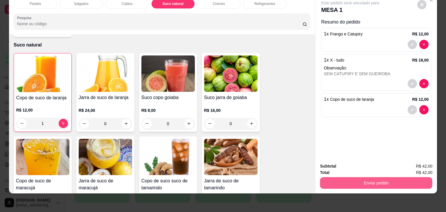
click at [420, 177] on button "Enviar pedido" at bounding box center [376, 183] width 112 height 12
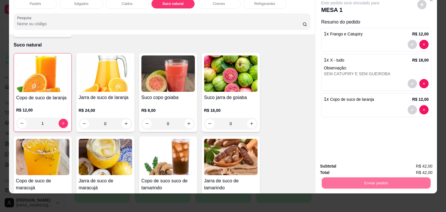
click at [371, 164] on button "Não registrar e enviar pedido" at bounding box center [357, 164] width 60 height 11
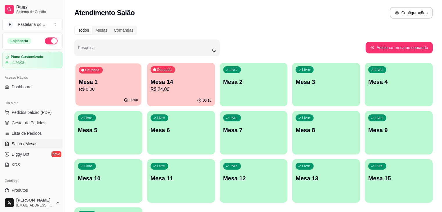
click at [102, 74] on div "Ocupada Mesa 1 R$ 0,00" at bounding box center [108, 78] width 66 height 31
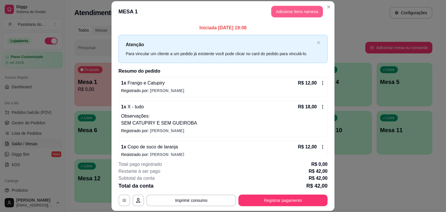
click at [280, 12] on button "Adicionar itens na mesa" at bounding box center [297, 12] width 52 height 12
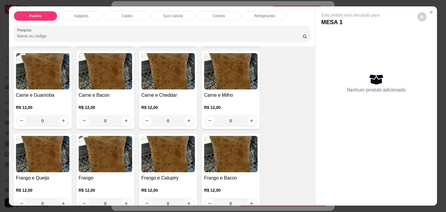
scroll to position [29, 0]
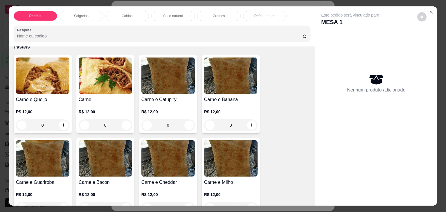
click at [257, 11] on div "Refrigerantes" at bounding box center [265, 16] width 44 height 10
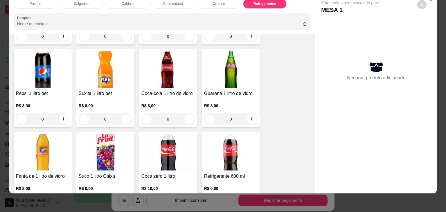
scroll to position [1635, 0]
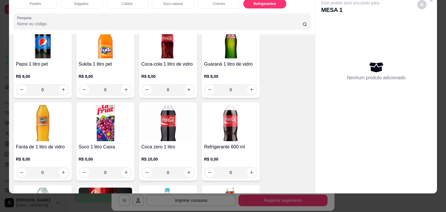
click at [246, 167] on div "0" at bounding box center [230, 173] width 53 height 12
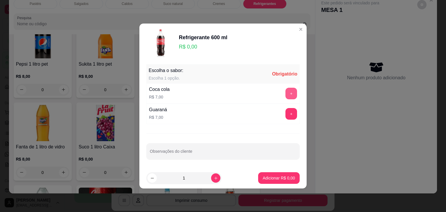
click at [286, 95] on button "+" at bounding box center [291, 94] width 12 height 12
click at [272, 176] on p "Adicionar R$ 7,00" at bounding box center [279, 178] width 32 height 6
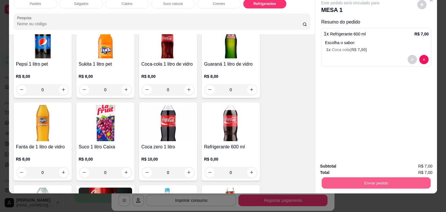
click at [393, 177] on button "Enviar pedido" at bounding box center [376, 182] width 109 height 11
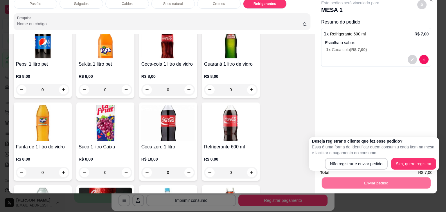
click at [378, 155] on p "Essa é uma forma de identificar quem consumiu cada item na mesa e facilitar o p…" at bounding box center [374, 150] width 124 height 12
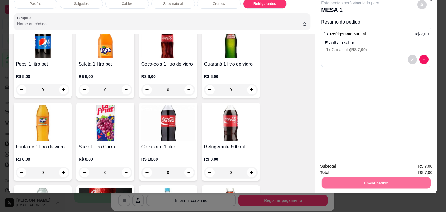
click at [377, 163] on button "Não registrar e enviar pedido" at bounding box center [357, 164] width 60 height 11
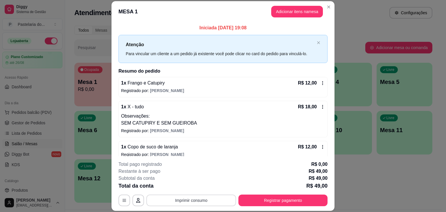
click at [211, 200] on button "Imprimir consumo" at bounding box center [191, 201] width 90 height 12
click at [203, 186] on button "IMPRESSORA" at bounding box center [191, 186] width 42 height 9
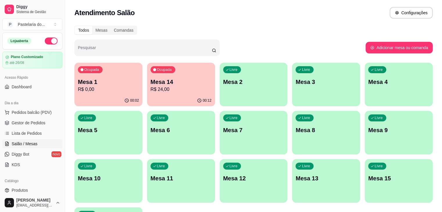
click at [97, 87] on p "R$ 0,00" at bounding box center [108, 89] width 61 height 7
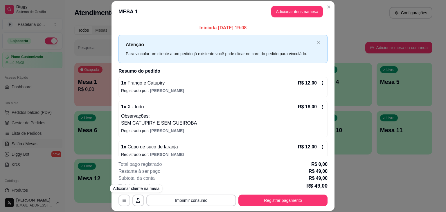
click at [125, 200] on button "button" at bounding box center [124, 201] width 12 height 12
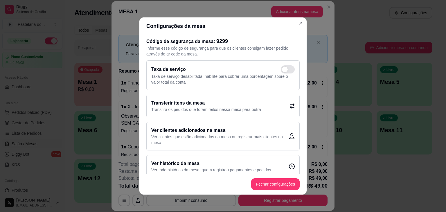
click at [253, 102] on h2 "Transferir itens da mesa" at bounding box center [206, 103] width 110 height 7
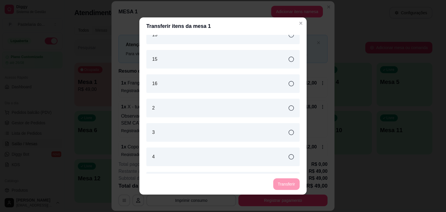
scroll to position [116, 0]
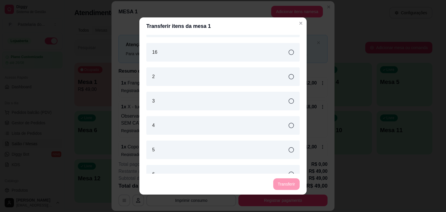
click at [179, 127] on div "4" at bounding box center [222, 125] width 153 height 19
click at [291, 180] on button "Transferir" at bounding box center [286, 184] width 26 height 11
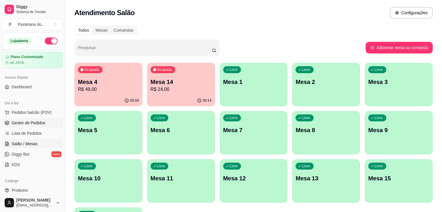
click at [36, 123] on span "Gestor de Pedidos" at bounding box center [29, 123] width 34 height 6
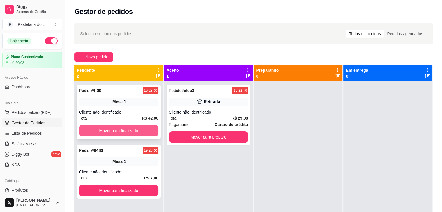
click at [135, 130] on button "Mover para finalizado" at bounding box center [118, 131] width 79 height 12
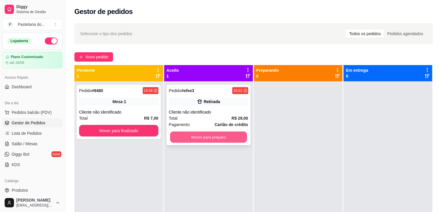
click at [196, 136] on button "Mover para preparo" at bounding box center [208, 137] width 77 height 11
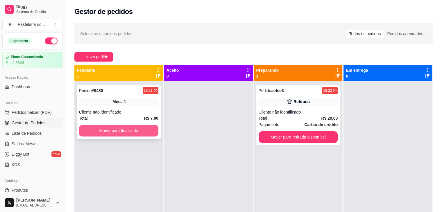
click at [155, 129] on button "Mover para finalizado" at bounding box center [118, 131] width 79 height 12
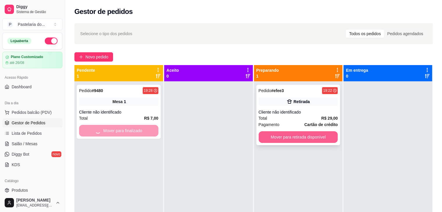
click at [294, 137] on button "Mover para retirada disponível" at bounding box center [297, 137] width 79 height 12
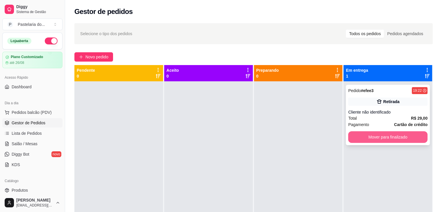
click at [406, 142] on button "Mover para finalizado" at bounding box center [387, 137] width 79 height 12
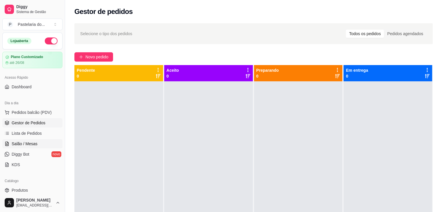
click at [31, 142] on span "Salão / Mesas" at bounding box center [25, 144] width 26 height 6
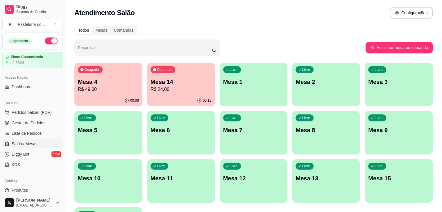
click at [132, 85] on div "Ocupada Mesa 4 R$ 49,00 00:08 Ocupada Mesa 14 R$ 24,00 00:18 Livre Mesa 1 Livre…" at bounding box center [253, 157] width 358 height 188
click at [150, 85] on p "Mesa 14" at bounding box center [180, 82] width 61 height 8
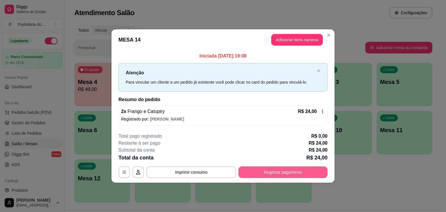
click at [283, 171] on button "Registrar pagamento" at bounding box center [282, 172] width 89 height 12
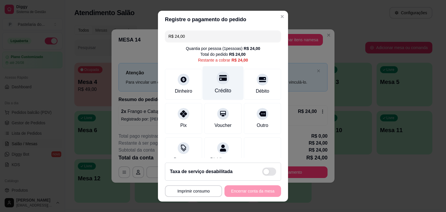
click at [223, 92] on div "Crédito" at bounding box center [223, 91] width 17 height 8
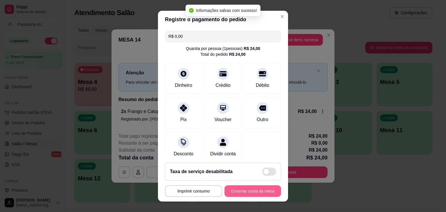
type input "R$ 0,00"
click at [253, 188] on button "Encerrar conta da mesa" at bounding box center [252, 191] width 57 height 12
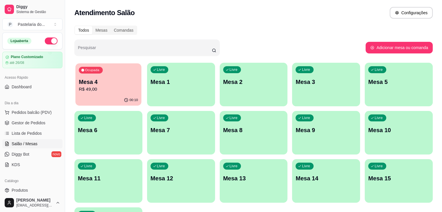
click at [114, 84] on p "Mesa 4" at bounding box center [108, 82] width 59 height 8
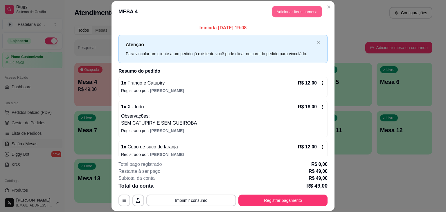
click at [307, 12] on button "Adicionar itens na mesa" at bounding box center [297, 11] width 50 height 11
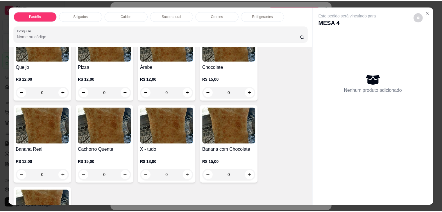
scroll to position [436, 0]
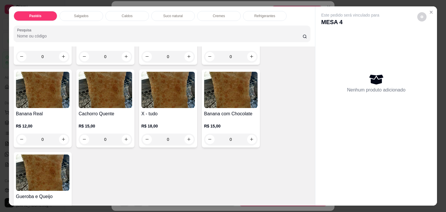
click at [184, 134] on div "0" at bounding box center [167, 140] width 53 height 12
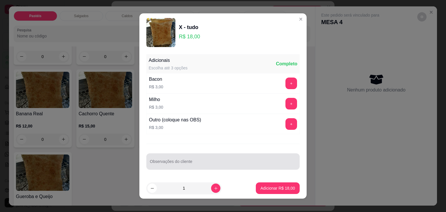
click at [182, 154] on div "Observações do cliente" at bounding box center [222, 161] width 153 height 16
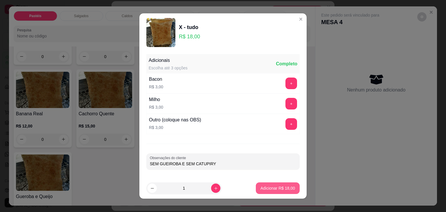
type input "SEM GUEIROBA E SEM CATUPIRY"
click at [269, 186] on p "Adicionar R$ 18,00" at bounding box center [277, 188] width 35 height 6
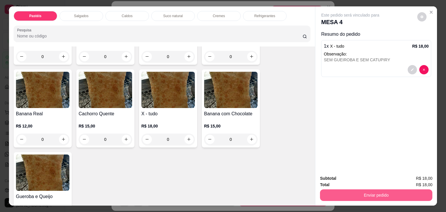
click at [339, 193] on button "Enviar pedido" at bounding box center [376, 195] width 112 height 12
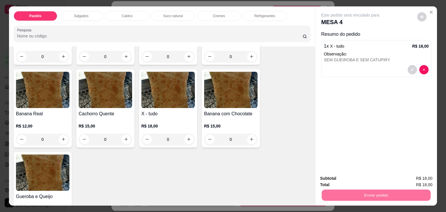
click at [337, 179] on button "Não registrar e enviar pedido" at bounding box center [357, 178] width 60 height 11
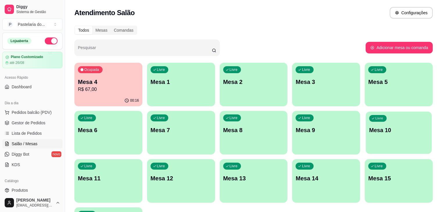
click at [369, 132] on p "Mesa 10" at bounding box center [398, 130] width 59 height 8
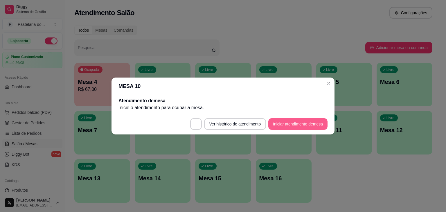
click at [320, 119] on button "Iniciar atendimento de mesa" at bounding box center [297, 124] width 59 height 12
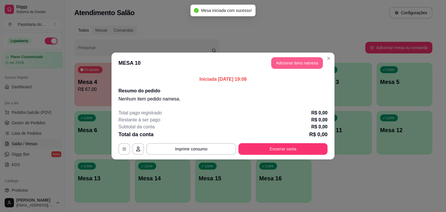
click at [305, 62] on button "Adicionar itens na mesa" at bounding box center [297, 63] width 52 height 12
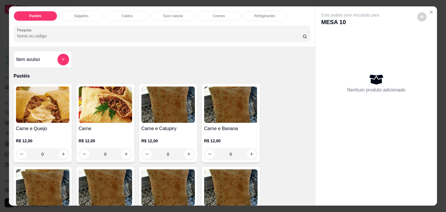
click at [128, 14] on p "Caldos" at bounding box center [127, 16] width 11 height 5
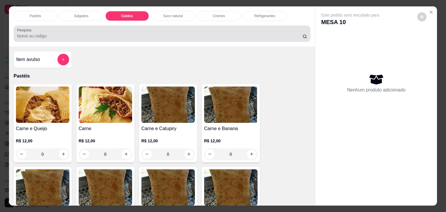
scroll to position [14, 0]
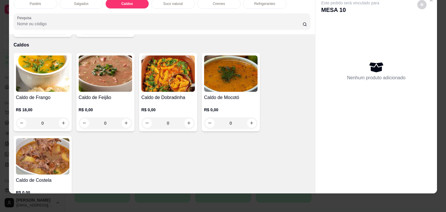
click at [59, 117] on div "0" at bounding box center [42, 123] width 53 height 12
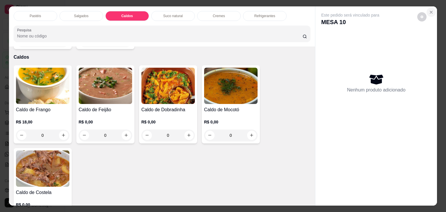
click at [430, 11] on icon "Close" at bounding box center [431, 12] width 2 height 2
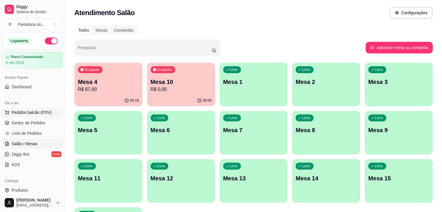
click at [29, 115] on button "Pedidos balcão (PDV)" at bounding box center [32, 112] width 60 height 9
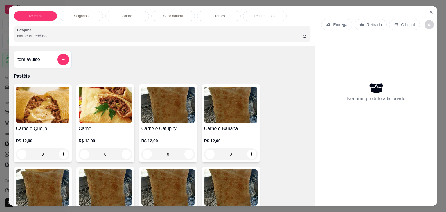
click at [123, 17] on div "Caldos" at bounding box center [127, 16] width 44 height 10
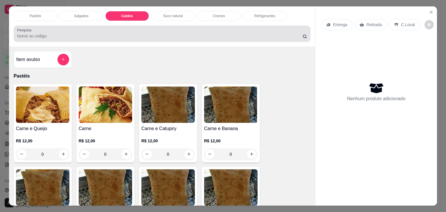
scroll to position [14, 0]
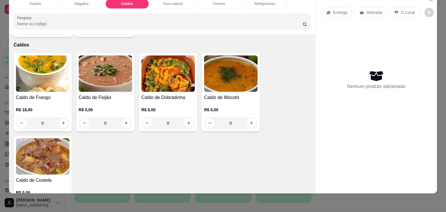
click at [61, 117] on div "0" at bounding box center [42, 123] width 53 height 12
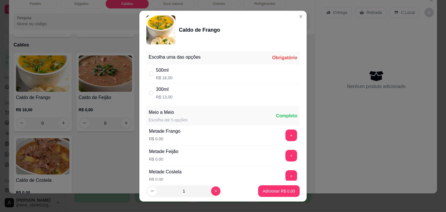
click at [170, 94] on div "300ml R$ 13,00" at bounding box center [222, 92] width 153 height 19
radio input "true"
click at [276, 188] on p "Adicionar R$ 13,00" at bounding box center [278, 191] width 34 height 6
type input "1"
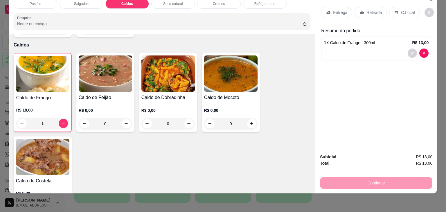
click at [379, 9] on div "Retirada" at bounding box center [370, 12] width 32 height 11
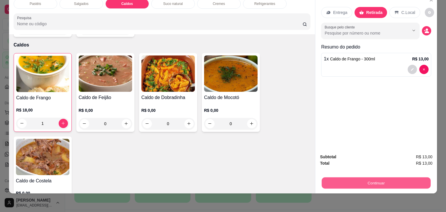
click at [380, 179] on button "Continuar" at bounding box center [376, 182] width 109 height 11
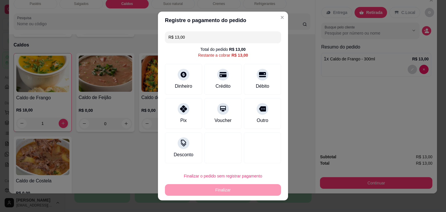
click at [230, 89] on div "Crédito" at bounding box center [222, 79] width 37 height 31
type input "R$ 0,00"
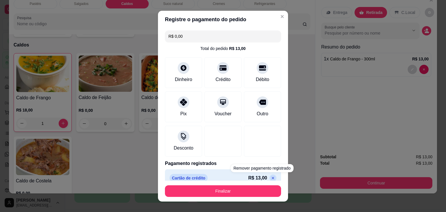
click at [260, 195] on button "Finalizar" at bounding box center [223, 191] width 116 height 12
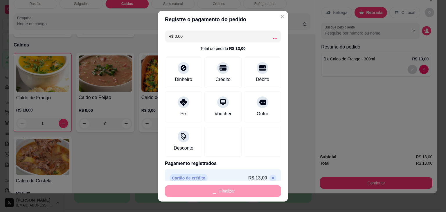
type input "0"
type input "-R$ 13,00"
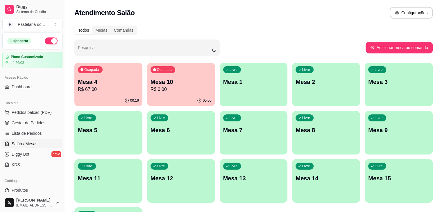
click at [166, 88] on p "R$ 0,00" at bounding box center [180, 89] width 61 height 7
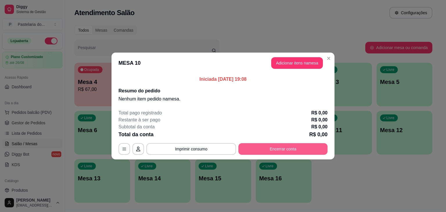
click at [276, 156] on footer "Total pago registrado R$ 0,00 Restante à ser pago R$ 0,00 Subtotal da conta R$ …" at bounding box center [222, 132] width 223 height 55
click at [280, 150] on button "Encerrar conta" at bounding box center [282, 149] width 89 height 12
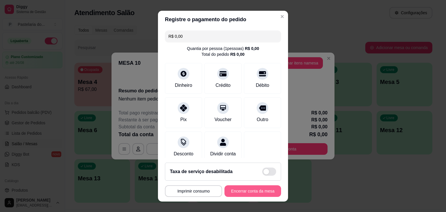
click at [243, 185] on button "Encerrar conta da mesa" at bounding box center [252, 191] width 57 height 12
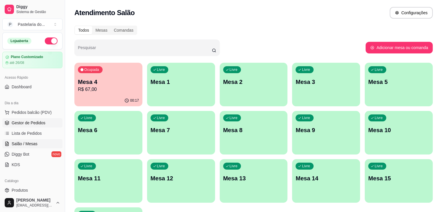
click at [33, 122] on span "Gestor de Pedidos" at bounding box center [29, 123] width 34 height 6
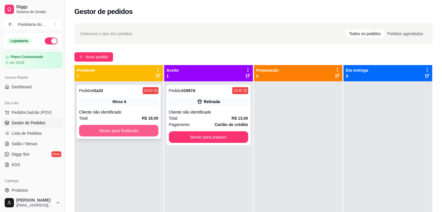
click at [122, 132] on button "Mover para finalizado" at bounding box center [118, 131] width 79 height 12
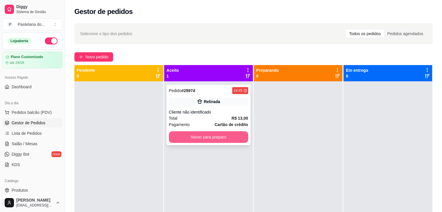
click at [219, 135] on button "Mover para preparo" at bounding box center [208, 137] width 79 height 12
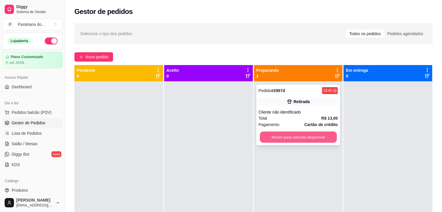
click at [297, 140] on button "Mover para retirada disponível" at bounding box center [298, 137] width 77 height 11
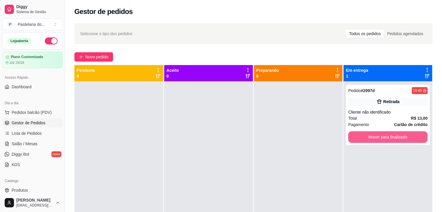
click at [371, 135] on button "Mover para finalizado" at bounding box center [387, 137] width 79 height 12
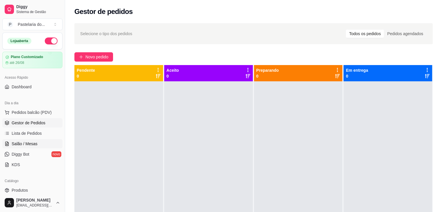
click at [41, 141] on link "Salão / Mesas" at bounding box center [32, 143] width 60 height 9
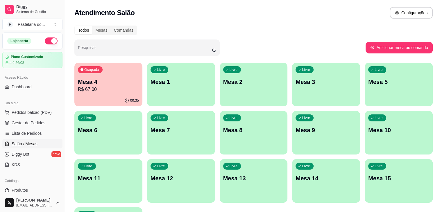
click at [111, 84] on p "Mesa 4" at bounding box center [108, 82] width 61 height 8
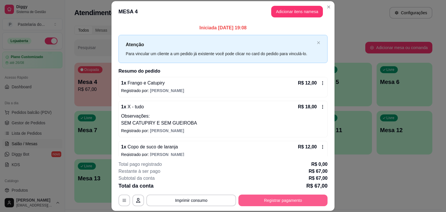
click at [274, 195] on button "Registrar pagamento" at bounding box center [282, 201] width 89 height 12
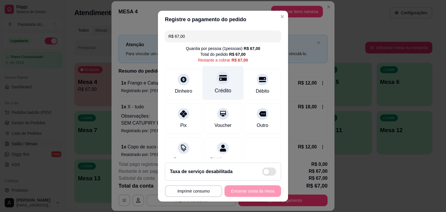
click at [216, 85] on div "Crédito" at bounding box center [223, 83] width 41 height 34
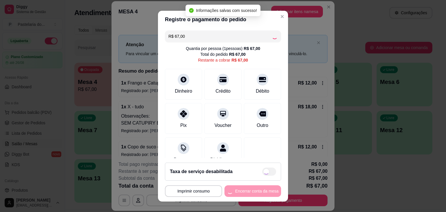
type input "R$ 0,00"
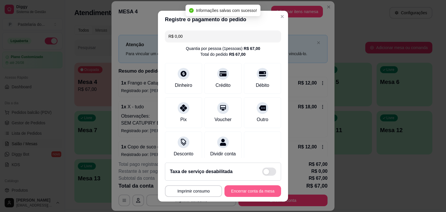
click at [260, 187] on button "Encerrar conta da mesa" at bounding box center [252, 191] width 57 height 12
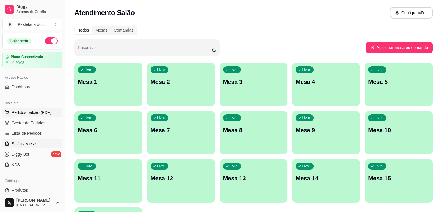
click at [36, 114] on span "Pedidos balcão (PDV)" at bounding box center [32, 112] width 40 height 6
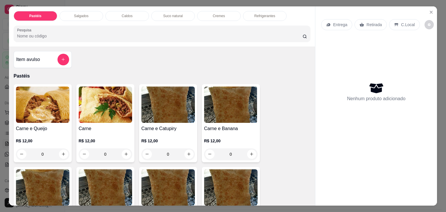
click at [105, 12] on div "Caldos" at bounding box center [127, 16] width 44 height 10
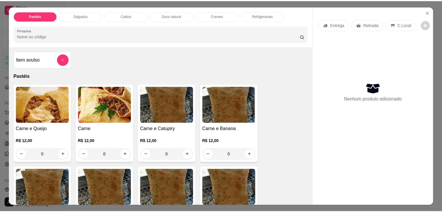
scroll to position [14, 0]
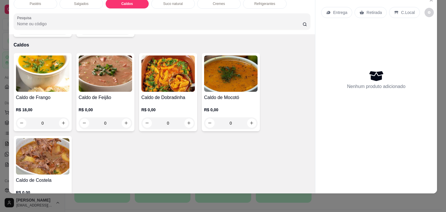
click at [55, 145] on img at bounding box center [42, 156] width 53 height 36
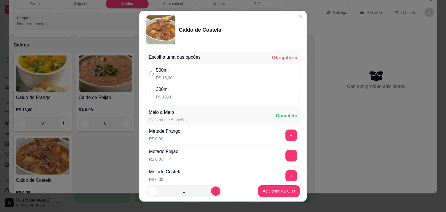
click at [150, 72] on input "" at bounding box center [151, 73] width 5 height 5
radio input "true"
click at [269, 192] on p "Adicionar R$ 16,00" at bounding box center [278, 191] width 34 height 6
type input "1"
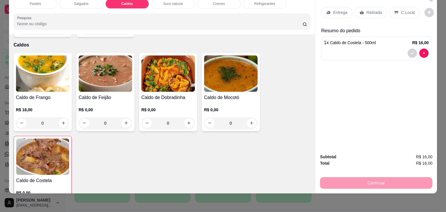
click at [360, 10] on icon at bounding box center [362, 12] width 4 height 4
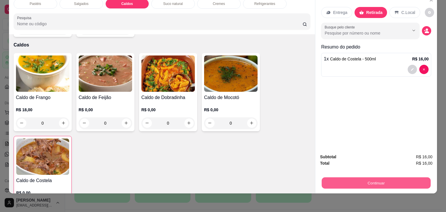
click at [359, 177] on button "Continuar" at bounding box center [376, 182] width 109 height 11
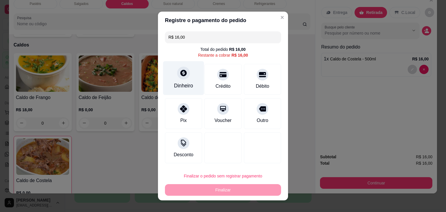
click at [177, 79] on div "Dinheiro" at bounding box center [183, 78] width 41 height 34
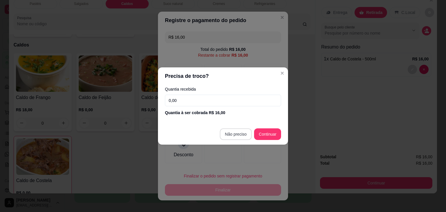
type input "R$ 0,00"
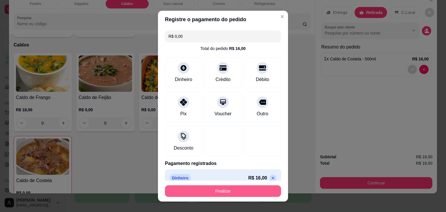
click at [248, 188] on button "Finalizar" at bounding box center [223, 191] width 116 height 12
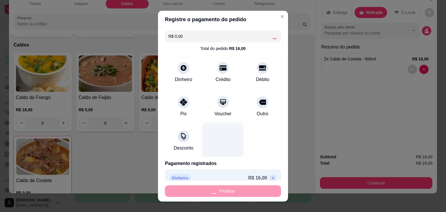
type input "0"
type input "-R$ 16,00"
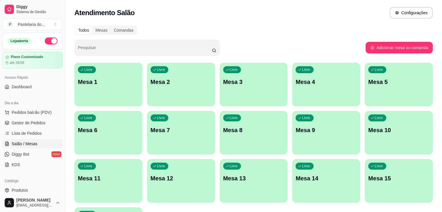
drag, startPoint x: 192, startPoint y: 196, endPoint x: 162, endPoint y: 225, distance: 41.9
click at [101, 66] on div "Livre Mesa 1" at bounding box center [108, 80] width 66 height 35
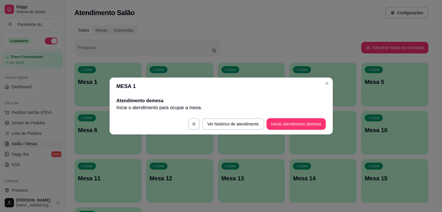
click at [84, 55] on div "Pesquisar" at bounding box center [146, 47] width 145 height 16
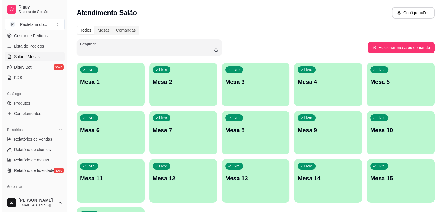
scroll to position [29, 0]
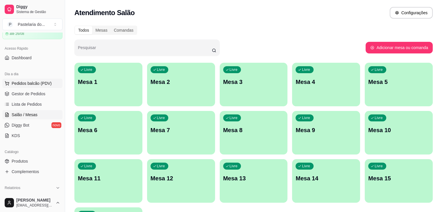
click at [16, 84] on span "Pedidos balcão (PDV)" at bounding box center [32, 83] width 40 height 6
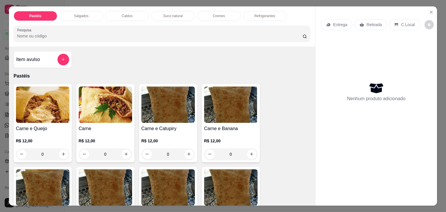
click at [129, 15] on p "Caldos" at bounding box center [127, 16] width 11 height 5
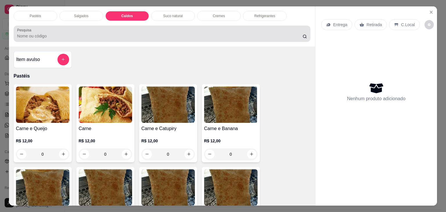
scroll to position [14, 0]
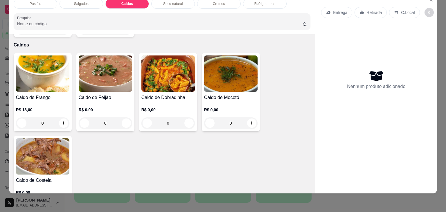
click at [60, 117] on div "0" at bounding box center [42, 123] width 53 height 12
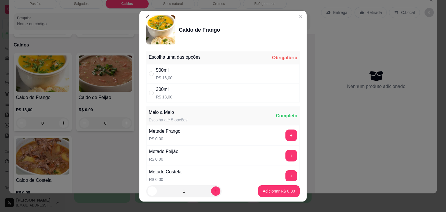
click at [166, 74] on div "500ml R$ 16,00" at bounding box center [164, 74] width 17 height 14
radio input "true"
click at [271, 195] on button "Adicionar R$ 16,00" at bounding box center [277, 190] width 43 height 11
type input "1"
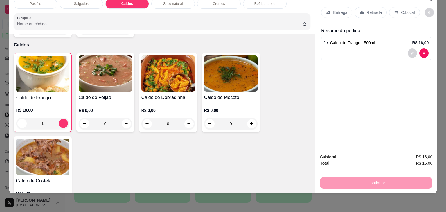
click at [61, 118] on div "1" at bounding box center [42, 124] width 53 height 12
click at [49, 118] on div "1" at bounding box center [42, 124] width 53 height 12
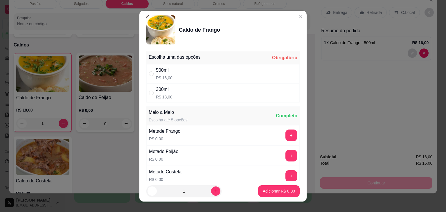
click at [185, 87] on div "300ml R$ 13,00" at bounding box center [222, 92] width 153 height 19
radio input "true"
click at [278, 195] on button "Adicionar R$ 13,00" at bounding box center [278, 191] width 44 height 12
click at [278, 195] on div "Pastéis Salgados Caldos Suco natural Cremes Refrigerantes Pesquisa Item avulso …" at bounding box center [223, 106] width 446 height 212
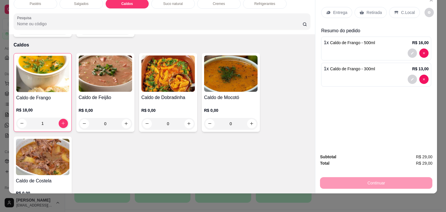
click at [374, 10] on p "Retirada" at bounding box center [373, 13] width 15 height 6
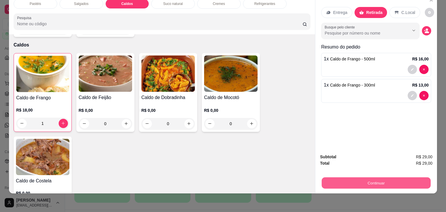
click at [375, 179] on button "Continuar" at bounding box center [376, 182] width 109 height 11
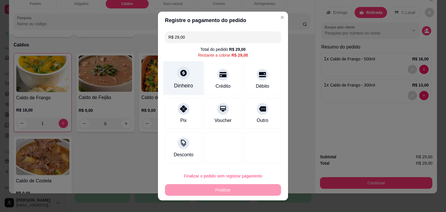
click at [177, 81] on div "Dinheiro" at bounding box center [183, 78] width 41 height 34
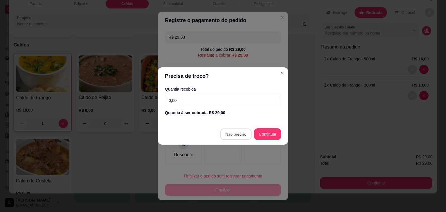
type input "R$ 0,00"
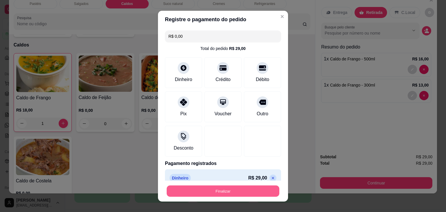
click at [237, 187] on button "Finalizar" at bounding box center [223, 190] width 113 height 11
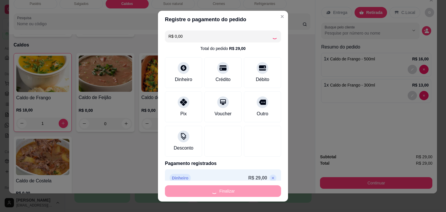
type input "0"
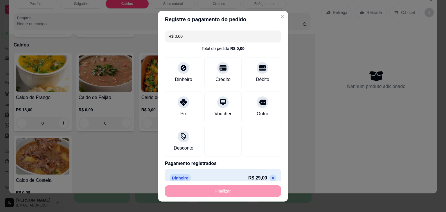
type input "-R$ 29,00"
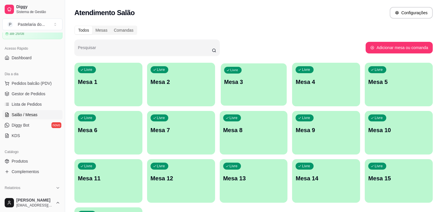
click at [220, 65] on div "Livre Mesa 3" at bounding box center [253, 80] width 66 height 35
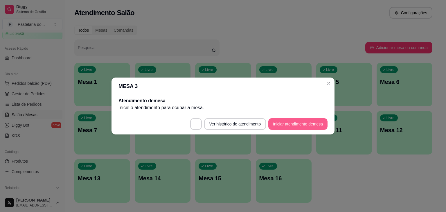
click at [315, 119] on button "Iniciar atendimento de mesa" at bounding box center [297, 124] width 59 height 12
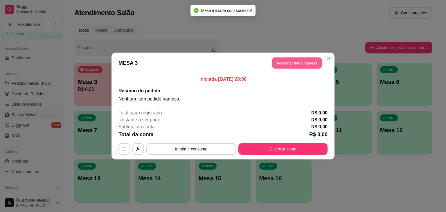
click at [287, 63] on button "Adicionar itens na mesa" at bounding box center [297, 62] width 50 height 11
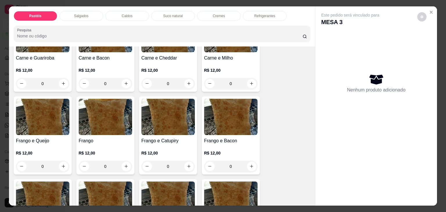
scroll to position [174, 0]
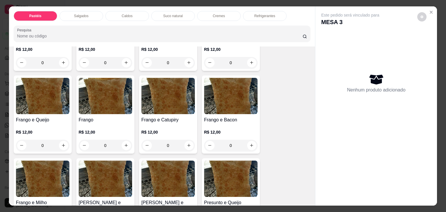
click at [63, 144] on div "0" at bounding box center [42, 146] width 53 height 12
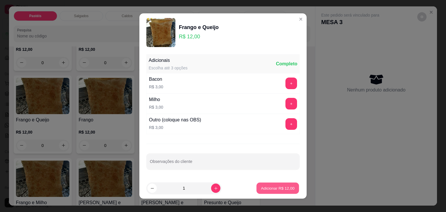
click at [259, 184] on button "Adicionar R$ 12,00" at bounding box center [277, 188] width 43 height 11
type input "1"
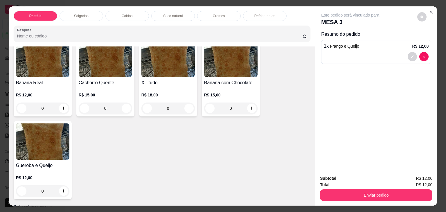
scroll to position [465, 0]
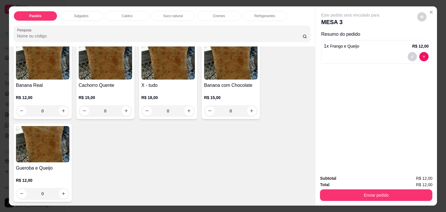
click at [186, 105] on div "0" at bounding box center [167, 111] width 53 height 12
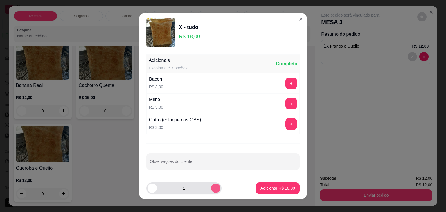
click at [212, 189] on button "increase-product-quantity" at bounding box center [215, 187] width 9 height 9
click at [214, 188] on icon "increase-product-quantity" at bounding box center [216, 188] width 4 height 4
type input "3"
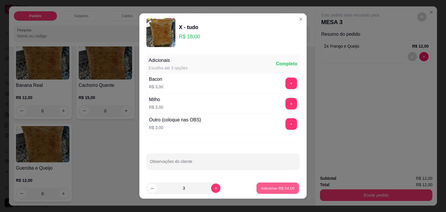
click at [266, 185] on p "Adicionar R$ 54,00" at bounding box center [278, 188] width 34 height 6
type input "3"
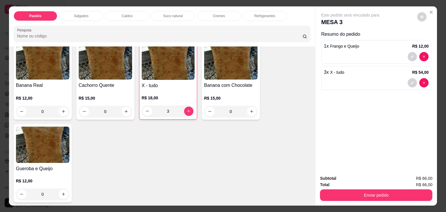
click at [267, 14] on p "Refrigerantes" at bounding box center [264, 16] width 21 height 5
click at [267, 28] on div at bounding box center [162, 34] width 290 height 12
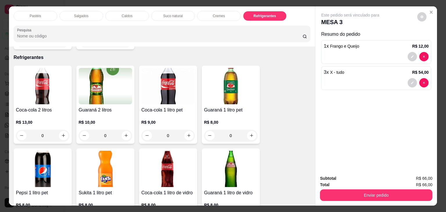
scroll to position [14, 0]
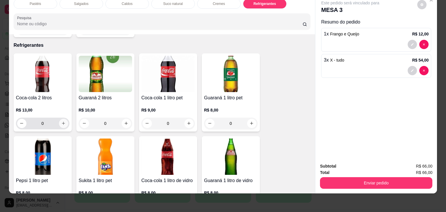
click at [62, 121] on icon "increase-product-quantity" at bounding box center [63, 123] width 4 height 4
type input "1"
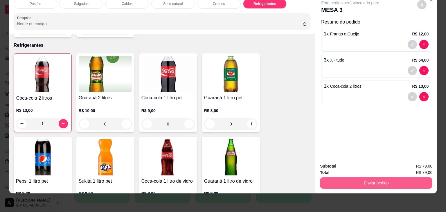
click at [379, 178] on button "Enviar pedido" at bounding box center [376, 183] width 112 height 12
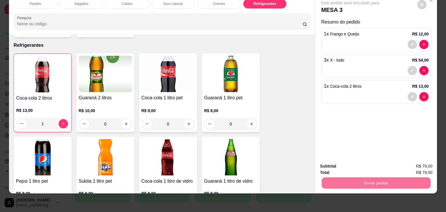
click at [360, 163] on button "Não registrar e enviar pedido" at bounding box center [356, 164] width 59 height 11
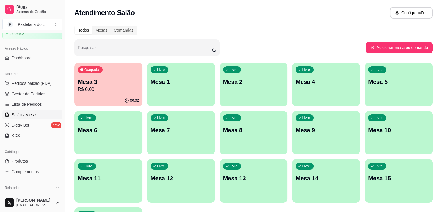
click at [152, 90] on div "Livre Mesa 1" at bounding box center [181, 81] width 68 height 37
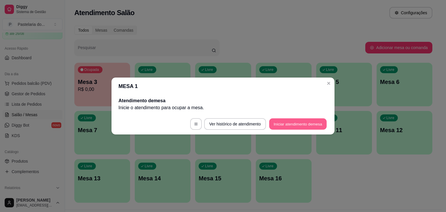
click at [314, 126] on button "Iniciar atendimento de mesa" at bounding box center [297, 123] width 57 height 11
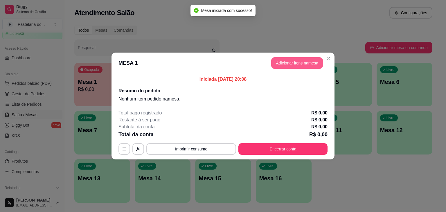
click at [304, 63] on button "Adicionar itens na mesa" at bounding box center [297, 63] width 52 height 12
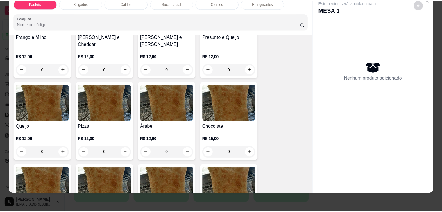
scroll to position [290, 0]
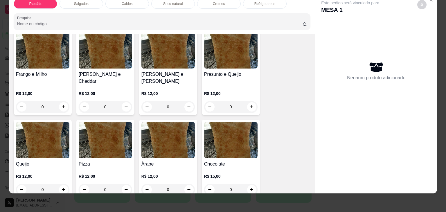
click at [247, 101] on div "0" at bounding box center [230, 107] width 53 height 12
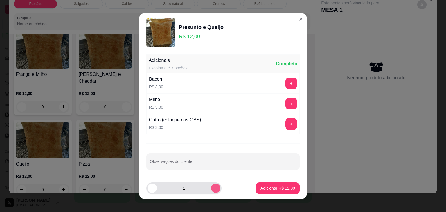
click at [214, 186] on icon "increase-product-quantity" at bounding box center [216, 188] width 4 height 4
type input "2"
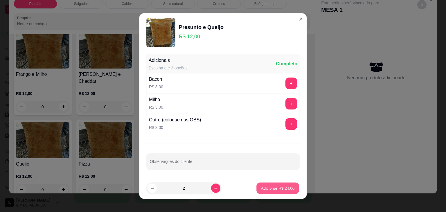
click at [269, 191] on button "Adicionar R$ 24,00" at bounding box center [277, 188] width 43 height 11
type input "2"
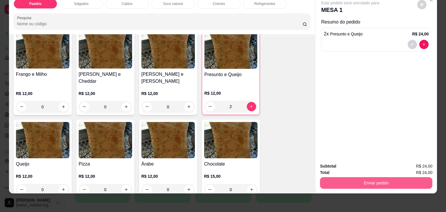
click at [363, 181] on button "Enviar pedido" at bounding box center [376, 183] width 112 height 12
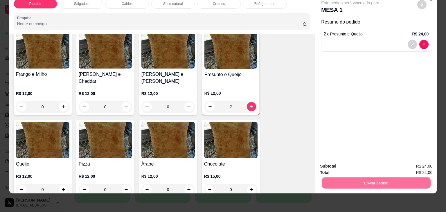
click at [342, 168] on button "Não registrar e enviar pedido" at bounding box center [356, 164] width 59 height 11
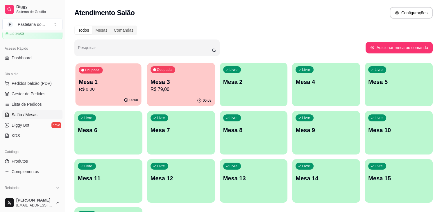
click at [99, 83] on p "Mesa 1" at bounding box center [108, 82] width 59 height 8
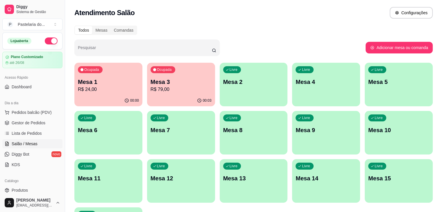
drag, startPoint x: 73, startPoint y: 0, endPoint x: 256, endPoint y: 42, distance: 187.6
click at [256, 42] on div "Pesquisar" at bounding box center [219, 47] width 291 height 16
click at [101, 80] on p "Mesa 1" at bounding box center [108, 82] width 59 height 8
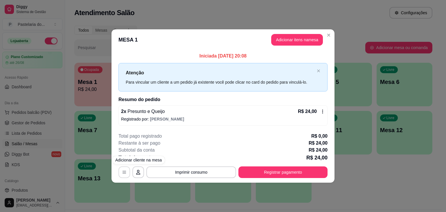
click at [128, 171] on button "button" at bounding box center [124, 172] width 12 height 12
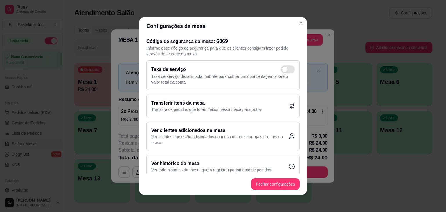
click at [217, 98] on div "Transferir itens da mesa Transfira os pedidos que foram feitos nessa mesa para …" at bounding box center [222, 106] width 153 height 23
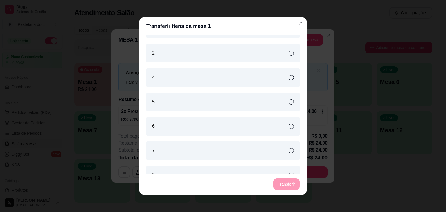
scroll to position [174, 0]
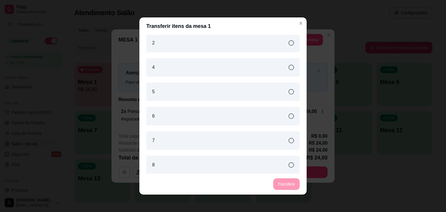
click at [167, 64] on div "4" at bounding box center [222, 67] width 153 height 19
click at [283, 185] on button "Transferir" at bounding box center [286, 184] width 26 height 12
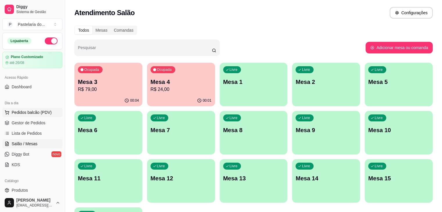
click at [22, 113] on span "Pedidos balcão (PDV)" at bounding box center [32, 112] width 40 height 6
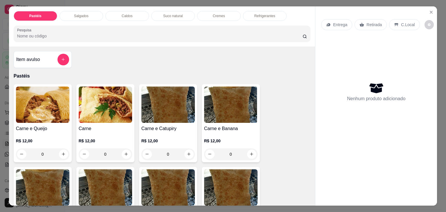
click at [124, 152] on div "0" at bounding box center [105, 154] width 53 height 12
click at [125, 151] on div "0" at bounding box center [105, 154] width 53 height 12
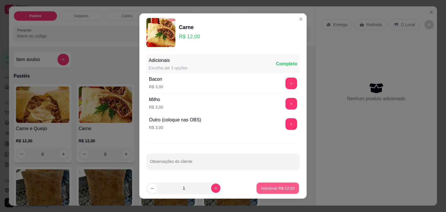
click at [282, 190] on p "Adicionar R$ 12,00" at bounding box center [278, 188] width 34 height 6
type input "1"
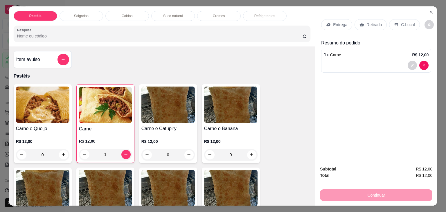
drag, startPoint x: 375, startPoint y: 20, endPoint x: 372, endPoint y: 24, distance: 4.5
click at [374, 22] on p "Retirada" at bounding box center [373, 25] width 15 height 6
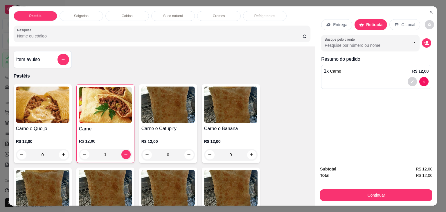
click at [365, 19] on div "Retirada" at bounding box center [370, 24] width 33 height 11
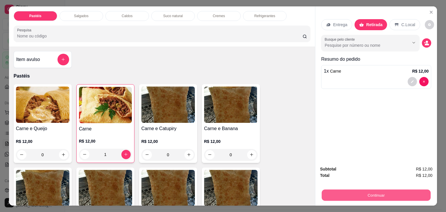
click at [380, 190] on button "Continuar" at bounding box center [376, 195] width 109 height 11
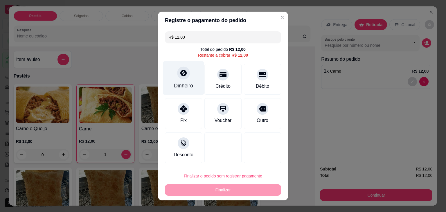
click at [177, 81] on div "Dinheiro" at bounding box center [183, 78] width 41 height 34
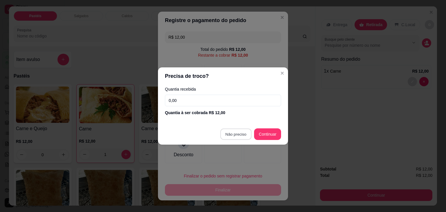
type input "R$ 0,00"
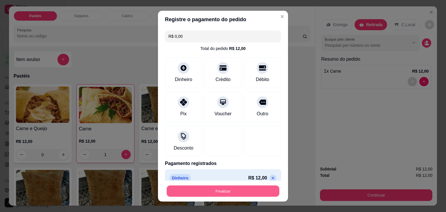
click at [217, 191] on button "Finalizar" at bounding box center [223, 190] width 113 height 11
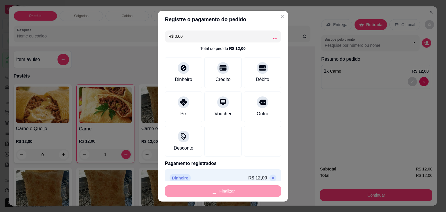
type input "0"
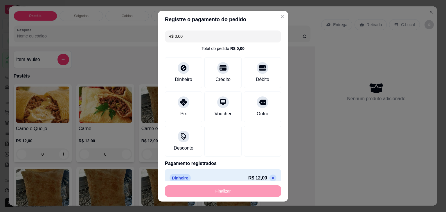
type input "-R$ 12,00"
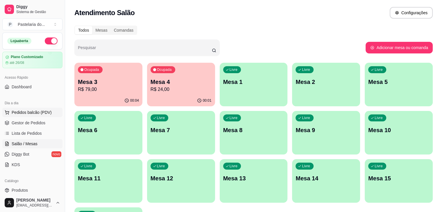
click at [19, 115] on button "Pedidos balcão (PDV)" at bounding box center [32, 112] width 60 height 9
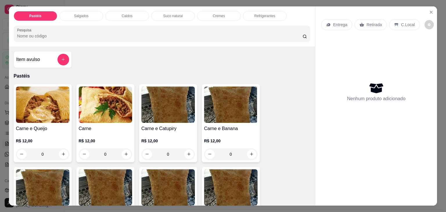
click at [124, 152] on div "0" at bounding box center [105, 154] width 53 height 12
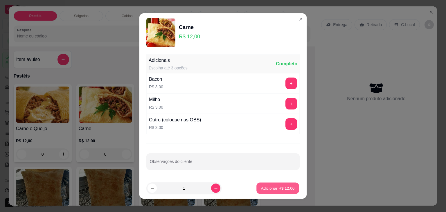
click at [271, 190] on p "Adicionar R$ 12,00" at bounding box center [278, 188] width 34 height 6
type input "1"
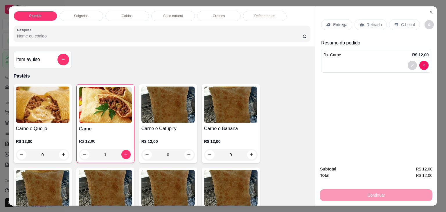
click at [367, 22] on p "Retirada" at bounding box center [373, 25] width 15 height 6
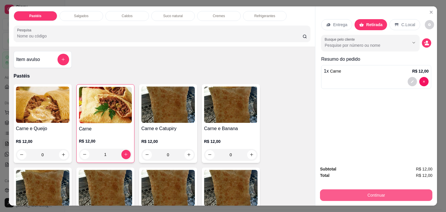
click at [391, 193] on button "Continuar" at bounding box center [376, 195] width 112 height 12
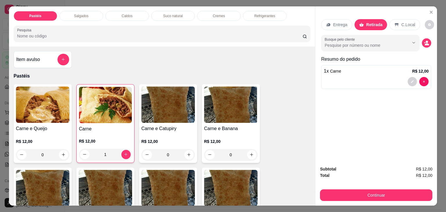
click at [369, 199] on div "Subtotal R$ 12,00 Total R$ 12,00 Continuar" at bounding box center [376, 183] width 122 height 44
drag, startPoint x: 369, startPoint y: 199, endPoint x: 371, endPoint y: 193, distance: 6.2
click at [370, 195] on div "Subtotal R$ 12,00 Total R$ 12,00 Continuar" at bounding box center [376, 183] width 122 height 44
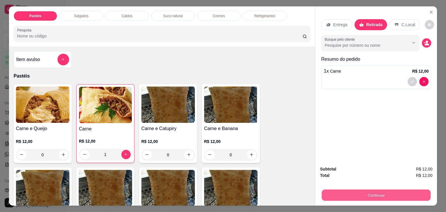
click at [371, 193] on button "Continuar" at bounding box center [376, 195] width 109 height 11
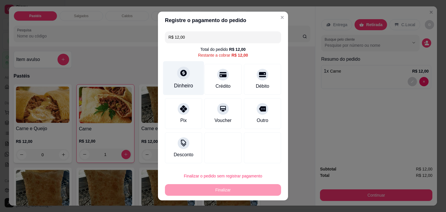
click at [180, 73] on icon at bounding box center [183, 73] width 6 height 6
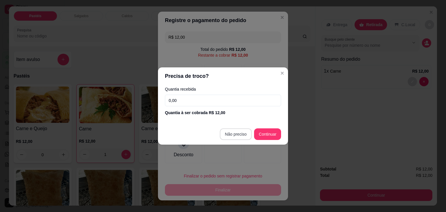
type input "R$ 0,00"
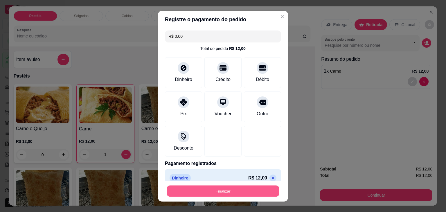
click at [225, 192] on button "Finalizar" at bounding box center [223, 190] width 113 height 11
click at [225, 192] on div "Finalizar" at bounding box center [223, 191] width 116 height 12
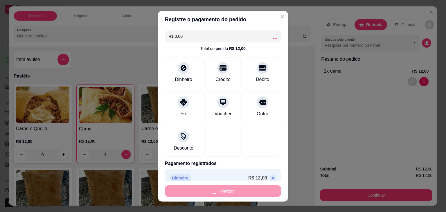
type input "0"
type input "-R$ 12,00"
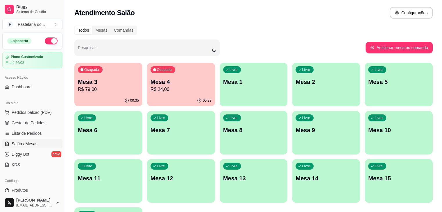
click at [119, 78] on p "Mesa 3" at bounding box center [108, 82] width 61 height 8
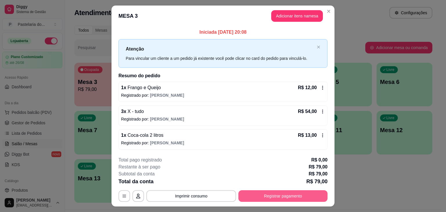
click at [263, 199] on button "Registrar pagamento" at bounding box center [282, 196] width 89 height 12
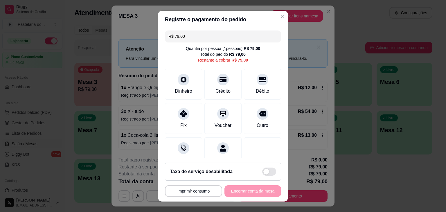
click at [232, 49] on div "Quantia por pessoa ( 1 pessoas) R$ 79,00" at bounding box center [223, 49] width 74 height 6
click at [244, 37] on input "R$ 79,00" at bounding box center [222, 36] width 109 height 12
click at [180, 81] on icon at bounding box center [184, 78] width 8 height 8
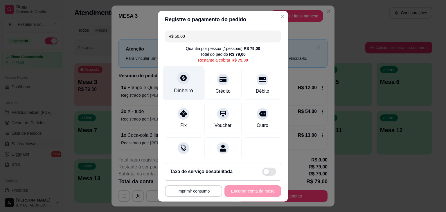
click at [179, 81] on header "Precisa de troco?" at bounding box center [222, 75] width 133 height 18
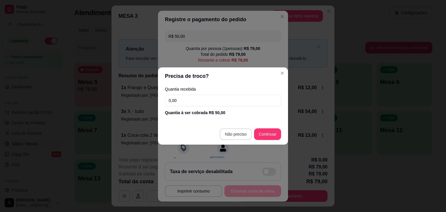
click at [232, 136] on div "R$ 50,00 Quantia por pessoa ( 1 pessoas) R$ 79,00 Total do pedido R$ 79,00 Rest…" at bounding box center [223, 93] width 130 height 130
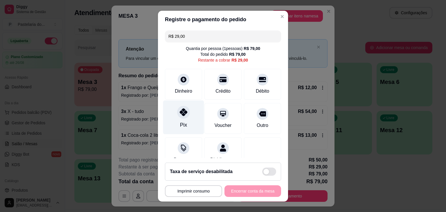
click at [175, 117] on div "Pix" at bounding box center [183, 117] width 41 height 34
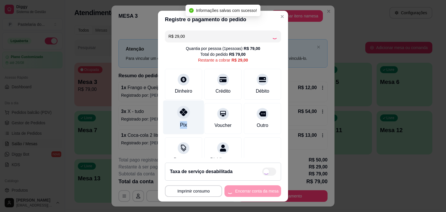
type input "R$ 0,00"
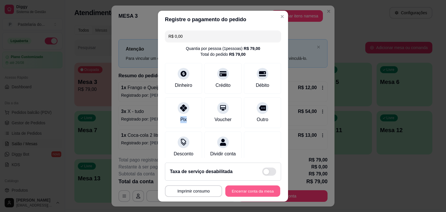
click at [246, 187] on button "Encerrar conta da mesa" at bounding box center [252, 190] width 55 height 11
click at [246, 187] on div "**********" at bounding box center [223, 191] width 116 height 12
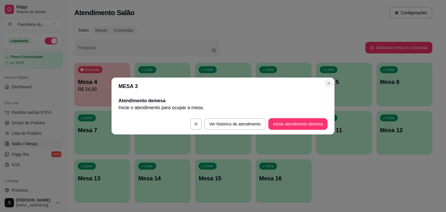
click at [325, 83] on p "Mesa 5" at bounding box center [344, 82] width 49 height 8
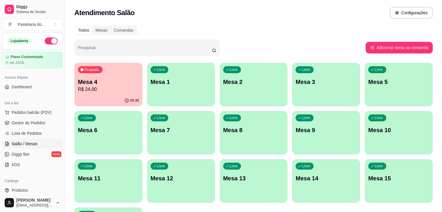
click at [117, 81] on p "Mesa 4" at bounding box center [108, 82] width 61 height 8
click at [117, 81] on body "Diggy Sistema de Gestão P Pastelaria do ... Loja aberta Plano Customizado até 2…" at bounding box center [221, 106] width 442 height 212
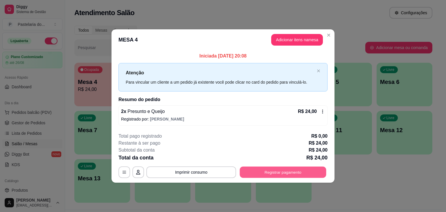
click at [305, 168] on button "Registrar pagamento" at bounding box center [283, 171] width 87 height 11
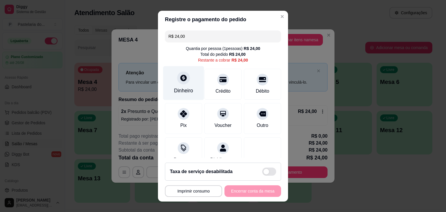
click at [179, 89] on div "Dinheiro" at bounding box center [183, 91] width 19 height 8
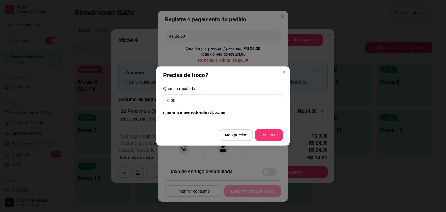
click at [179, 89] on label "Quantia recebida" at bounding box center [222, 89] width 119 height 4
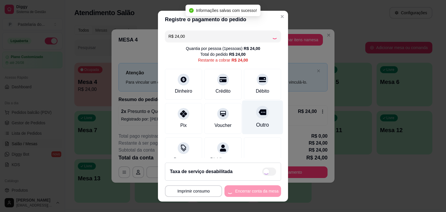
type input "R$ 0,00"
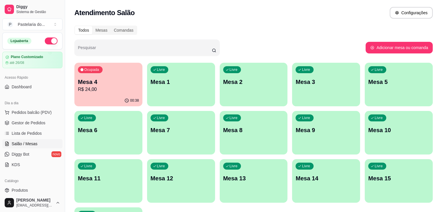
click at [109, 79] on p "Mesa 4" at bounding box center [108, 82] width 61 height 8
click at [109, 79] on body "Diggy Sistema de Gestão P Pastelaria do ... Loja aberta Plano Customizado até 2…" at bounding box center [221, 106] width 442 height 212
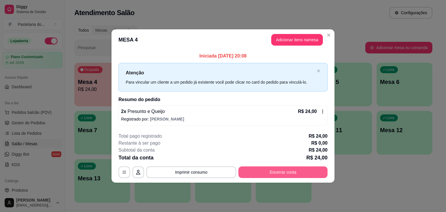
click at [294, 173] on button "Encerrar conta" at bounding box center [282, 172] width 89 height 12
click at [292, 171] on button "Encerrar conta" at bounding box center [282, 172] width 89 height 12
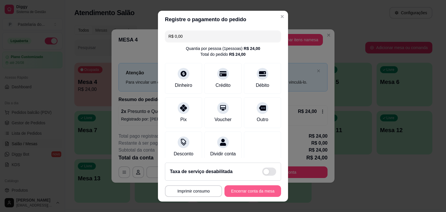
click at [228, 189] on button "Encerrar conta da mesa" at bounding box center [252, 191] width 57 height 12
click at [228, 189] on div "**********" at bounding box center [223, 191] width 116 height 12
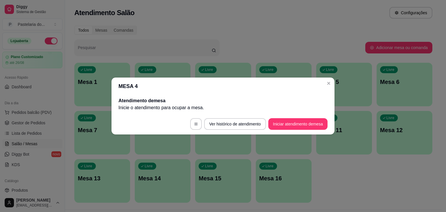
click at [244, 58] on div "Todos Mesas Comandas Pesquisar Adicionar mesa ou comanda Livre Mesa 1 Livre Mes…" at bounding box center [253, 116] width 377 height 188
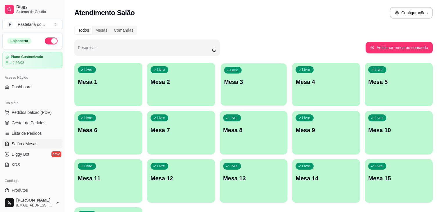
click at [224, 79] on p "Mesa 3" at bounding box center [253, 82] width 59 height 8
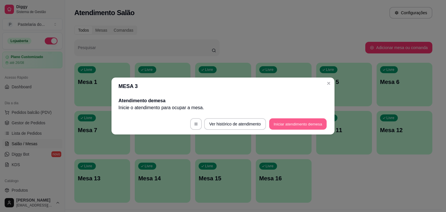
click at [320, 129] on button "Iniciar atendimento de mesa" at bounding box center [297, 123] width 57 height 11
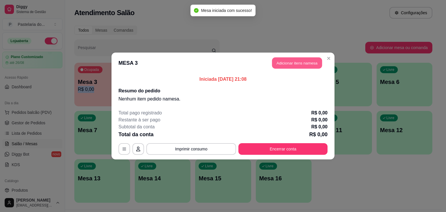
click at [287, 61] on button "Adicionar itens na mesa" at bounding box center [297, 62] width 50 height 11
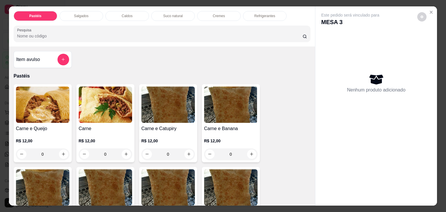
click at [58, 150] on div "0" at bounding box center [42, 154] width 53 height 12
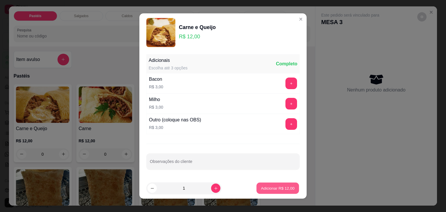
click at [267, 192] on button "Adicionar R$ 12,00" at bounding box center [277, 188] width 43 height 11
type input "1"
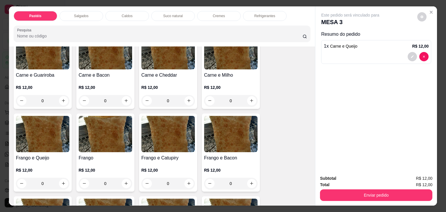
scroll to position [174, 0]
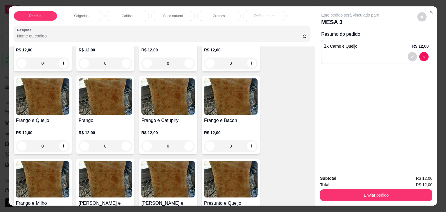
click at [60, 145] on div "0" at bounding box center [42, 146] width 53 height 12
click at [60, 143] on div "0" at bounding box center [42, 146] width 53 height 12
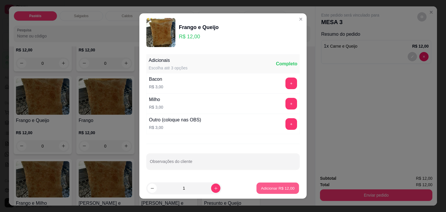
click at [264, 185] on button "Adicionar R$ 12,00" at bounding box center [277, 188] width 43 height 11
type input "1"
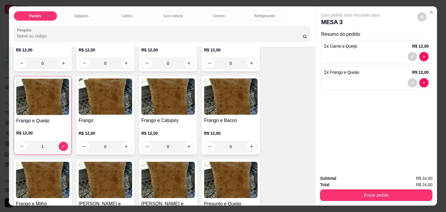
click at [128, 14] on p "Caldos" at bounding box center [127, 16] width 11 height 5
click at [128, 28] on div at bounding box center [162, 34] width 290 height 12
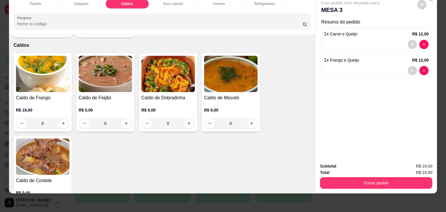
click at [60, 118] on div "0" at bounding box center [42, 124] width 53 height 12
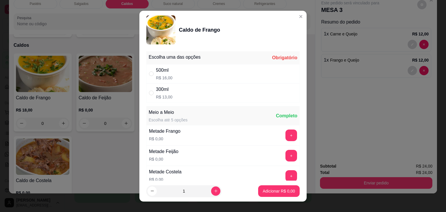
click at [160, 72] on div "500ml" at bounding box center [164, 70] width 17 height 7
click at [156, 71] on div "500ml" at bounding box center [164, 70] width 17 height 7
click at [146, 71] on div "500ml R$ 16,00" at bounding box center [222, 73] width 153 height 19
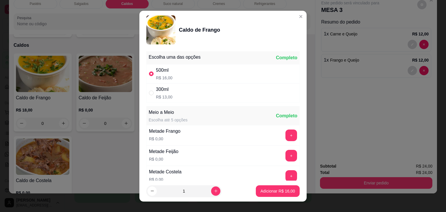
click at [146, 71] on div "500ml R$ 16,00" at bounding box center [222, 73] width 153 height 19
click at [148, 69] on div "500ml R$ 16,00" at bounding box center [222, 73] width 153 height 19
click at [150, 68] on div "500ml R$ 16,00" at bounding box center [222, 73] width 153 height 19
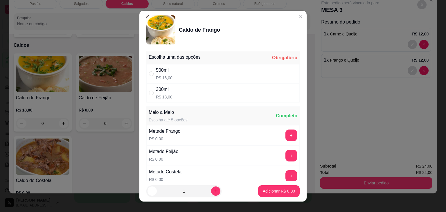
click at [150, 68] on div "500ml R$ 16,00" at bounding box center [222, 73] width 153 height 19
radio input "true"
click at [267, 190] on p "Adicionar R$ 16,00" at bounding box center [278, 191] width 34 height 6
type input "1"
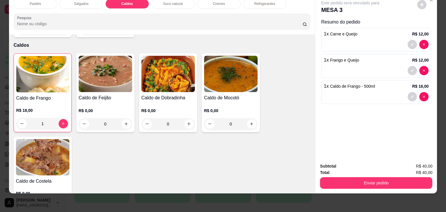
drag, startPoint x: 141, startPoint y: 110, endPoint x: 134, endPoint y: 72, distance: 38.1
drag, startPoint x: 134, startPoint y: 72, endPoint x: 159, endPoint y: 8, distance: 68.6
click at [159, 8] on div "Pastéis Salgados Caldos Suco natural Cremes Refrigerantes Pesquisa" at bounding box center [162, 14] width 306 height 40
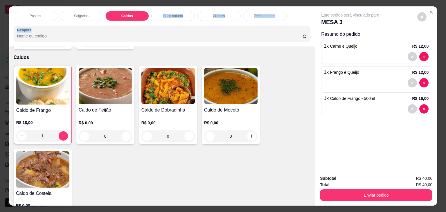
click at [174, 14] on p "Suco natural" at bounding box center [172, 16] width 19 height 5
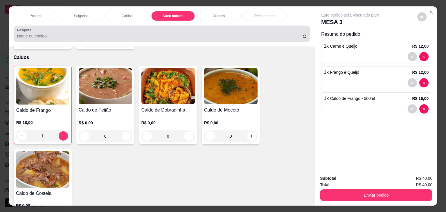
scroll to position [14, 0]
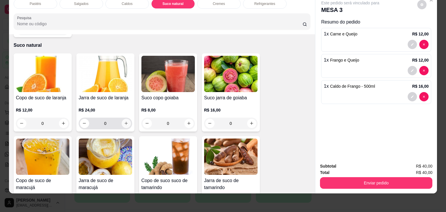
click at [125, 119] on button "increase-product-quantity" at bounding box center [126, 123] width 9 height 9
type input "1"
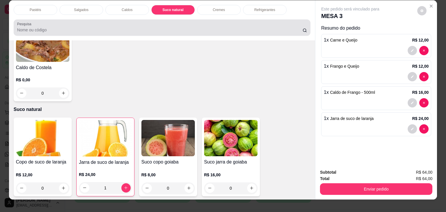
scroll to position [0, 0]
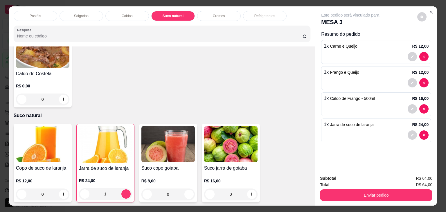
click at [260, 14] on p "Refrigerantes" at bounding box center [264, 16] width 21 height 5
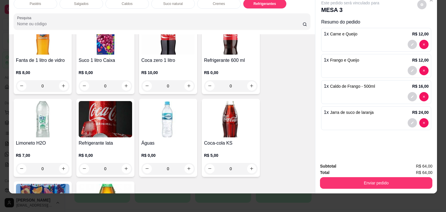
scroll to position [1781, 0]
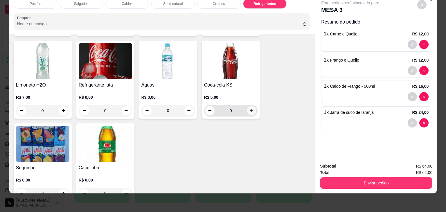
click at [249, 108] on icon "increase-product-quantity" at bounding box center [251, 110] width 4 height 4
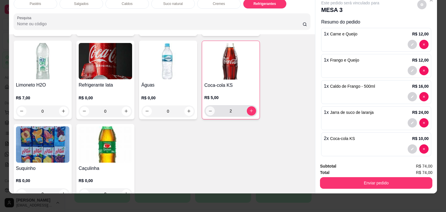
click at [206, 106] on button "decrease-product-quantity" at bounding box center [210, 110] width 9 height 9
type input "1"
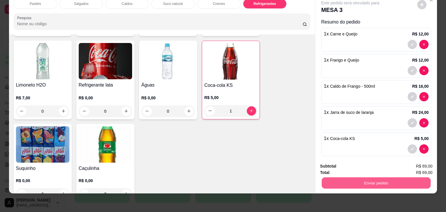
click at [342, 177] on button "Enviar pedido" at bounding box center [376, 182] width 109 height 11
click at [327, 180] on button "Enviar pedido" at bounding box center [376, 182] width 109 height 11
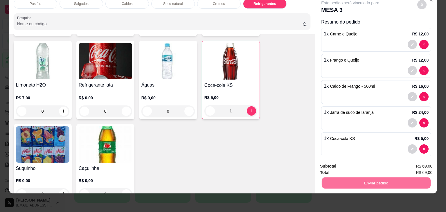
click at [340, 162] on button "Não registrar e enviar pedido" at bounding box center [356, 164] width 59 height 11
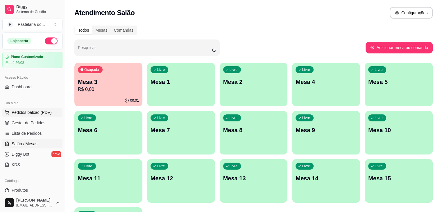
click at [33, 111] on span "Pedidos balcão (PDV)" at bounding box center [32, 112] width 40 height 6
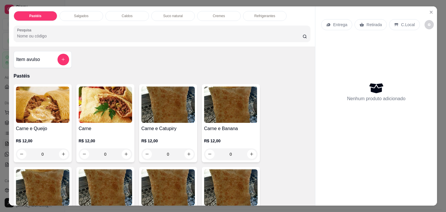
click at [64, 152] on div "0" at bounding box center [42, 154] width 53 height 12
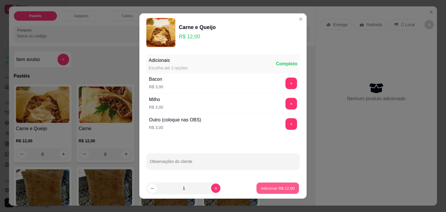
click at [275, 187] on p "Adicionar R$ 12,00" at bounding box center [278, 188] width 34 height 6
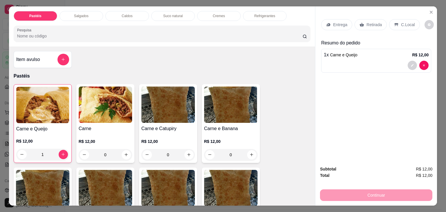
click at [61, 151] on div "1" at bounding box center [42, 155] width 53 height 12
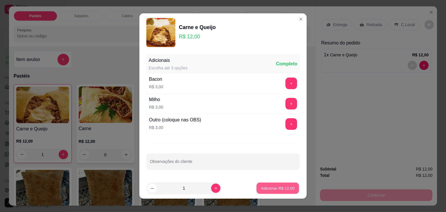
click at [278, 187] on p "Adicionar R$ 12,00" at bounding box center [278, 188] width 34 height 6
type input "2"
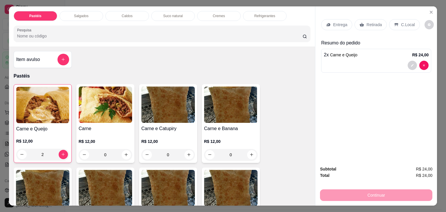
click at [64, 153] on div "2" at bounding box center [42, 155] width 53 height 12
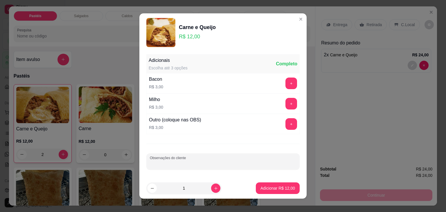
click at [220, 161] on input "Observações do cliente" at bounding box center [223, 164] width 146 height 6
type input "GUENIROBA"
click at [272, 188] on p "Adicionar R$ 12,00" at bounding box center [277, 188] width 35 height 6
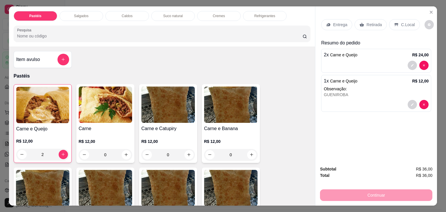
click at [411, 103] on icon "decrease-product-quantity" at bounding box center [412, 104] width 3 height 3
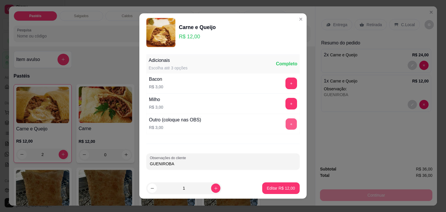
click at [288, 123] on button "+" at bounding box center [291, 123] width 11 height 11
click at [284, 188] on p "Editar R$ 15,00" at bounding box center [280, 188] width 27 height 6
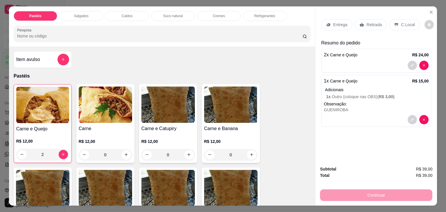
click at [259, 14] on p "Refrigerantes" at bounding box center [264, 16] width 21 height 5
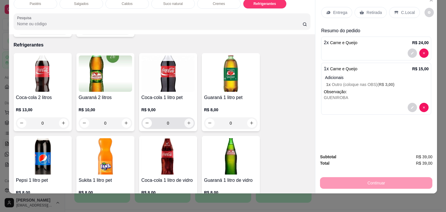
click at [185, 118] on button "increase-product-quantity" at bounding box center [188, 122] width 9 height 9
type input "1"
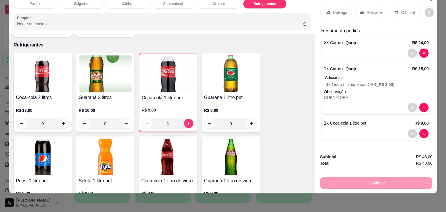
click at [374, 10] on p "Retirada" at bounding box center [373, 13] width 15 height 6
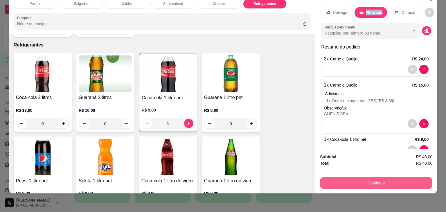
click at [408, 181] on button "Continuar" at bounding box center [376, 183] width 112 height 12
click at [386, 177] on button "Continuar" at bounding box center [376, 182] width 109 height 11
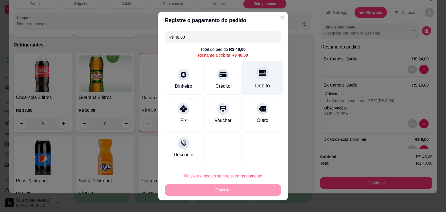
click at [262, 75] on div at bounding box center [262, 72] width 13 height 13
type input "R$ 0,00"
click at [262, 75] on div "Débito" at bounding box center [262, 78] width 41 height 34
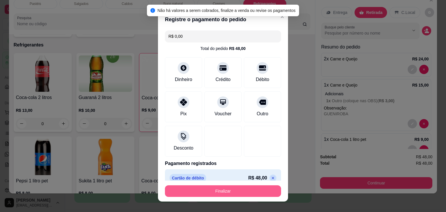
click at [249, 191] on button "Finalizar" at bounding box center [223, 191] width 116 height 12
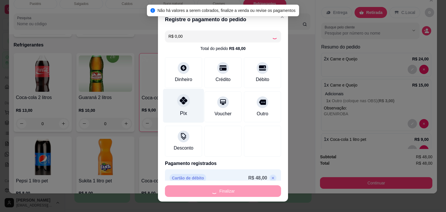
type input "0"
type input "-R$ 48,00"
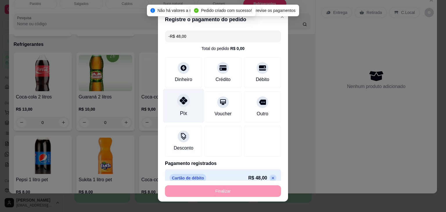
scroll to position [1518, 0]
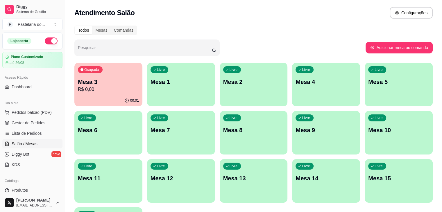
click at [109, 62] on div "Todos Mesas Comandas Pesquisar Adicionar mesa ou comanda Ocupada Mesa 3 R$ 0,00…" at bounding box center [253, 140] width 377 height 236
click at [111, 70] on div "Ocupada Mesa 3 R$ 0,00" at bounding box center [108, 79] width 68 height 32
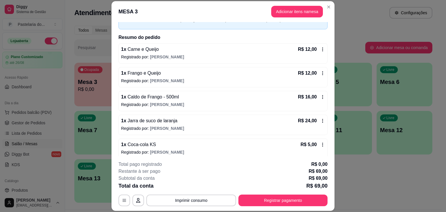
scroll to position [38, 0]
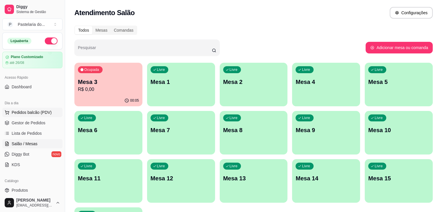
click at [44, 113] on span "Pedidos balcão (PDV)" at bounding box center [32, 112] width 40 height 6
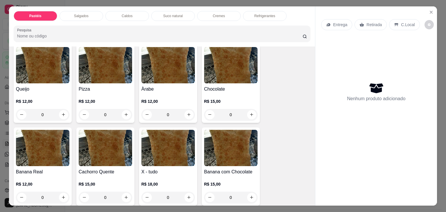
scroll to position [436, 0]
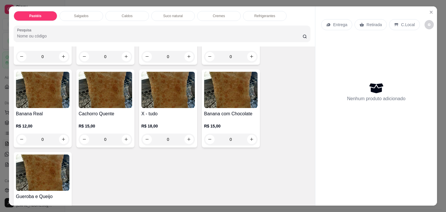
click at [189, 134] on div "0" at bounding box center [167, 140] width 53 height 12
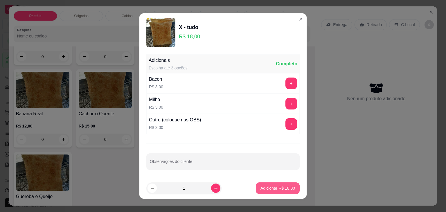
click at [260, 188] on p "Adicionar R$ 18,00" at bounding box center [277, 188] width 35 height 6
type input "1"
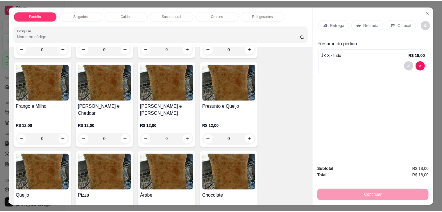
scroll to position [261, 0]
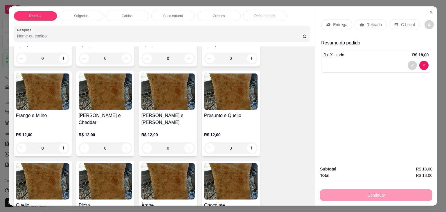
click at [186, 142] on div "0" at bounding box center [167, 148] width 53 height 12
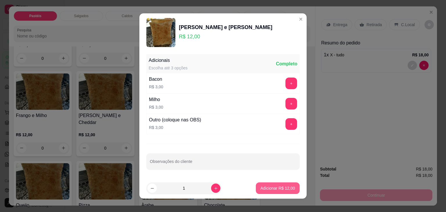
click at [261, 188] on p "Adicionar R$ 12,00" at bounding box center [277, 188] width 35 height 6
type input "1"
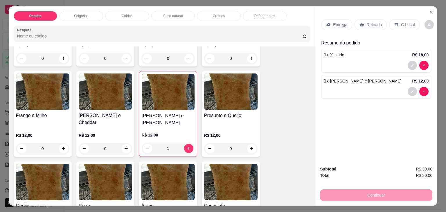
click at [369, 22] on p "Retirada" at bounding box center [373, 25] width 15 height 6
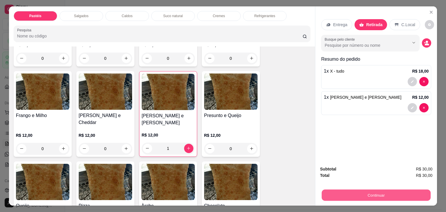
click at [354, 192] on button "Continuar" at bounding box center [376, 195] width 109 height 11
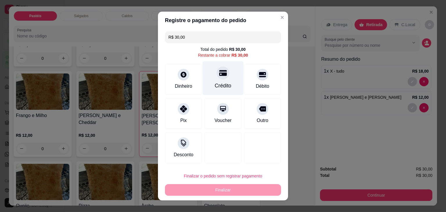
click at [225, 76] on div "Crédito" at bounding box center [223, 78] width 41 height 34
type input "R$ 0,00"
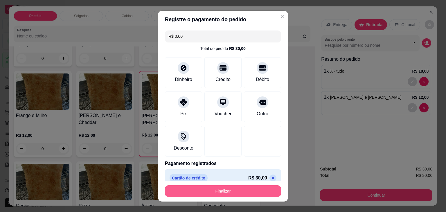
click at [236, 192] on button "Finalizar" at bounding box center [223, 191] width 116 height 12
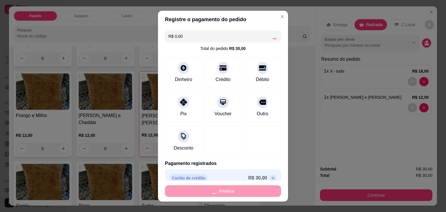
type input "0"
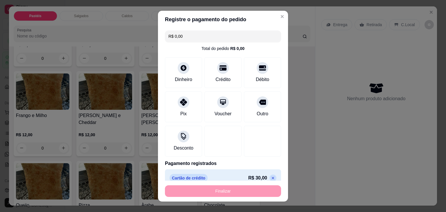
type input "-R$ 30,00"
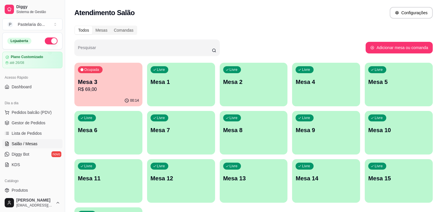
drag, startPoint x: 0, startPoint y: 0, endPoint x: 395, endPoint y: 185, distance: 436.1
click at [395, 186] on div "Ocupada Mesa 3 R$ 69,00 00:14 Livre Mesa 1 Livre Mesa 2 Livre Mesa 4 Livre Mesa…" at bounding box center [253, 157] width 358 height 188
click at [18, 120] on span "Gestor de Pedidos" at bounding box center [29, 123] width 34 height 6
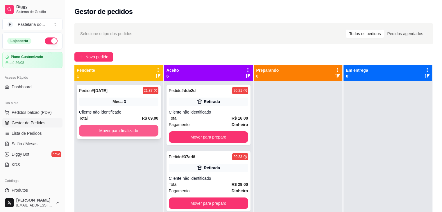
click at [127, 135] on button "Mover para finalizado" at bounding box center [118, 131] width 79 height 12
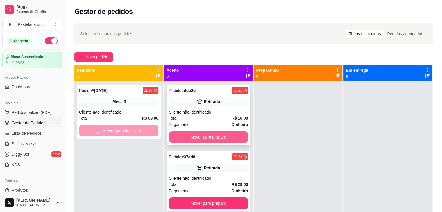
click at [192, 136] on button "Mover para preparo" at bounding box center [208, 137] width 79 height 12
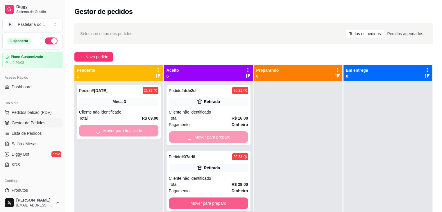
click at [231, 199] on button "Mover para preparo" at bounding box center [208, 203] width 79 height 12
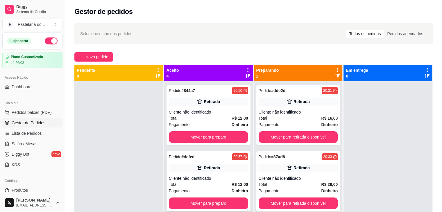
click at [217, 177] on div "Cliente não identificado" at bounding box center [208, 178] width 79 height 6
click at [316, 140] on button "Mover para retirada disponível" at bounding box center [297, 137] width 79 height 12
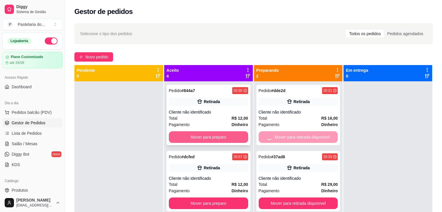
click at [183, 135] on button "Mover para preparo" at bounding box center [208, 137] width 79 height 12
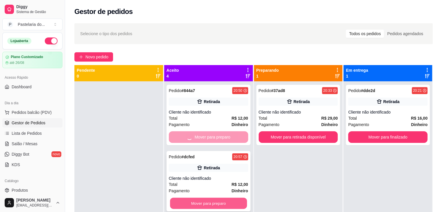
click at [226, 202] on button "Mover para preparo" at bounding box center [208, 203] width 77 height 11
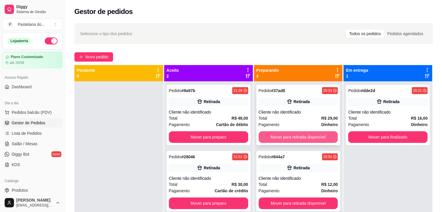
click at [291, 138] on button "Mover para retirada disponível" at bounding box center [297, 137] width 79 height 12
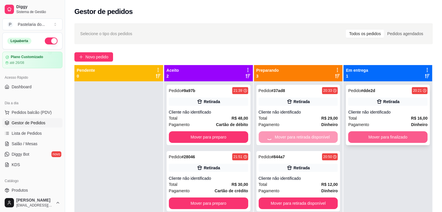
click at [392, 135] on button "Mover para finalizado" at bounding box center [387, 137] width 79 height 12
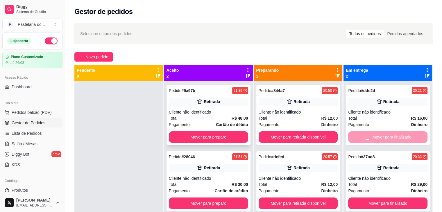
click at [206, 139] on button "Mover para preparo" at bounding box center [208, 137] width 79 height 12
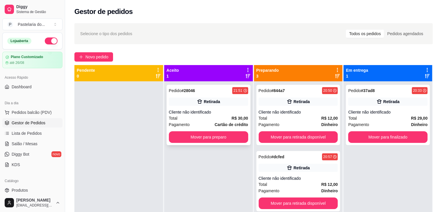
click at [219, 206] on div "Pedido # 28046 21:51 Retirada Cliente não identificado Total R$ 30,00 Pagamento…" at bounding box center [208, 187] width 89 height 212
click at [289, 203] on button "Mover para retirada disponível" at bounding box center [297, 203] width 79 height 12
click at [289, 203] on div "Mover para retirada disponível" at bounding box center [297, 203] width 79 height 12
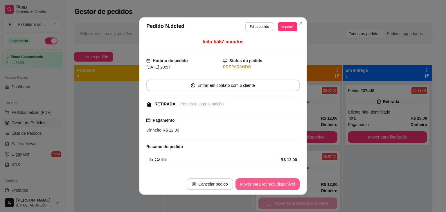
click at [284, 183] on button "Mover para retirada disponível" at bounding box center [267, 184] width 64 height 12
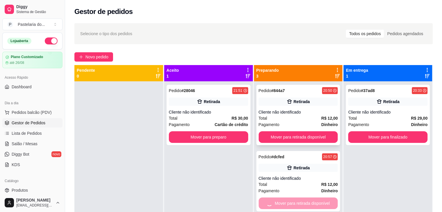
click at [312, 136] on button "Mover para retirada disponível" at bounding box center [297, 137] width 79 height 12
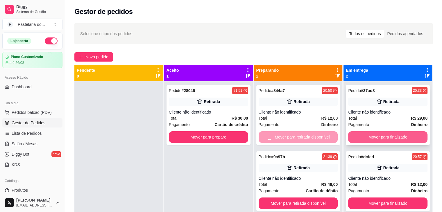
click at [375, 135] on button "Mover para finalizado" at bounding box center [387, 137] width 79 height 12
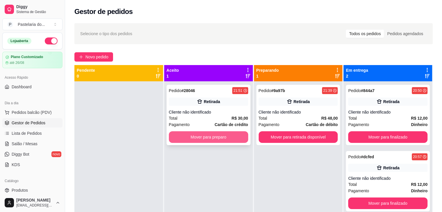
click at [225, 139] on button "Mover para preparo" at bounding box center [208, 137] width 79 height 12
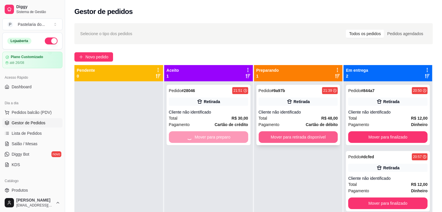
click at [275, 138] on button "Mover para retirada disponível" at bounding box center [297, 137] width 79 height 12
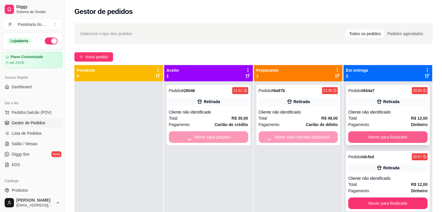
click at [382, 139] on button "Mover para finalizado" at bounding box center [387, 137] width 79 height 12
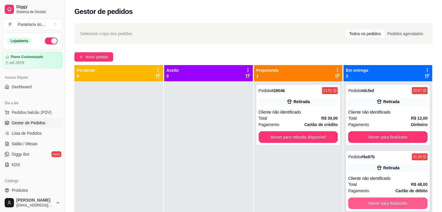
click at [382, 201] on button "Mover para finalizado" at bounding box center [387, 203] width 79 height 12
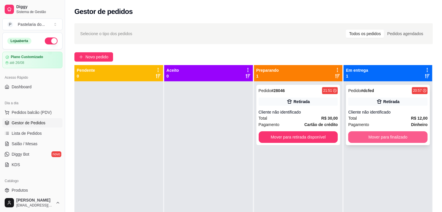
click at [372, 136] on button "Mover para finalizado" at bounding box center [387, 137] width 79 height 12
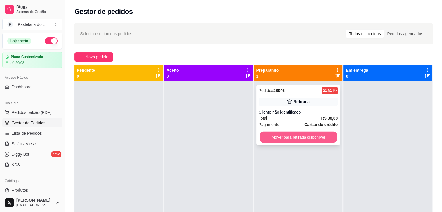
click at [282, 136] on button "Mover para retirada disponível" at bounding box center [298, 137] width 77 height 11
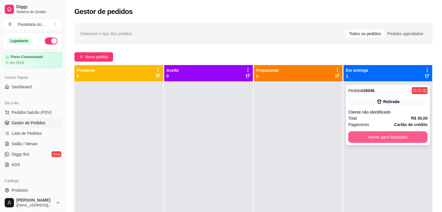
click at [365, 136] on button "Mover para finalizado" at bounding box center [387, 137] width 79 height 12
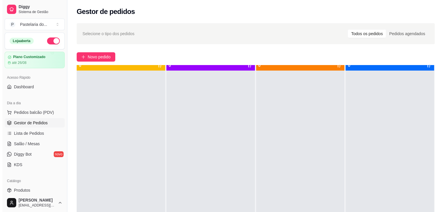
scroll to position [12, 0]
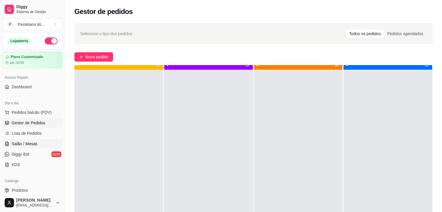
click at [31, 143] on span "Salão / Mesas" at bounding box center [25, 144] width 26 height 6
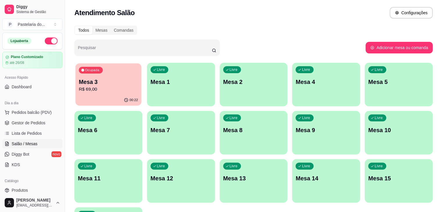
click at [125, 88] on p "R$ 69,00" at bounding box center [108, 89] width 59 height 7
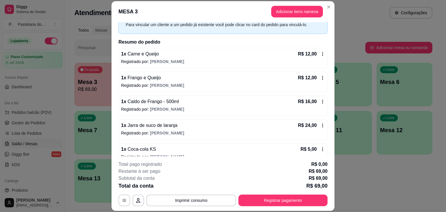
scroll to position [38, 0]
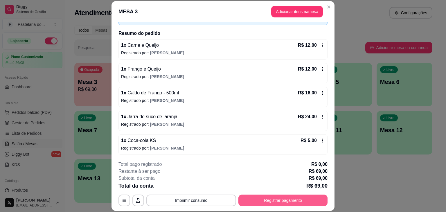
click at [291, 199] on button "Registrar pagamento" at bounding box center [282, 201] width 89 height 12
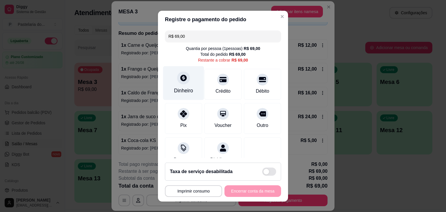
click at [189, 86] on div "Dinheiro" at bounding box center [183, 83] width 41 height 34
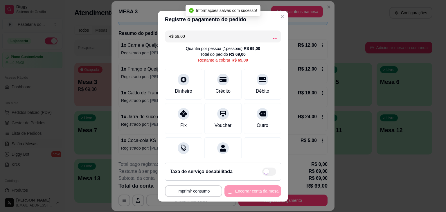
type input "R$ 0,00"
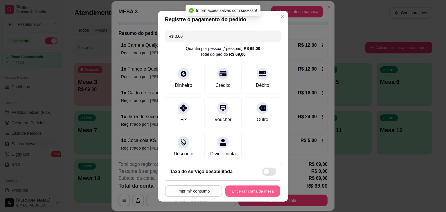
click at [256, 189] on button "Encerrar conta da mesa" at bounding box center [252, 190] width 55 height 11
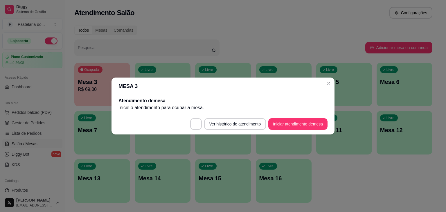
scroll to position [0, 0]
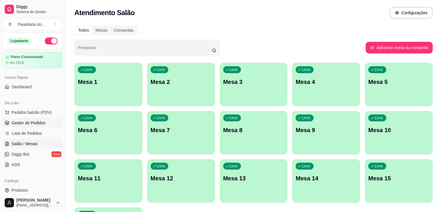
click at [36, 123] on span "Gestor de Pedidos" at bounding box center [29, 123] width 34 height 6
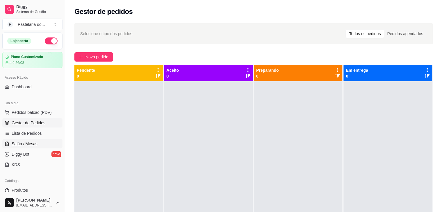
click at [33, 146] on link "Salão / Mesas" at bounding box center [32, 143] width 60 height 9
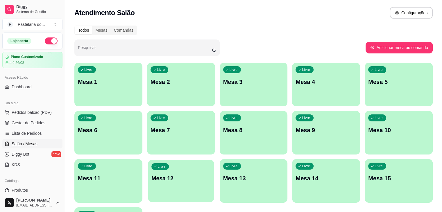
click at [210, 174] on p "Mesa 12" at bounding box center [180, 178] width 59 height 8
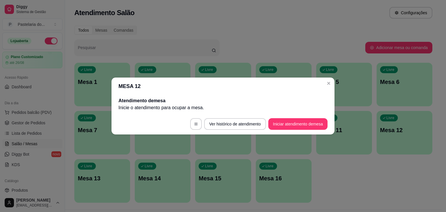
click at [289, 128] on button "Iniciar atendimento de mesa" at bounding box center [297, 124] width 59 height 12
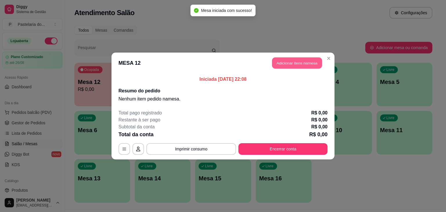
click at [285, 63] on button "Adicionar itens na mesa" at bounding box center [297, 62] width 50 height 11
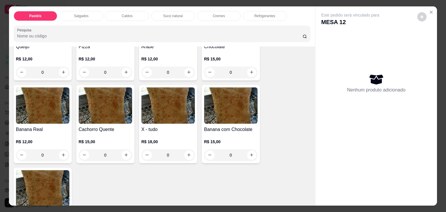
scroll to position [465, 0]
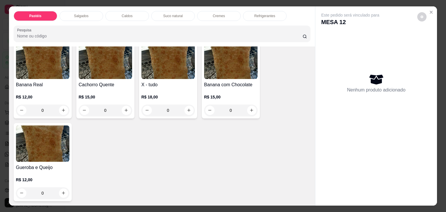
click at [192, 100] on div "X - tudo R$ 18,00 0" at bounding box center [168, 79] width 58 height 78
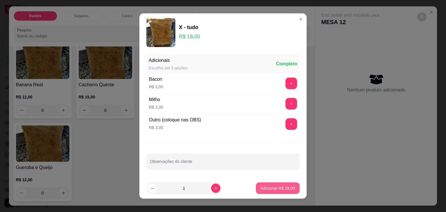
click at [289, 186] on button "Adicionar R$ 18,00" at bounding box center [278, 188] width 44 height 12
type input "1"
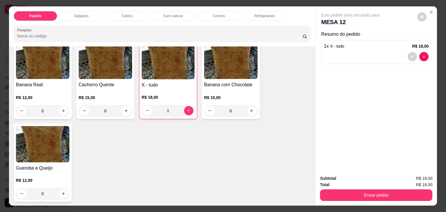
click at [128, 14] on p "Caldos" at bounding box center [127, 16] width 11 height 5
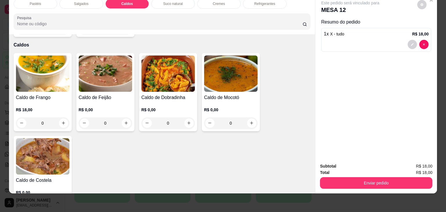
click at [64, 117] on div "0" at bounding box center [42, 123] width 53 height 12
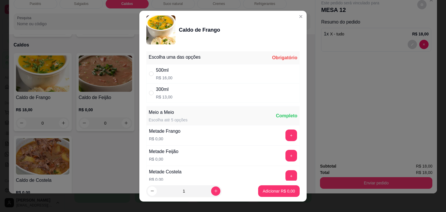
click at [160, 88] on div "300ml" at bounding box center [164, 89] width 17 height 7
radio input "true"
click at [287, 194] on button "Adicionar R$ 13,00" at bounding box center [277, 190] width 43 height 11
type input "1"
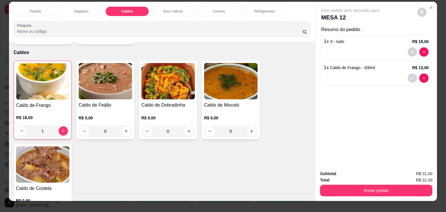
scroll to position [0, 0]
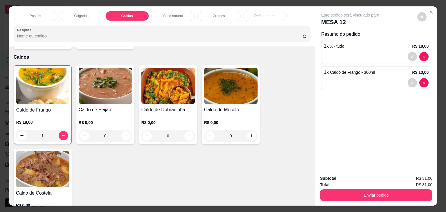
click at [180, 11] on div "Suco natural" at bounding box center [173, 16] width 44 height 10
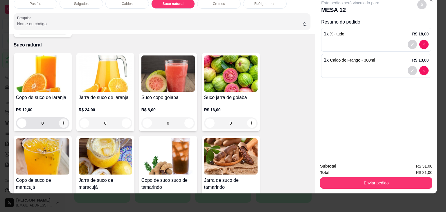
click at [61, 121] on icon "increase-product-quantity" at bounding box center [63, 123] width 4 height 4
type input "1"
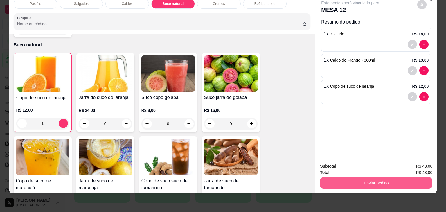
click at [384, 178] on button "Enviar pedido" at bounding box center [376, 183] width 112 height 12
click at [362, 177] on button "Enviar pedido" at bounding box center [376, 183] width 112 height 12
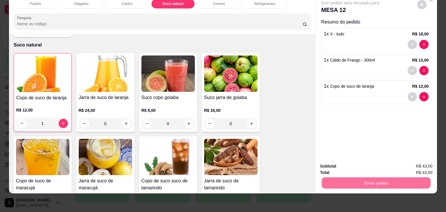
click at [357, 169] on button "Não registrar e enviar pedido" at bounding box center [357, 164] width 60 height 11
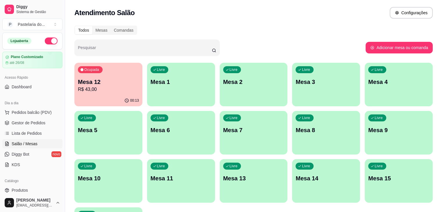
click at [228, 82] on p "Mesa 2" at bounding box center [253, 82] width 61 height 8
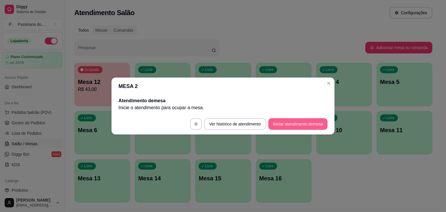
click at [289, 123] on button "Iniciar atendimento de mesa" at bounding box center [297, 124] width 59 height 12
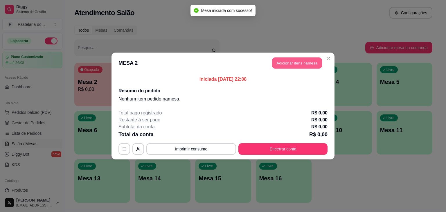
click at [314, 64] on button "Adicionar itens na mesa" at bounding box center [297, 62] width 50 height 11
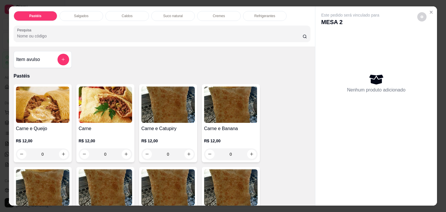
click at [135, 14] on div "Caldos" at bounding box center [127, 16] width 44 height 10
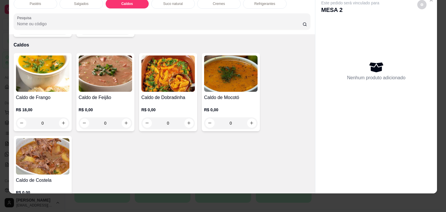
click at [65, 117] on div "0" at bounding box center [42, 123] width 53 height 12
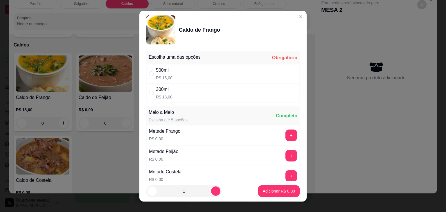
click at [165, 75] on p "R$ 16,00" at bounding box center [164, 78] width 17 height 6
radio input "true"
click at [279, 195] on button "Adicionar R$ 16,00" at bounding box center [278, 191] width 44 height 12
type input "1"
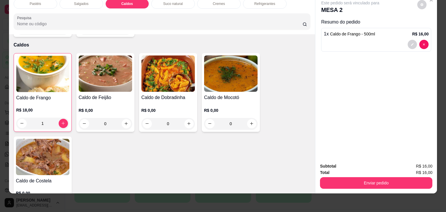
click at [228, 118] on div "0" at bounding box center [230, 124] width 53 height 12
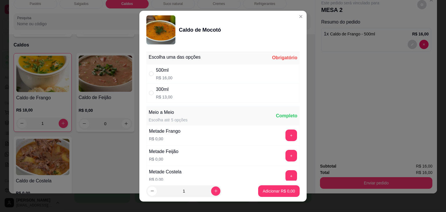
click at [163, 75] on p "R$ 16,00" at bounding box center [164, 78] width 17 height 6
radio input "true"
click at [264, 195] on button "Adicionar R$ 16,00" at bounding box center [277, 190] width 43 height 11
type input "1"
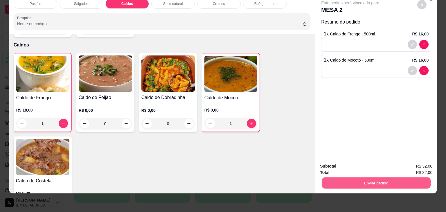
click at [345, 181] on button "Enviar pedido" at bounding box center [376, 182] width 109 height 11
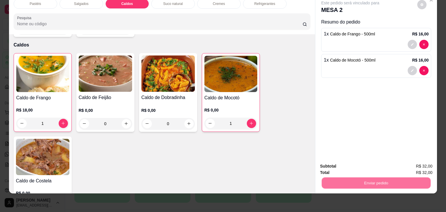
click at [362, 167] on button "Não registrar e enviar pedido" at bounding box center [357, 164] width 60 height 11
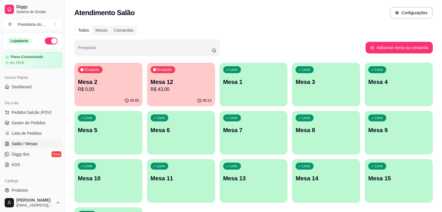
click at [180, 77] on div "Ocupada Mesa 12 R$ 43,00" at bounding box center [181, 79] width 68 height 32
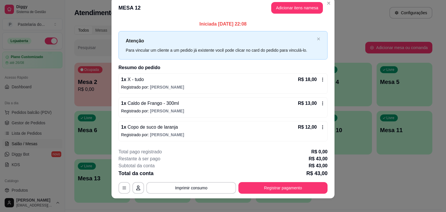
scroll to position [13, 0]
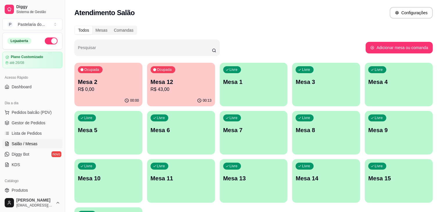
click at [106, 72] on div "Ocupada Mesa 2 R$ 0,00" at bounding box center [108, 79] width 68 height 32
click at [151, 91] on p "R$ 43,00" at bounding box center [180, 89] width 59 height 7
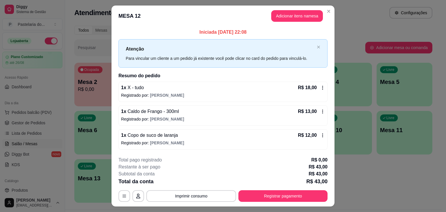
click at [273, 195] on button "Registrar pagamento" at bounding box center [282, 196] width 89 height 12
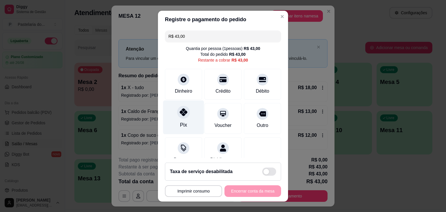
click at [180, 111] on icon at bounding box center [184, 112] width 8 height 8
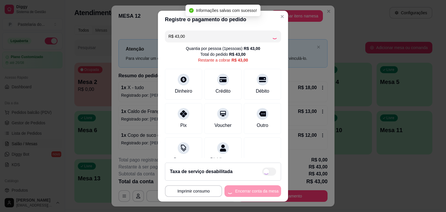
type input "R$ 0,00"
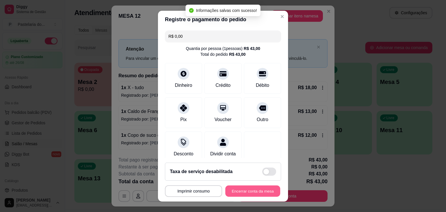
click at [258, 193] on button "Encerrar conta da mesa" at bounding box center [252, 190] width 55 height 11
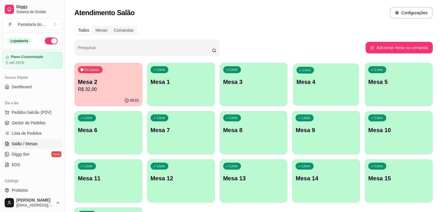
click at [296, 78] on p "Mesa 4" at bounding box center [325, 82] width 59 height 8
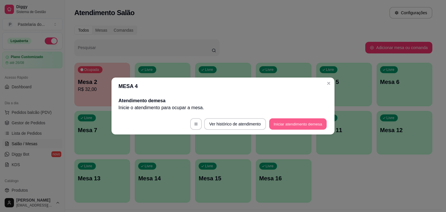
click at [303, 119] on button "Iniciar atendimento de mesa" at bounding box center [297, 123] width 57 height 11
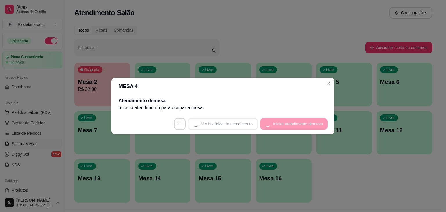
click at [303, 119] on footer "Ver histórico de atendimento Iniciar atendimento de mesa" at bounding box center [222, 124] width 223 height 21
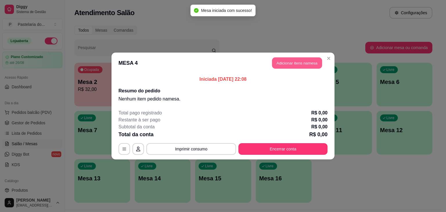
click at [297, 63] on button "Adicionar itens na mesa" at bounding box center [297, 62] width 50 height 11
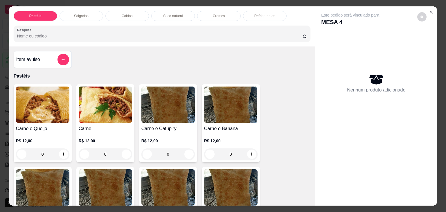
click at [62, 150] on div "0" at bounding box center [42, 154] width 53 height 12
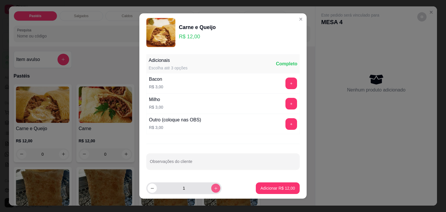
click at [214, 188] on icon "increase-product-quantity" at bounding box center [216, 188] width 4 height 4
type input "2"
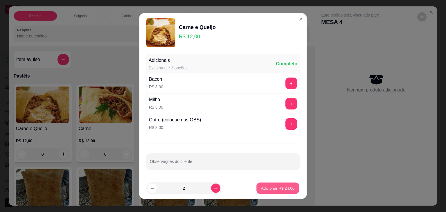
click at [282, 186] on p "Adicionar R$ 24,00" at bounding box center [278, 188] width 34 height 6
type input "2"
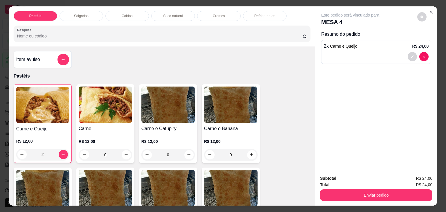
click at [257, 14] on p "Refrigerantes" at bounding box center [264, 16] width 21 height 5
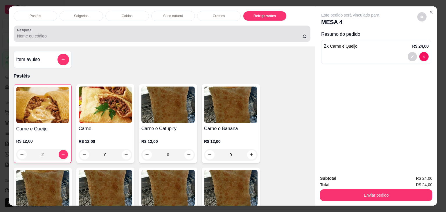
scroll to position [14, 0]
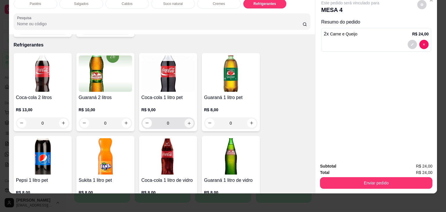
click at [187, 121] on icon "increase-product-quantity" at bounding box center [189, 123] width 4 height 4
type input "1"
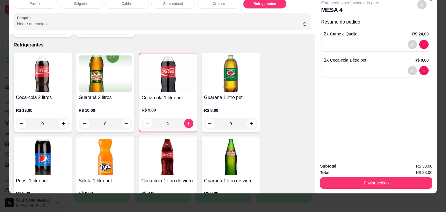
click at [165, 94] on h4 "Coca-cola 1 litro pet" at bounding box center [168, 97] width 53 height 7
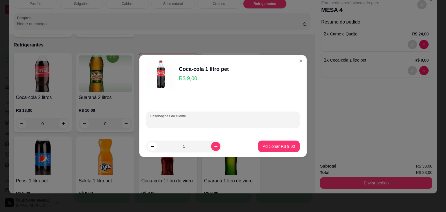
click at [204, 120] on input "Observações do cliente" at bounding box center [223, 122] width 146 height 6
type input "ZERO"
click at [280, 145] on p "Adicionar R$ 9,00" at bounding box center [278, 146] width 31 height 6
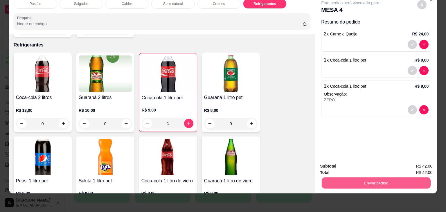
click at [367, 178] on button "Enviar pedido" at bounding box center [376, 182] width 109 height 11
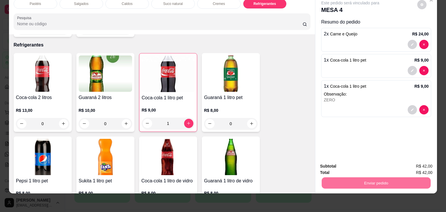
click at [368, 167] on button "Não registrar e enviar pedido" at bounding box center [356, 164] width 59 height 11
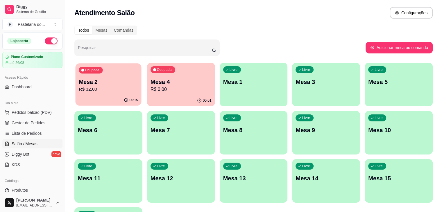
click at [94, 82] on p "Mesa 2" at bounding box center [108, 82] width 59 height 8
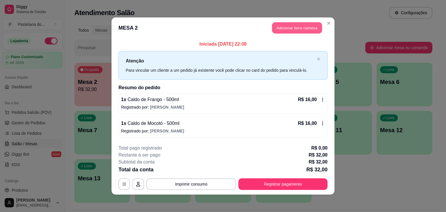
click at [284, 24] on button "Adicionar itens na mesa" at bounding box center [297, 27] width 50 height 11
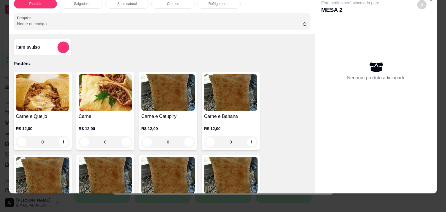
scroll to position [0, 0]
click at [63, 45] on icon "add-separate-item" at bounding box center [63, 47] width 4 height 4
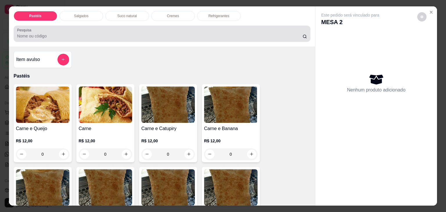
click at [179, 36] on input "Pesquisa" at bounding box center [159, 36] width 285 height 6
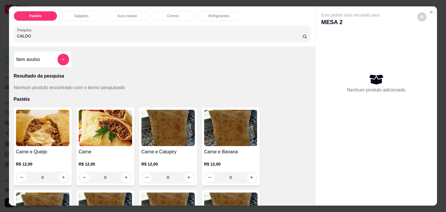
type input "CALDO"
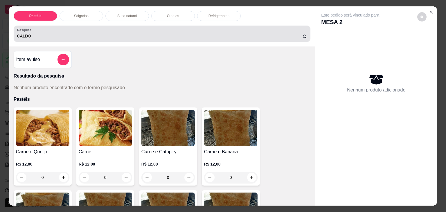
click at [305, 34] on div "Pesquisa CALDO" at bounding box center [162, 34] width 297 height 16
click at [304, 34] on div "Pesquisa CALDO" at bounding box center [162, 34] width 297 height 16
click at [303, 35] on icon at bounding box center [305, 36] width 5 height 5
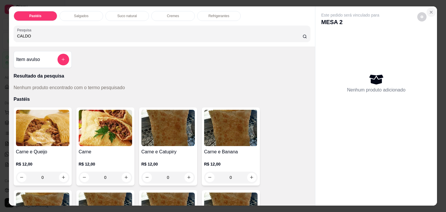
click at [430, 11] on icon "Close" at bounding box center [431, 12] width 2 height 2
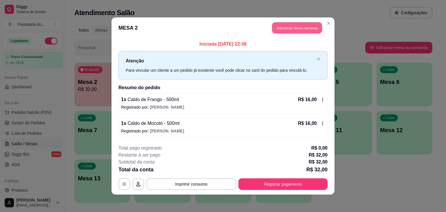
click at [291, 28] on button "Adicionar itens na mesa" at bounding box center [297, 27] width 50 height 11
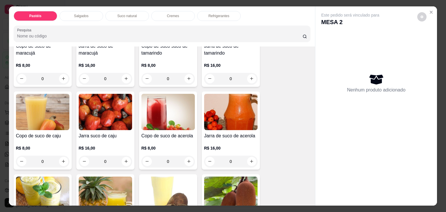
scroll to position [929, 0]
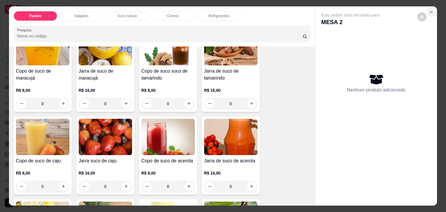
click at [430, 10] on icon "Close" at bounding box center [431, 12] width 5 height 5
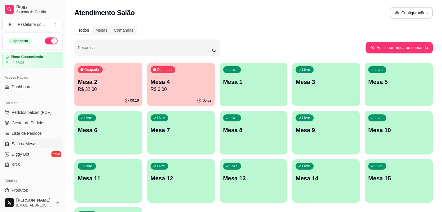
click at [111, 89] on p "R$ 32,00" at bounding box center [108, 89] width 61 height 7
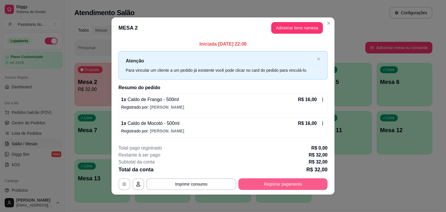
click at [291, 186] on button "Registrar pagamento" at bounding box center [282, 184] width 89 height 12
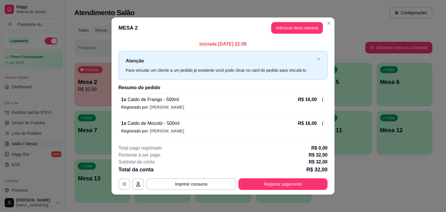
click at [144, 98] on span "Caldo de Frango - 500ml" at bounding box center [152, 99] width 53 height 5
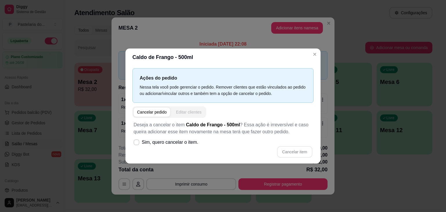
click at [193, 111] on div "Editar clientes" at bounding box center [189, 112] width 26 height 6
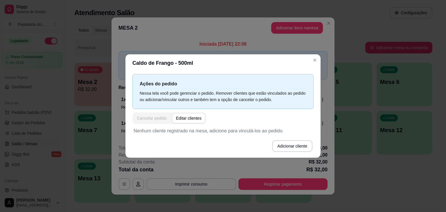
click at [152, 117] on div "Cancelar pedido" at bounding box center [152, 118] width 30 height 6
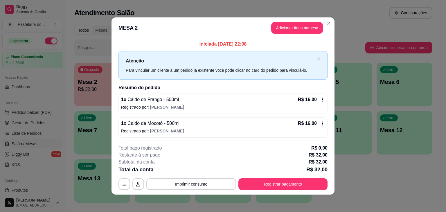
click at [321, 98] on icon at bounding box center [322, 99] width 5 height 5
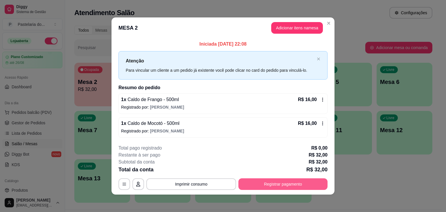
click at [258, 186] on button "Registrar pagamento" at bounding box center [282, 184] width 89 height 12
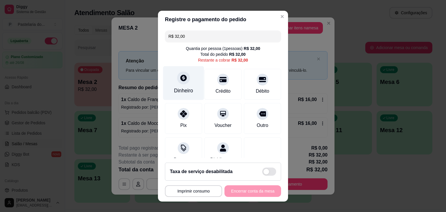
click at [177, 82] on div at bounding box center [183, 77] width 13 height 13
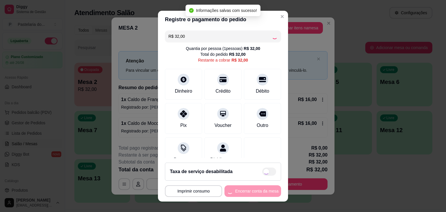
type input "R$ 0,00"
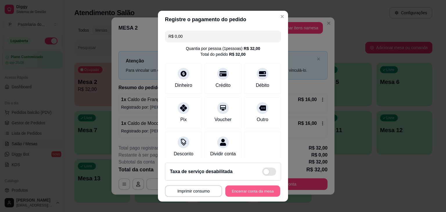
click at [250, 191] on button "Encerrar conta da mesa" at bounding box center [252, 190] width 55 height 11
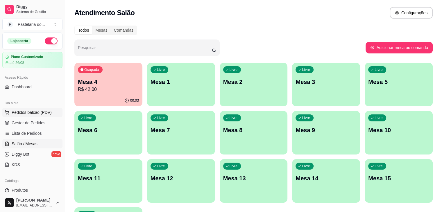
click at [33, 109] on span "Pedidos balcão (PDV)" at bounding box center [32, 112] width 40 height 6
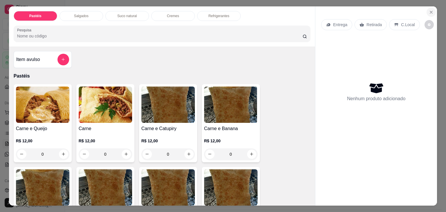
click at [430, 11] on icon "Close" at bounding box center [431, 12] width 5 height 5
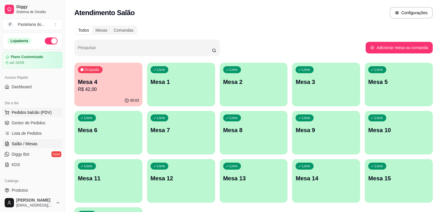
click at [39, 113] on span "Pedidos balcão (PDV)" at bounding box center [32, 112] width 40 height 6
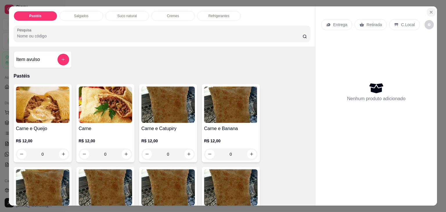
click at [430, 11] on icon "Close" at bounding box center [431, 12] width 5 height 5
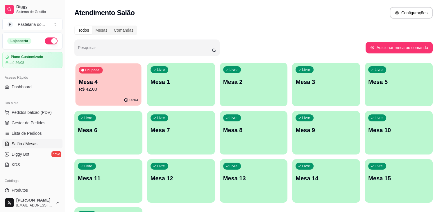
click at [114, 83] on p "Mesa 4" at bounding box center [108, 82] width 59 height 8
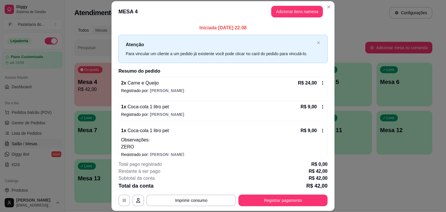
click at [145, 130] on span "Coca-cola 1 litro pet" at bounding box center [147, 130] width 43 height 5
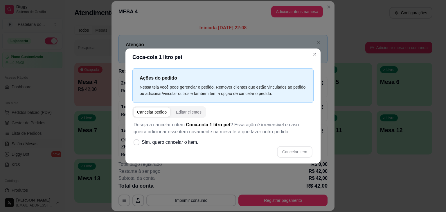
click at [150, 109] on div "Cancelar pedido" at bounding box center [152, 112] width 30 height 6
click at [154, 115] on span "button" at bounding box center [152, 111] width 37 height 9
click at [154, 111] on div "Cancelar pedido" at bounding box center [152, 112] width 30 height 6
click at [136, 142] on icon at bounding box center [136, 142] width 4 height 3
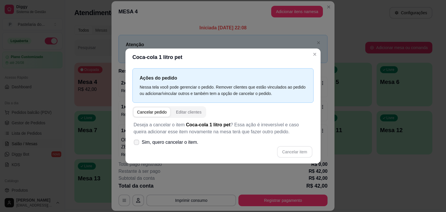
click at [136, 143] on input "Sim, quero cancelar o item." at bounding box center [135, 145] width 4 height 4
checkbox input "true"
click at [291, 151] on button "Cancelar item" at bounding box center [294, 151] width 35 height 11
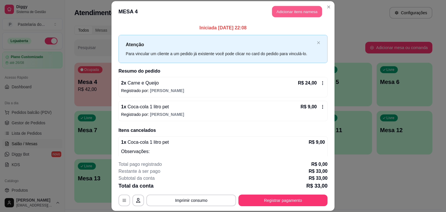
click at [280, 12] on button "Adicionar itens na mesa" at bounding box center [297, 11] width 50 height 11
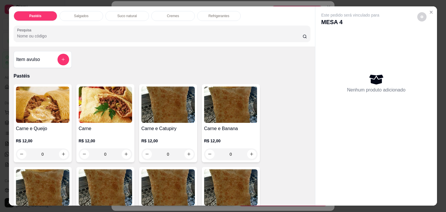
click at [222, 14] on p "Refrigerantes" at bounding box center [218, 16] width 21 height 5
click at [222, 28] on div at bounding box center [162, 34] width 290 height 12
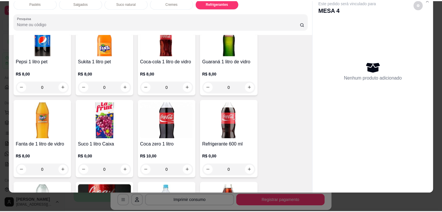
scroll to position [1487, 0]
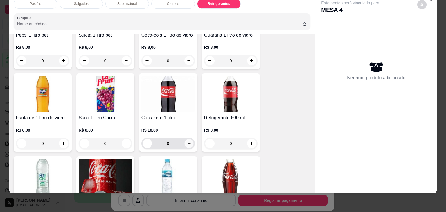
click at [184, 139] on button "increase-product-quantity" at bounding box center [188, 143] width 9 height 9
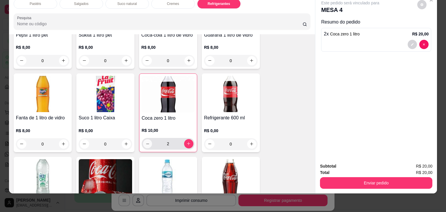
click at [145, 142] on icon "decrease-product-quantity" at bounding box center [147, 144] width 4 height 4
type input "1"
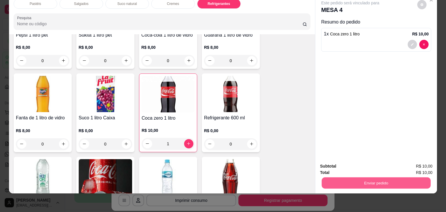
click at [360, 177] on button "Enviar pedido" at bounding box center [376, 182] width 109 height 11
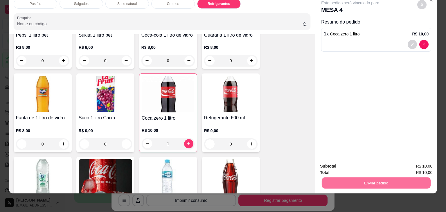
click at [359, 163] on button "Não registrar e enviar pedido" at bounding box center [356, 164] width 59 height 11
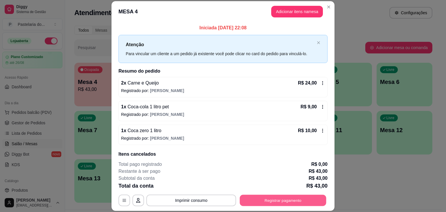
click at [252, 201] on button "Registrar pagamento" at bounding box center [283, 200] width 87 height 11
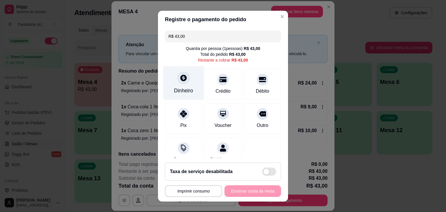
click at [192, 87] on div "Dinheiro" at bounding box center [183, 83] width 41 height 34
type input "R$ 0,00"
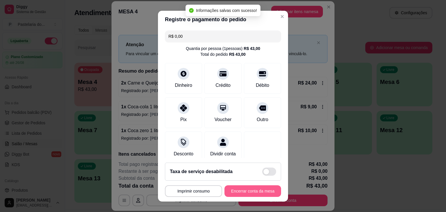
click at [254, 190] on button "Encerrar conta da mesa" at bounding box center [252, 191] width 57 height 12
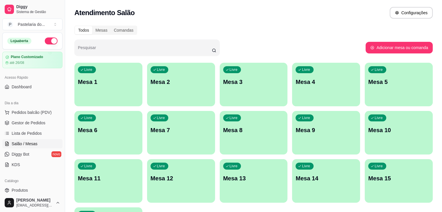
click at [48, 39] on button "button" at bounding box center [51, 40] width 13 height 7
click at [42, 124] on span "Gestor de Pedidos" at bounding box center [29, 123] width 34 height 6
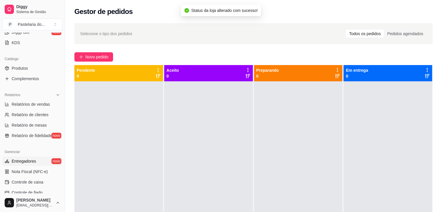
scroll to position [145, 0]
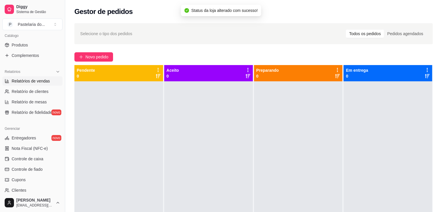
click at [36, 77] on link "Relatórios de vendas" at bounding box center [32, 80] width 60 height 9
click at [43, 82] on span "Relatórios de vendas" at bounding box center [31, 81] width 38 height 6
select select "ALL"
select select "0"
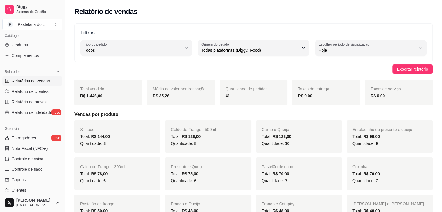
click at [89, 97] on strong "R$ 1.446,00" at bounding box center [91, 95] width 22 height 5
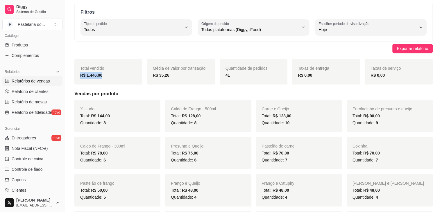
scroll to position [29, 0]
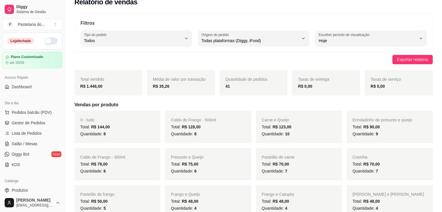
scroll to position [0, 0]
